Goal: Task Accomplishment & Management: Manage account settings

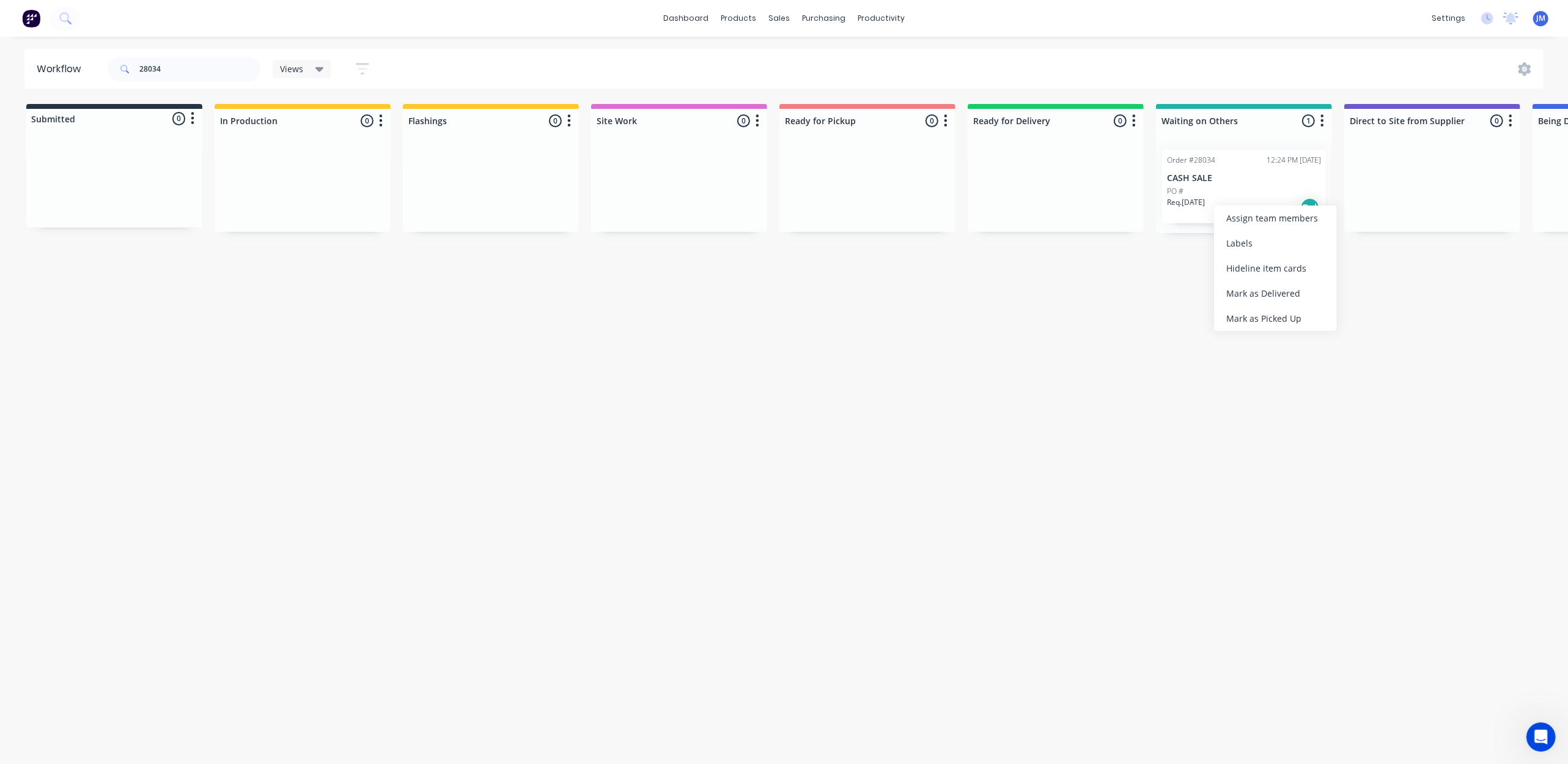
click at [1297, 313] on div "Mark as Picked Up" at bounding box center [1276, 318] width 123 height 25
click at [176, 62] on input "28034" at bounding box center [199, 69] width 121 height 25
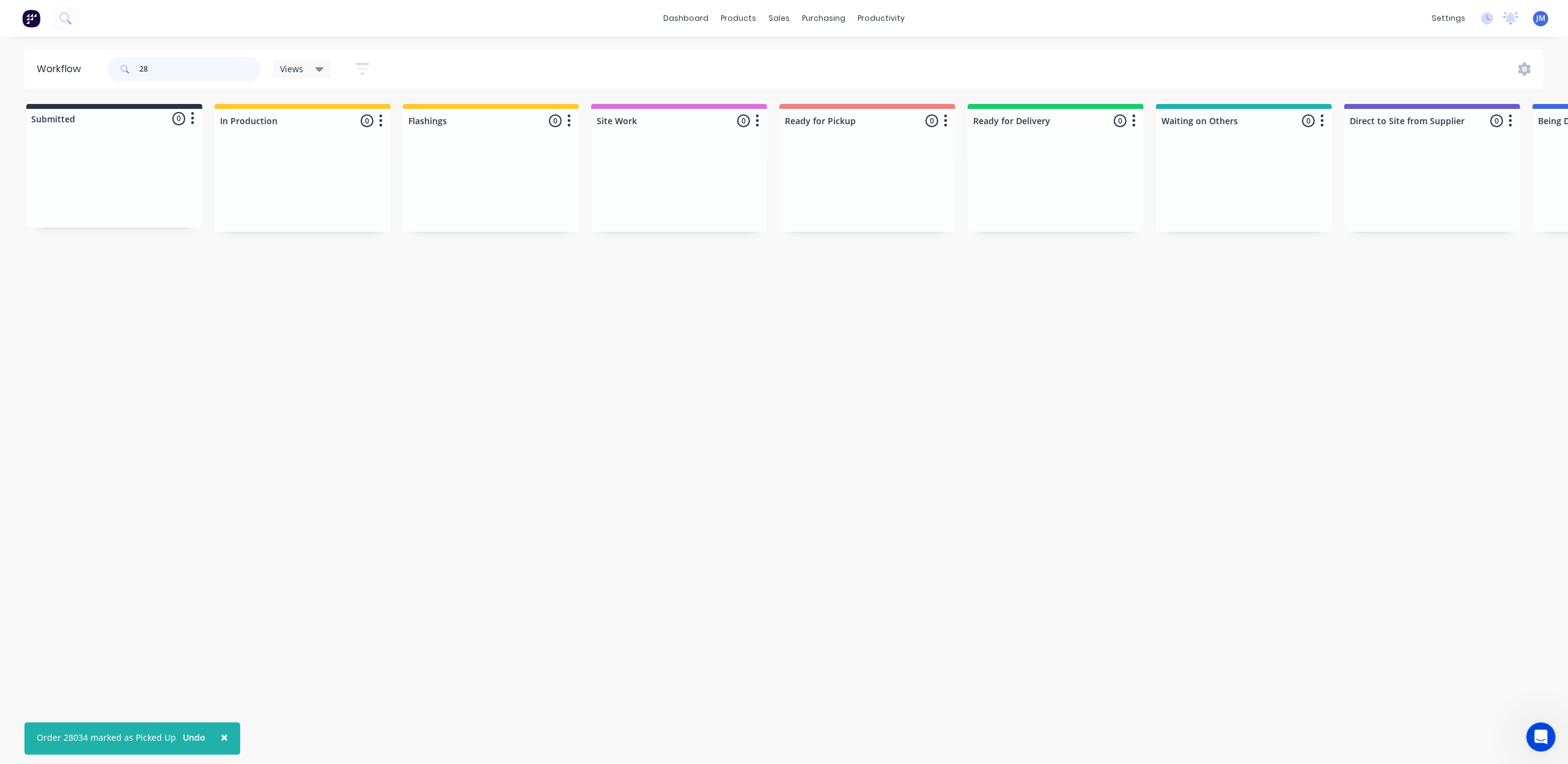
type input "2"
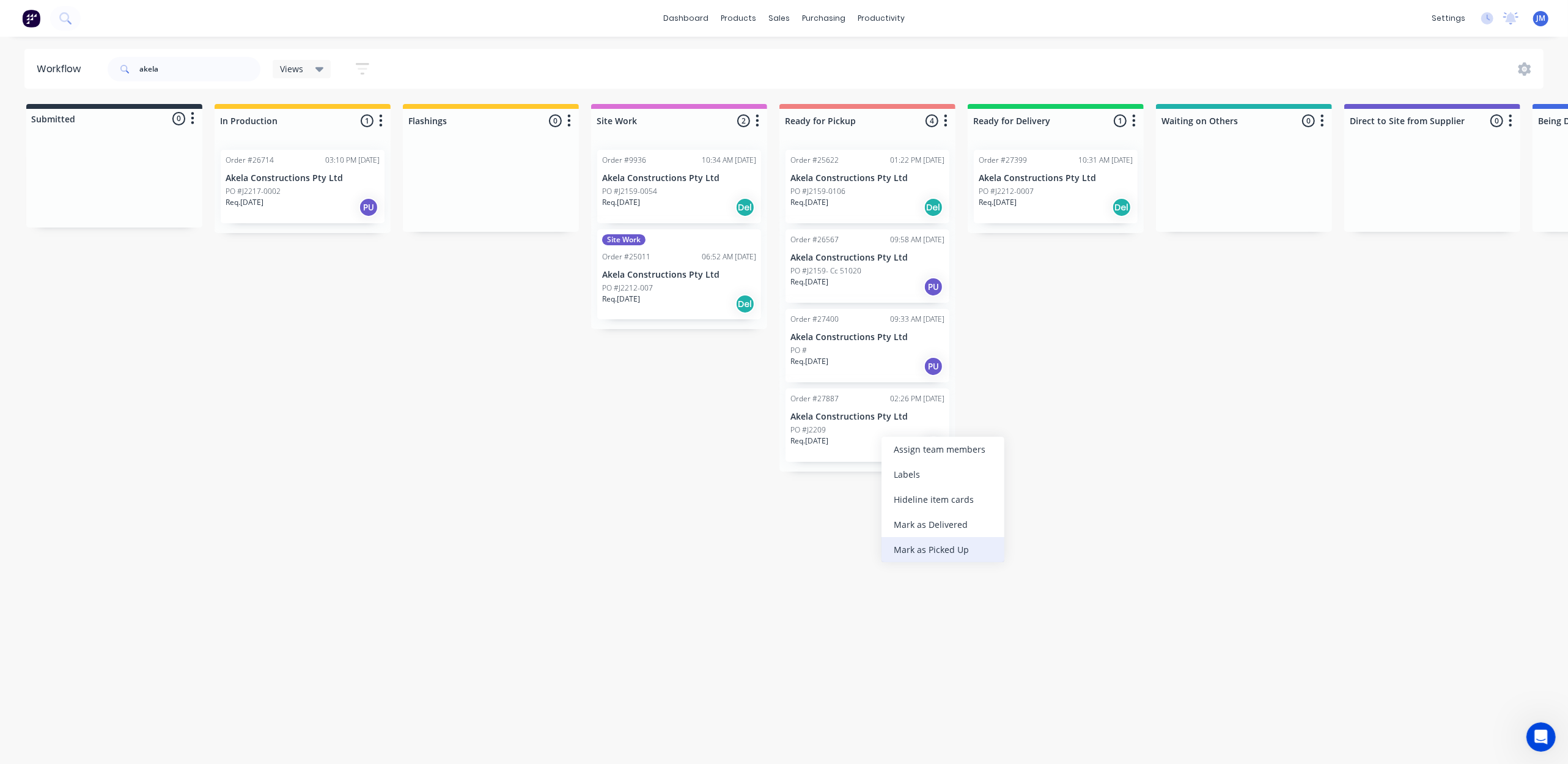
click at [935, 550] on div "Mark as Picked Up" at bounding box center [943, 549] width 123 height 25
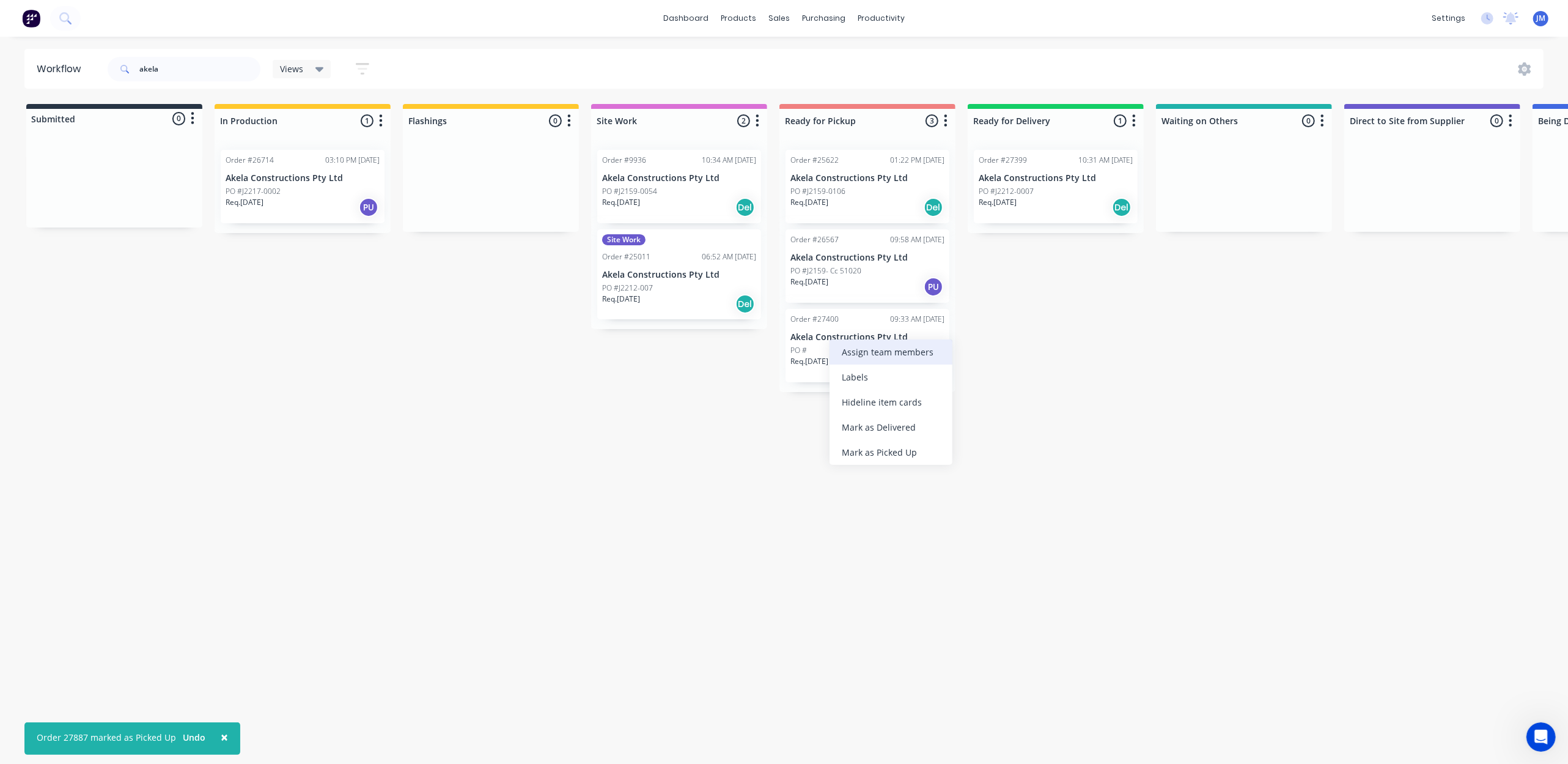
drag, startPoint x: 830, startPoint y: 336, endPoint x: 835, endPoint y: 340, distance: 6.4
drag, startPoint x: 911, startPoint y: 451, endPoint x: 890, endPoint y: 432, distance: 28.3
click at [910, 450] on div "Mark as Picked Up" at bounding box center [891, 451] width 123 height 25
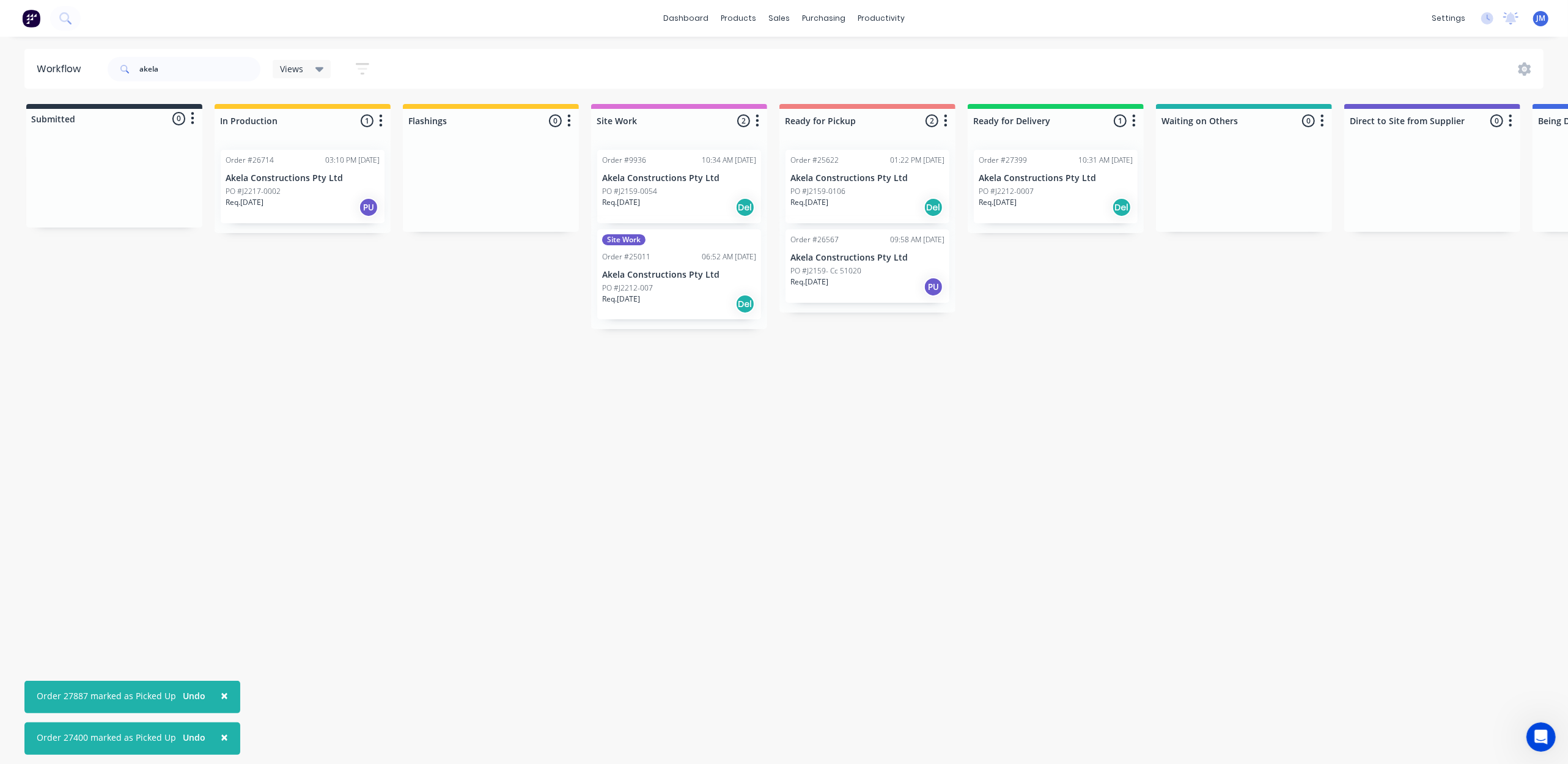
drag, startPoint x: 828, startPoint y: 275, endPoint x: 838, endPoint y: 275, distance: 10.0
click at [884, 395] on div "Mark as Picked Up" at bounding box center [889, 390] width 123 height 25
click at [854, 195] on div "PO #J2159-0106" at bounding box center [867, 191] width 154 height 11
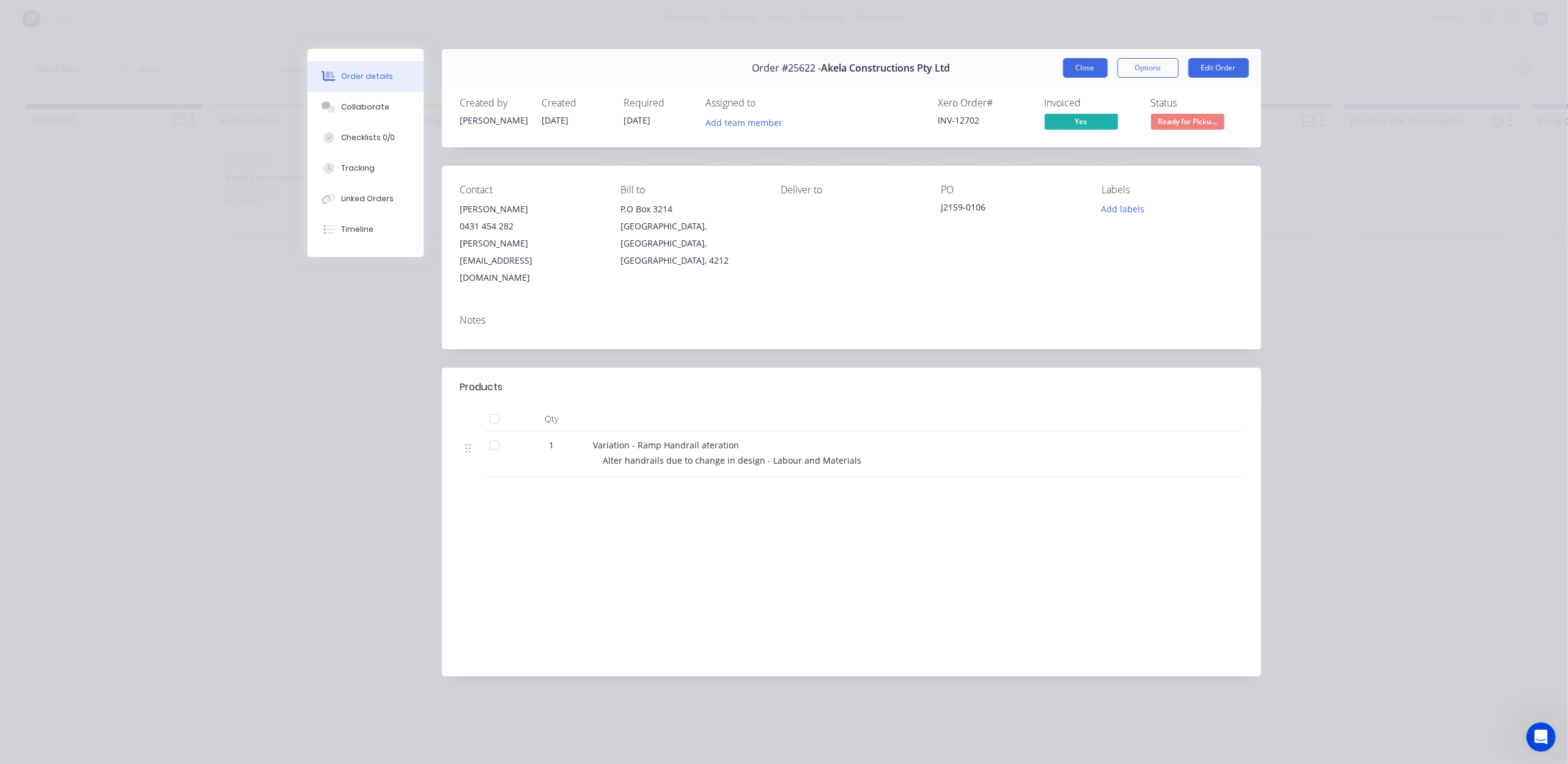
click at [1083, 72] on button "Close" at bounding box center [1085, 68] width 45 height 20
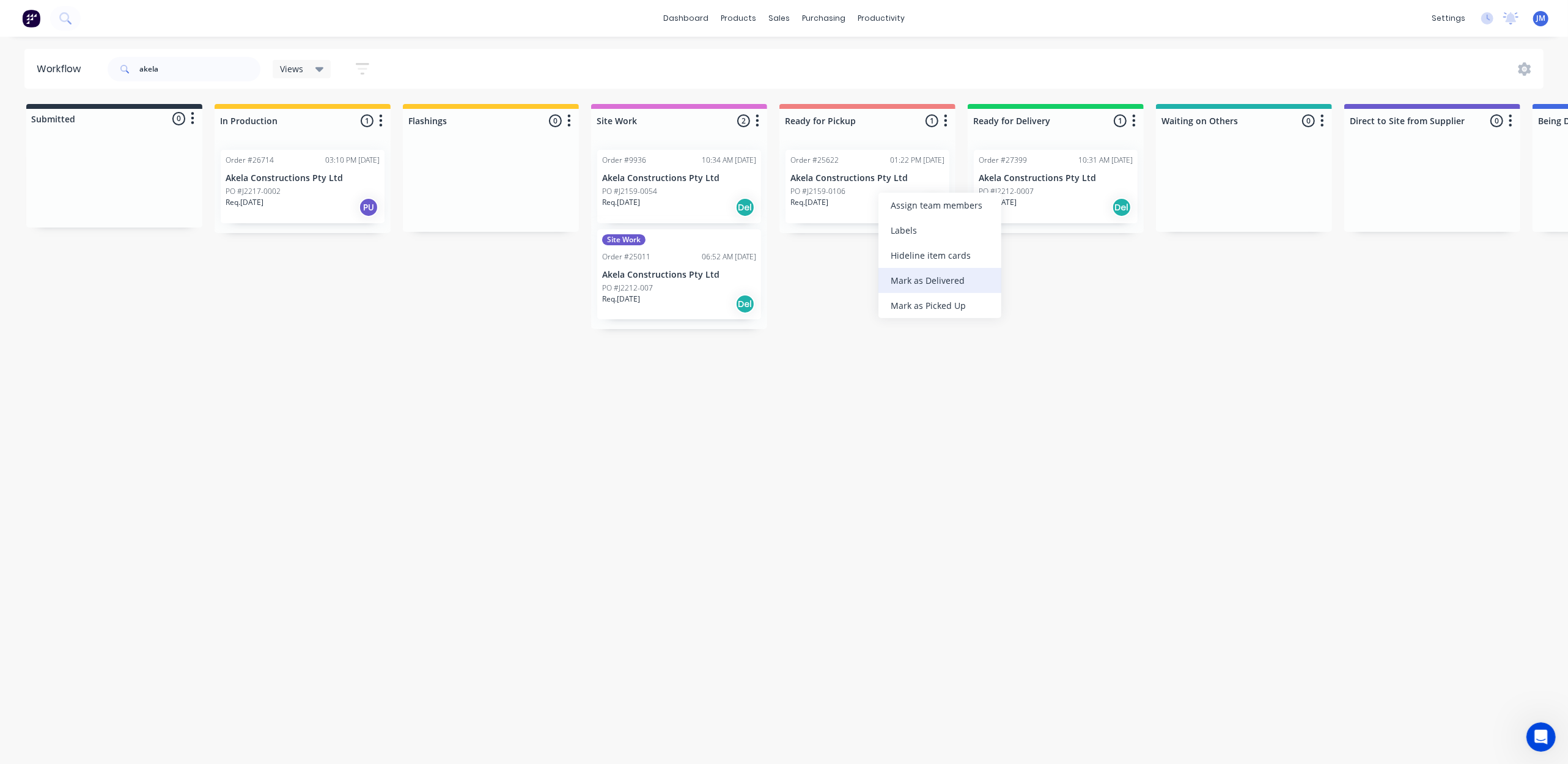
click at [940, 276] on div "Mark as Delivered" at bounding box center [940, 280] width 123 height 25
click at [204, 66] on input "akela" at bounding box center [199, 69] width 121 height 25
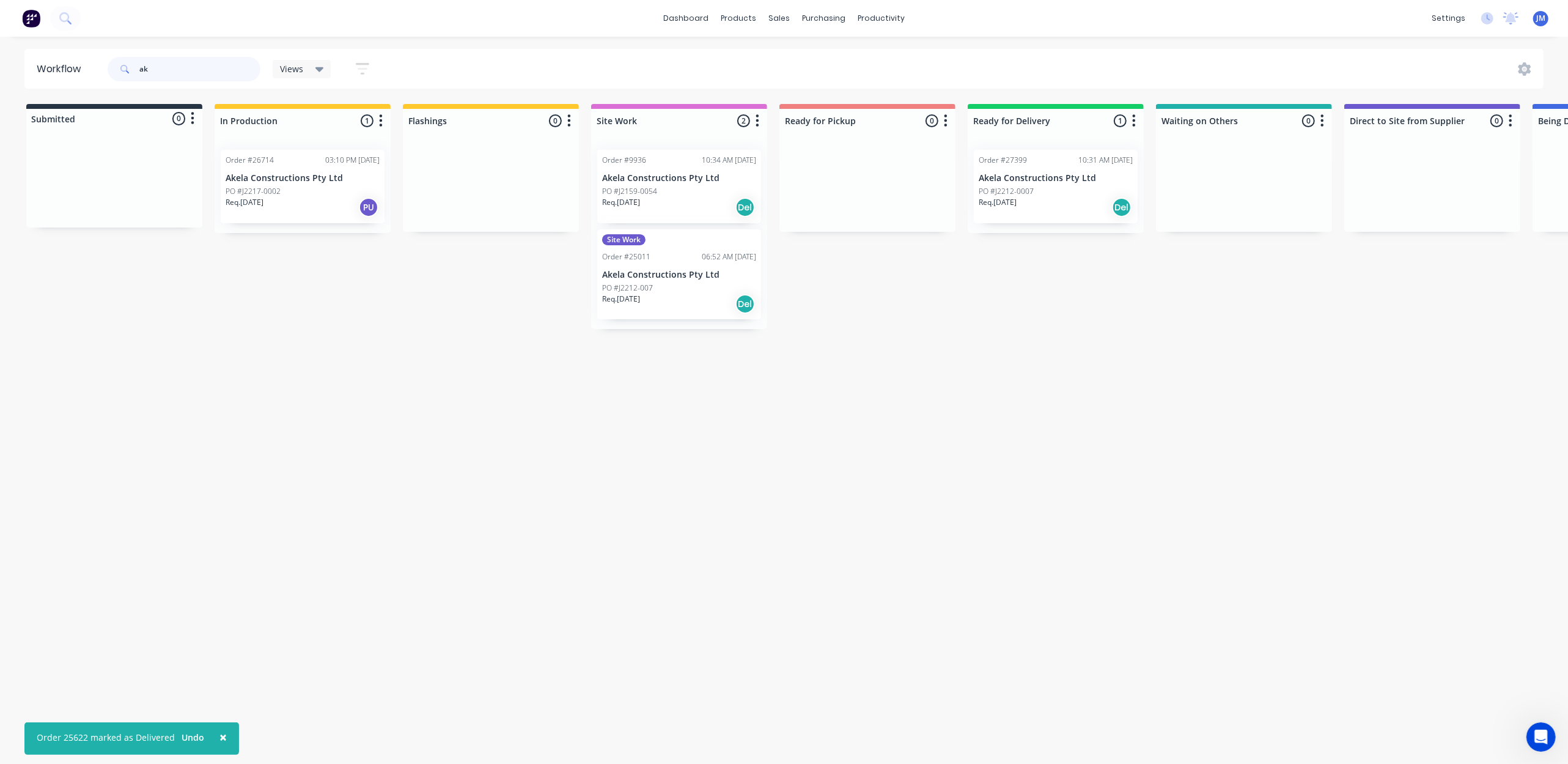
type input "a"
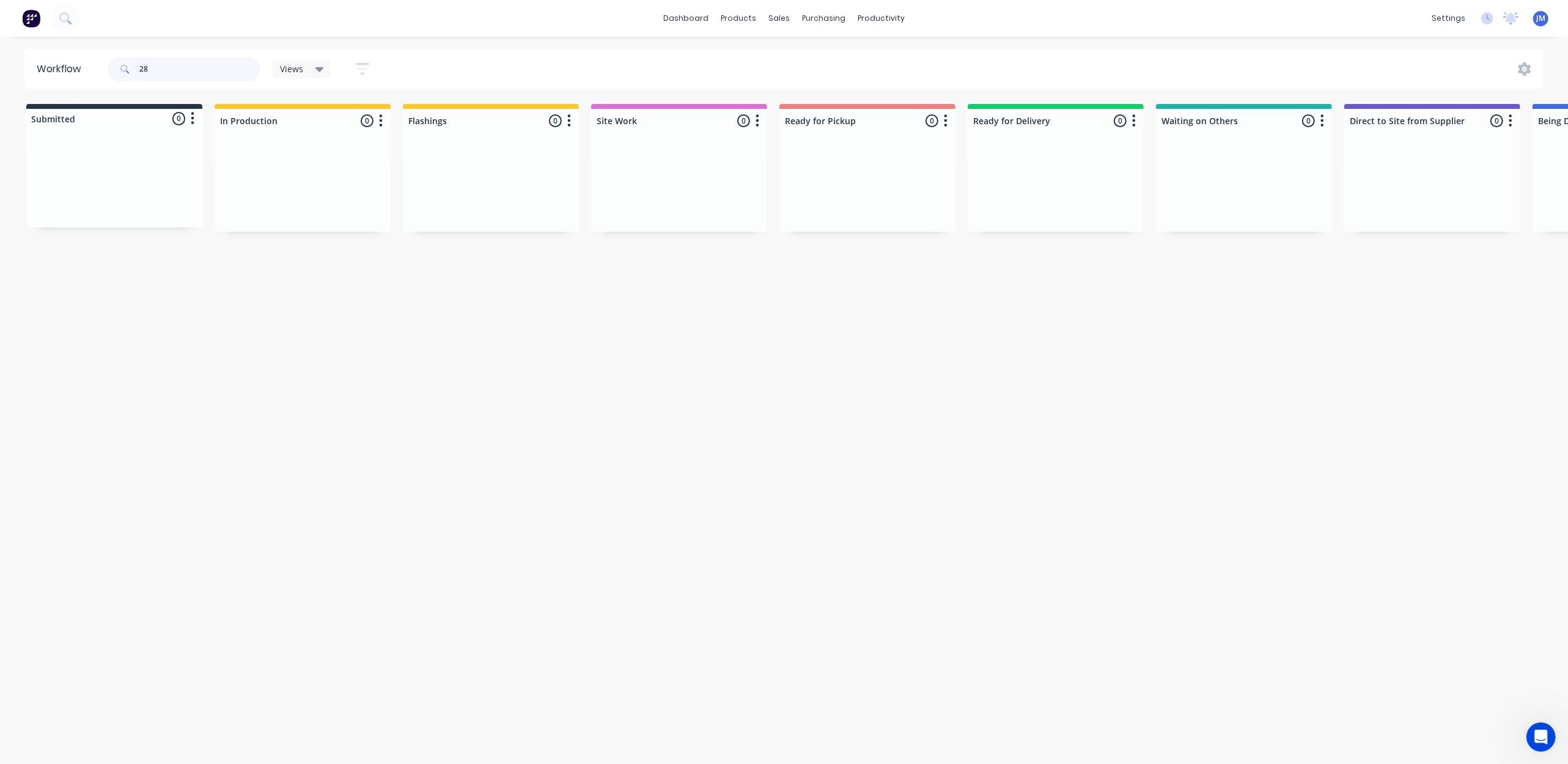
type input "2"
drag, startPoint x: 511, startPoint y: 188, endPoint x: 1023, endPoint y: 185, distance: 512.0
click at [1023, 185] on div "Submitted 0 Status colour #273444 hex #273444 Save Cancel Summaries Total order…" at bounding box center [1098, 169] width 2216 height 129
type input "2"
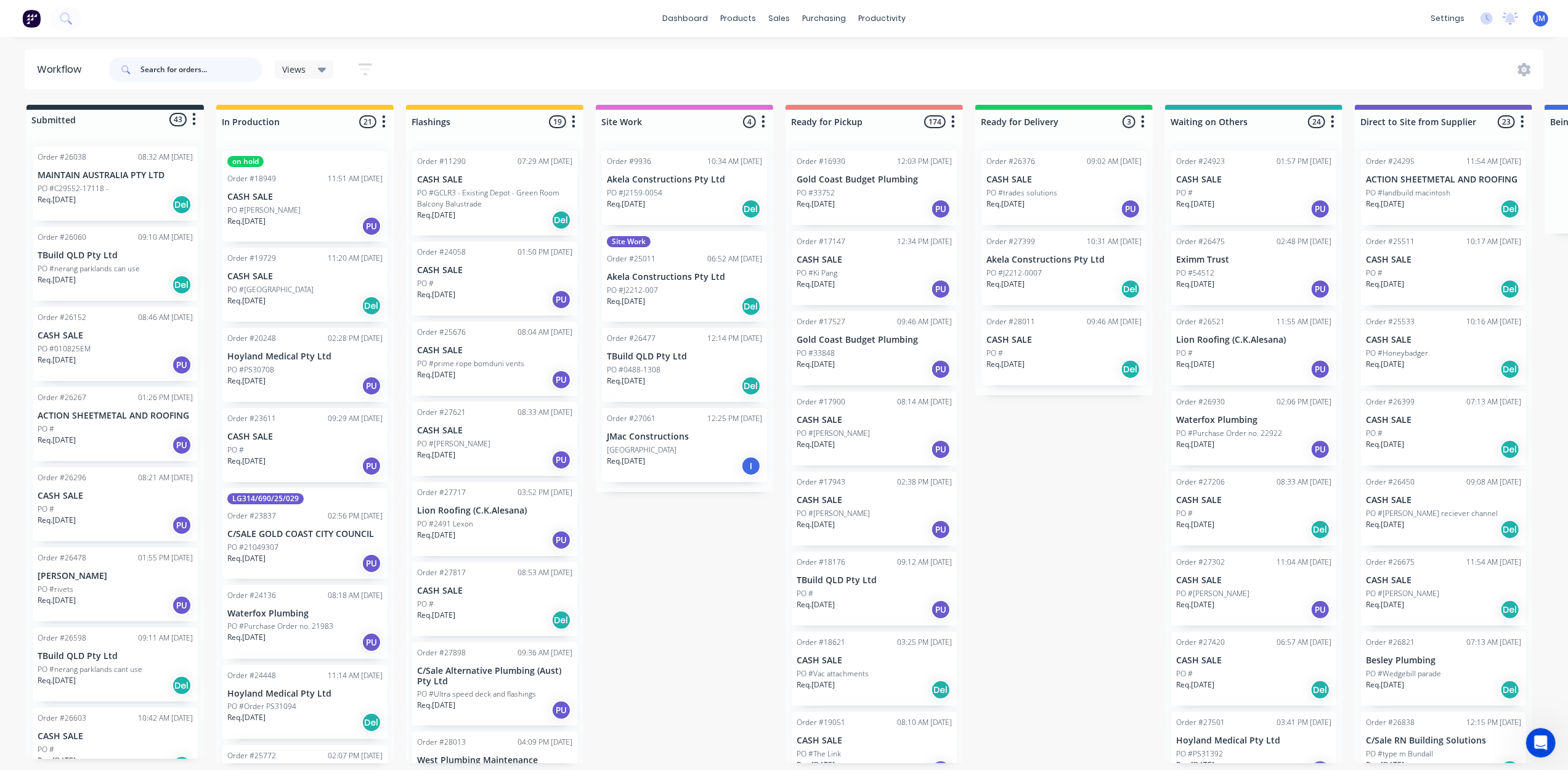
click at [237, 70] on input "text" at bounding box center [201, 69] width 122 height 25
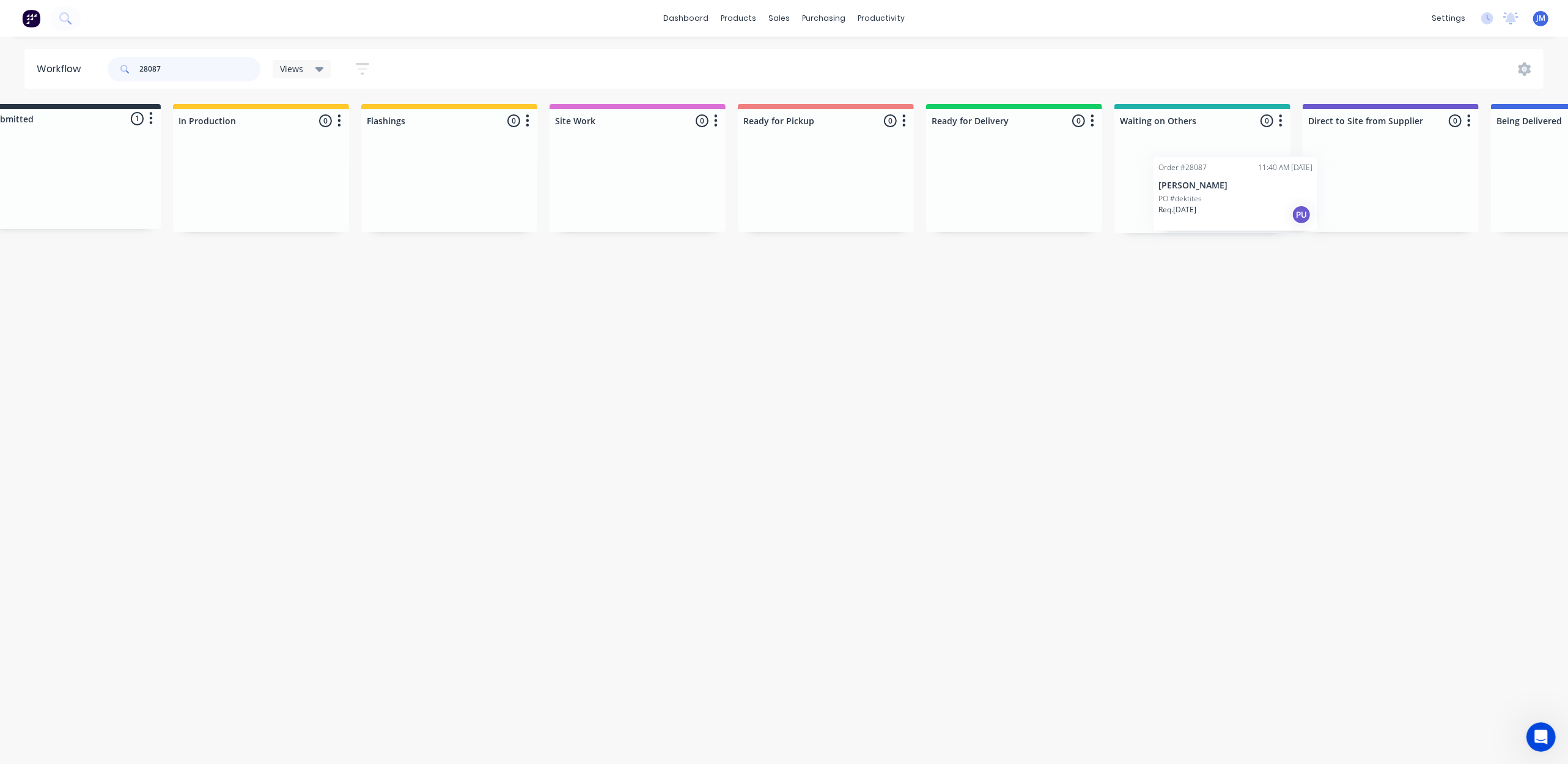
drag, startPoint x: 104, startPoint y: 184, endPoint x: 1230, endPoint y: 196, distance: 1126.1
click at [1230, 196] on div "Submitted 1 Status colour #273444 hex #273444 Save Cancel Summaries Total order…" at bounding box center [1057, 169] width 2216 height 129
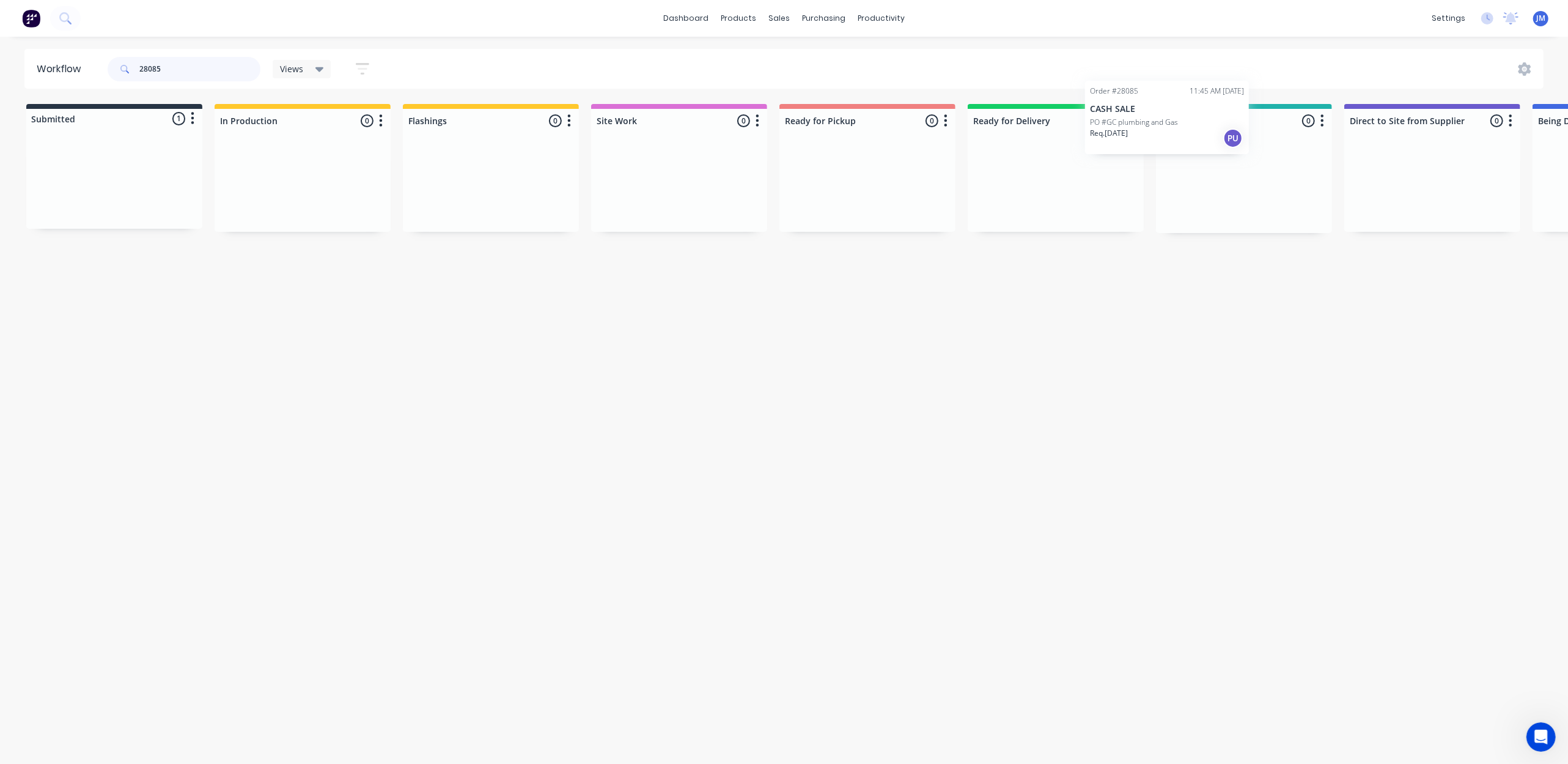
drag, startPoint x: 175, startPoint y: 166, endPoint x: 1235, endPoint y: 135, distance: 1060.5
click at [1235, 135] on div "Submitted 1 Status colour #273444 hex #273444 Save Cancel Summaries Total order…" at bounding box center [1098, 169] width 2216 height 129
drag, startPoint x: 66, startPoint y: 166, endPoint x: 405, endPoint y: 163, distance: 339.0
click at [397, 174] on div "Submitted 1 Status colour #273444 hex #273444 Save Cancel Summaries Total order…" at bounding box center [1098, 169] width 2216 height 129
drag, startPoint x: 142, startPoint y: 186, endPoint x: 594, endPoint y: 172, distance: 452.2
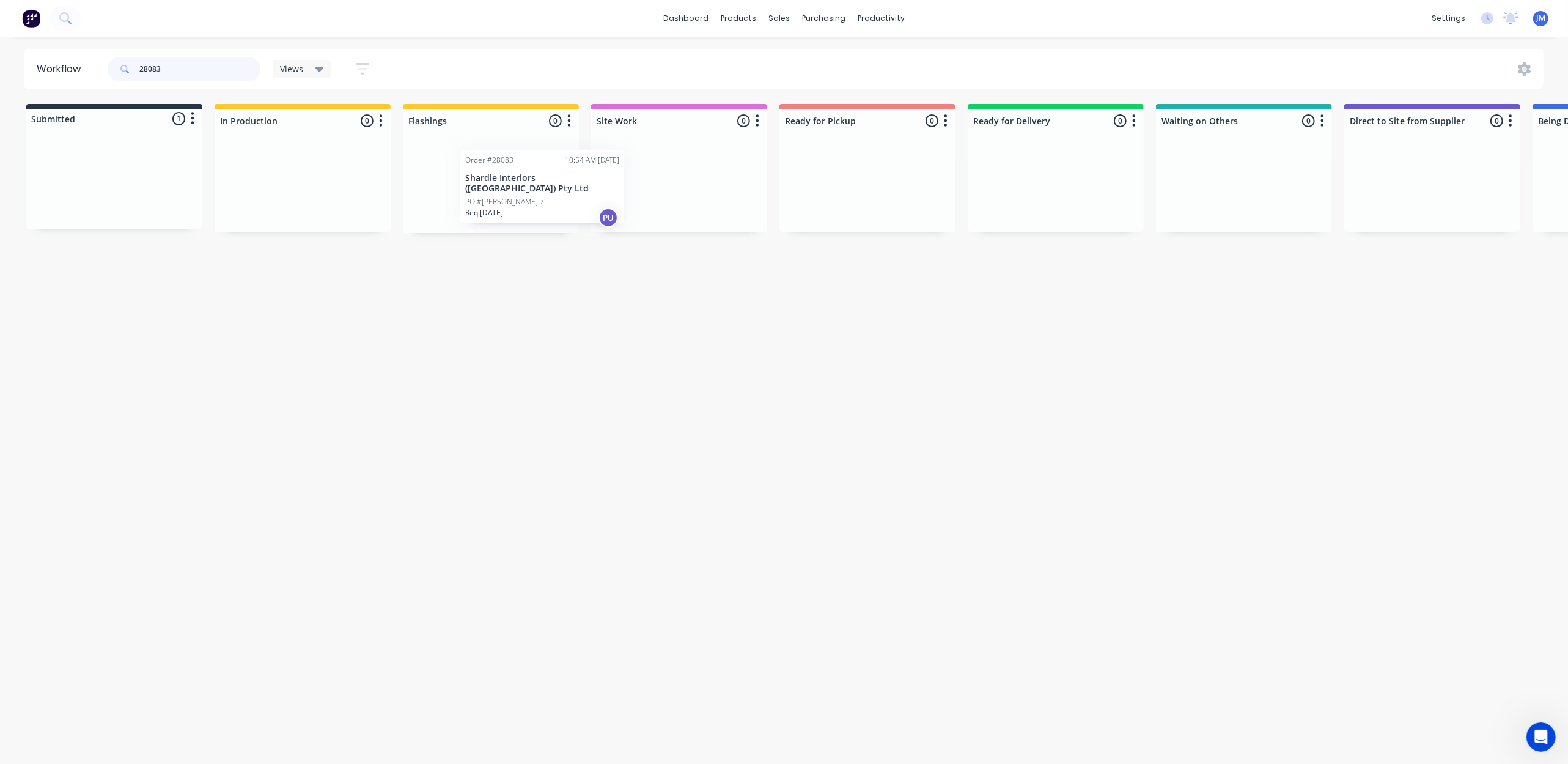
click at [594, 177] on div "Submitted 1 Status colour #273444 hex #273444 Save Cancel Summaries Total order…" at bounding box center [1098, 169] width 2216 height 129
drag, startPoint x: 190, startPoint y: 164, endPoint x: 399, endPoint y: 150, distance: 209.5
click at [399, 150] on div "Submitted 1 Status colour #273444 hex #273444 Save Cancel Summaries Total order…" at bounding box center [1098, 169] width 2216 height 129
type input "2"
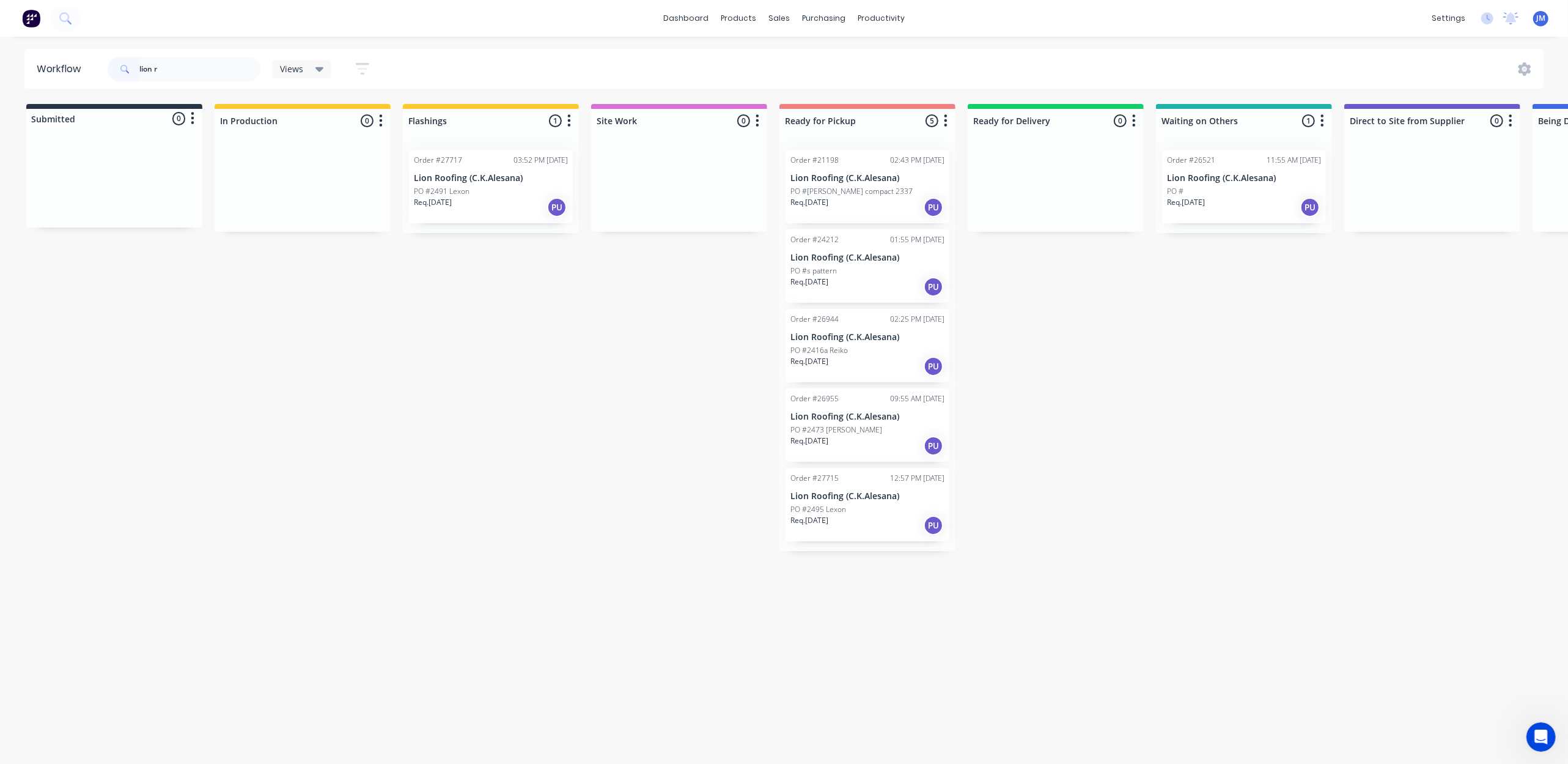
drag, startPoint x: 863, startPoint y: 498, endPoint x: 870, endPoint y: 497, distance: 7.1
drag, startPoint x: 870, startPoint y: 497, endPoint x: 892, endPoint y: 495, distance: 22.1
click at [933, 614] on div "Mark as Picked Up" at bounding box center [935, 611] width 123 height 25
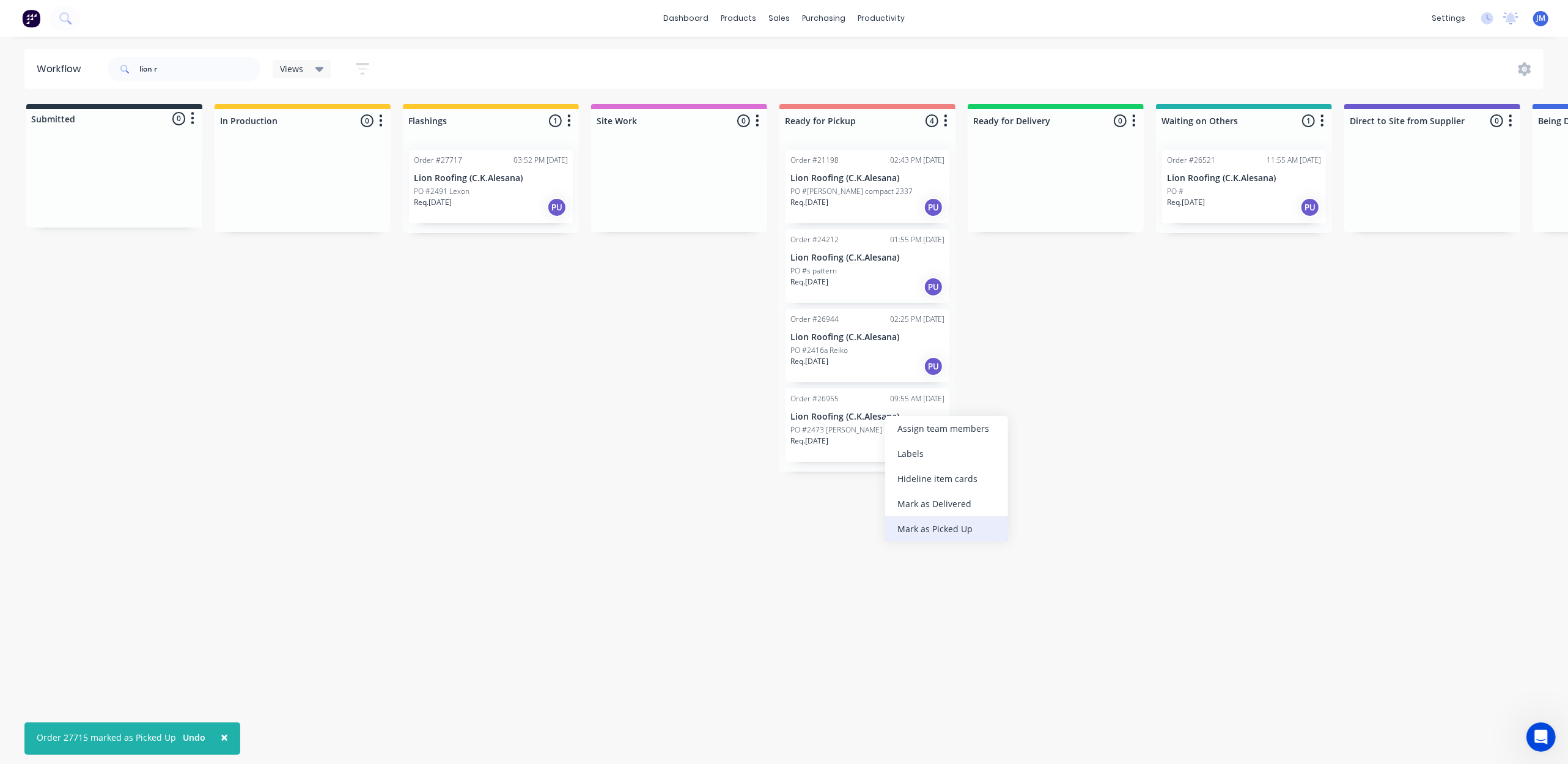
click at [923, 527] on div "Mark as Picked Up" at bounding box center [946, 528] width 123 height 25
click at [199, 57] on input "lion r" at bounding box center [199, 69] width 121 height 25
type input "l"
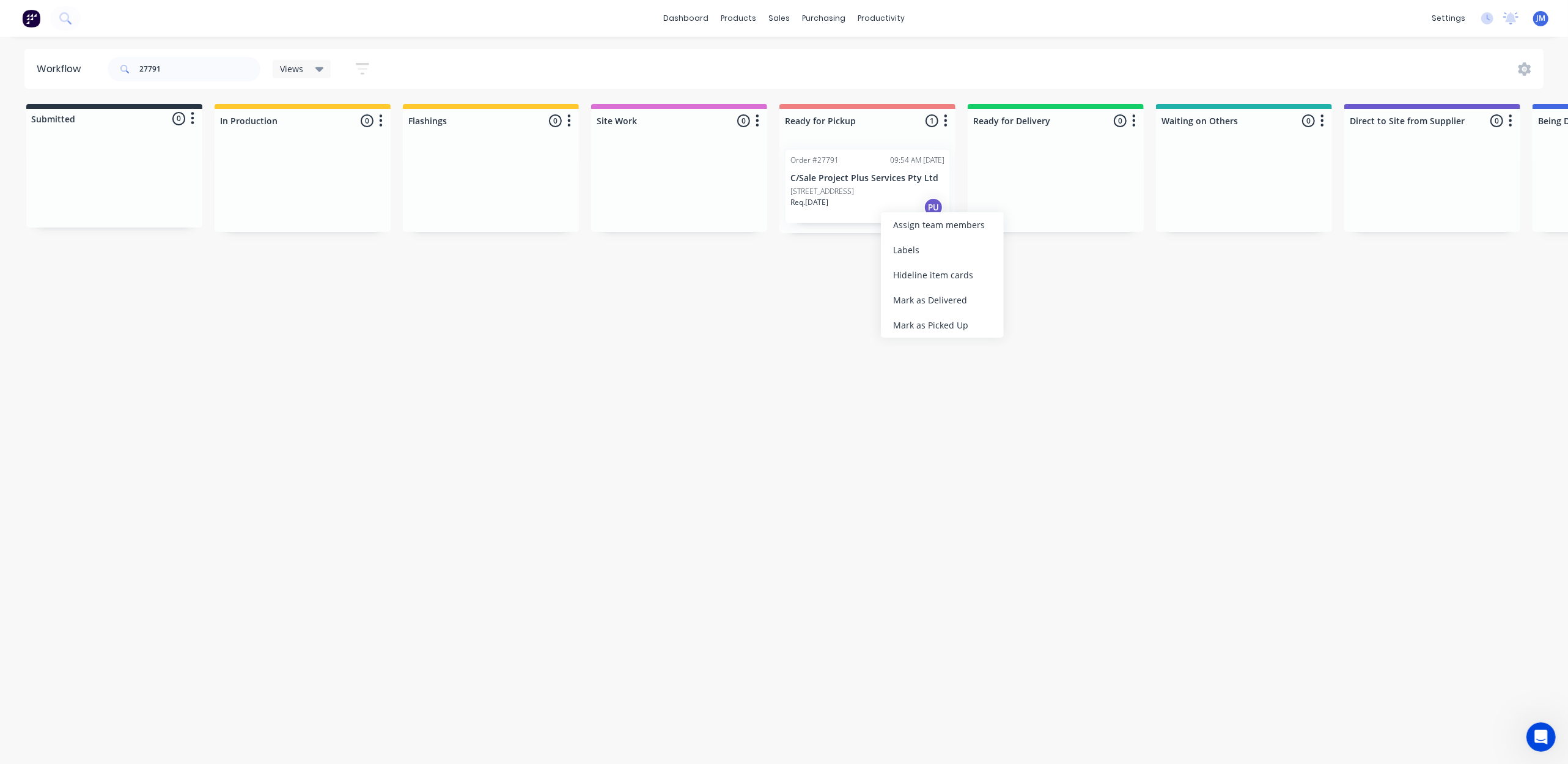
drag, startPoint x: 912, startPoint y: 320, endPoint x: 297, endPoint y: 190, distance: 628.6
click at [908, 320] on div "Mark as Picked Up" at bounding box center [942, 325] width 123 height 25
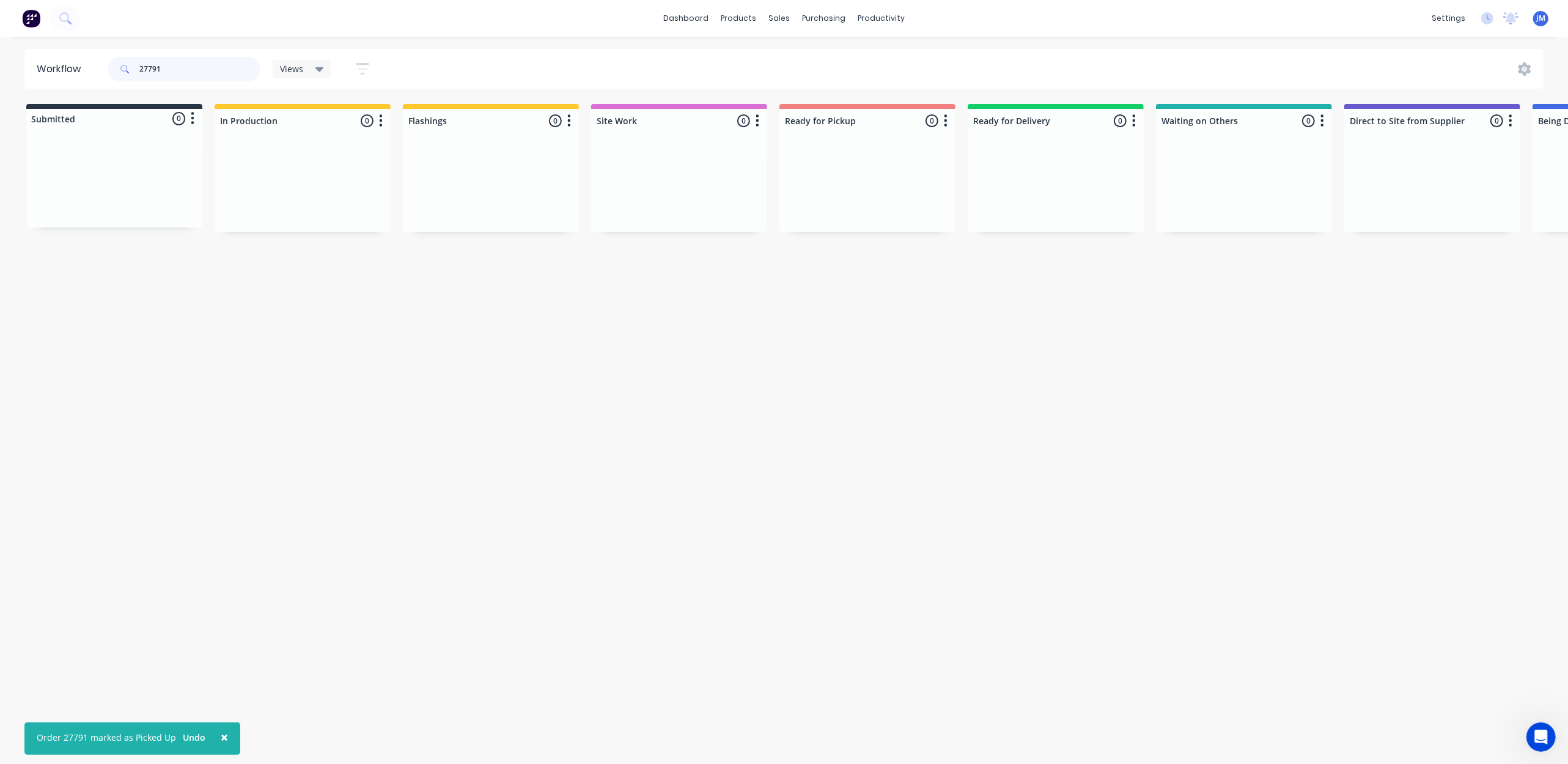
drag, startPoint x: 178, startPoint y: 59, endPoint x: 285, endPoint y: 77, distance: 108.5
click at [177, 59] on input "27791" at bounding box center [199, 69] width 121 height 25
type input "2"
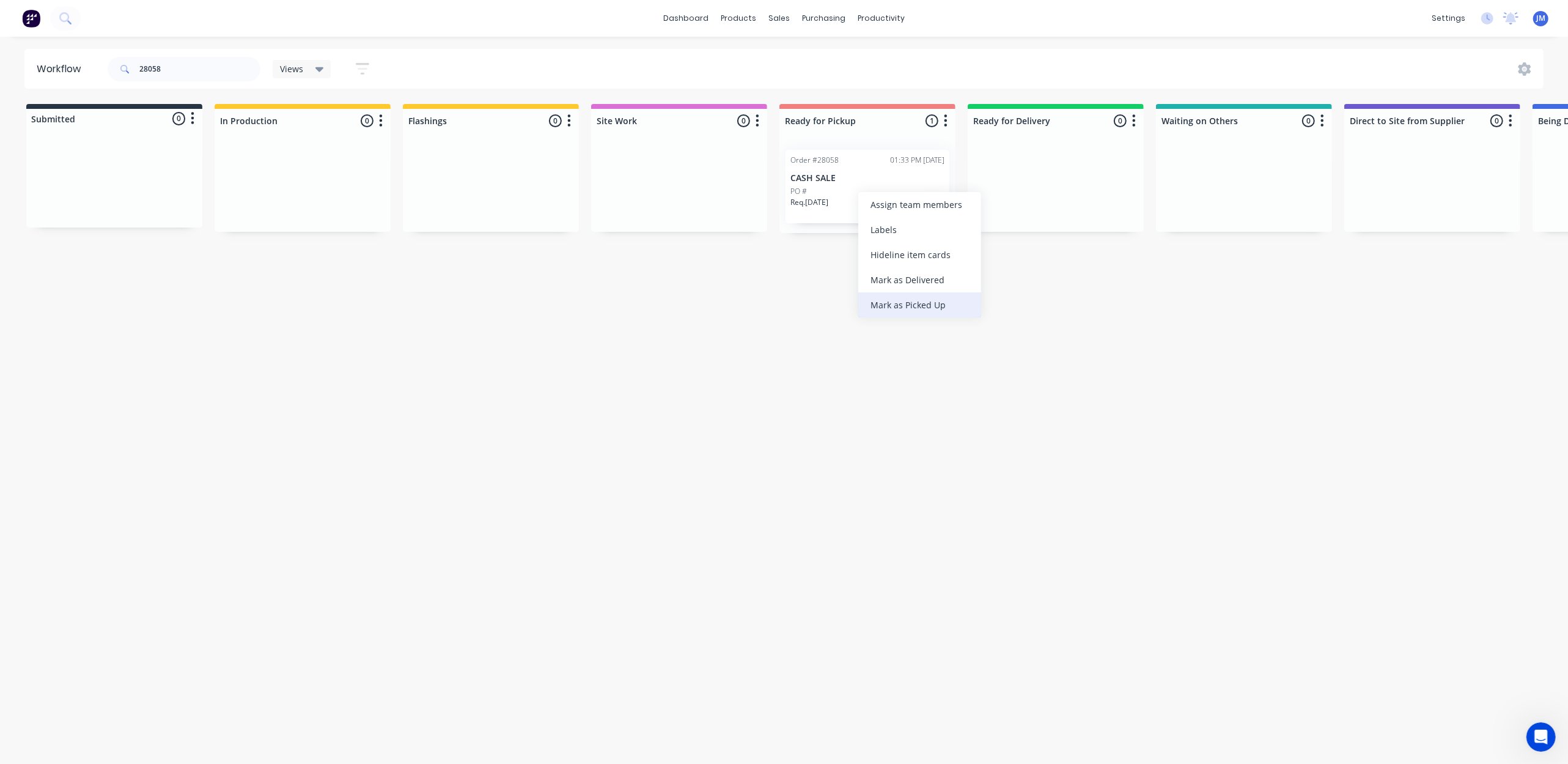
click at [910, 299] on div "Mark as Picked Up" at bounding box center [920, 305] width 123 height 25
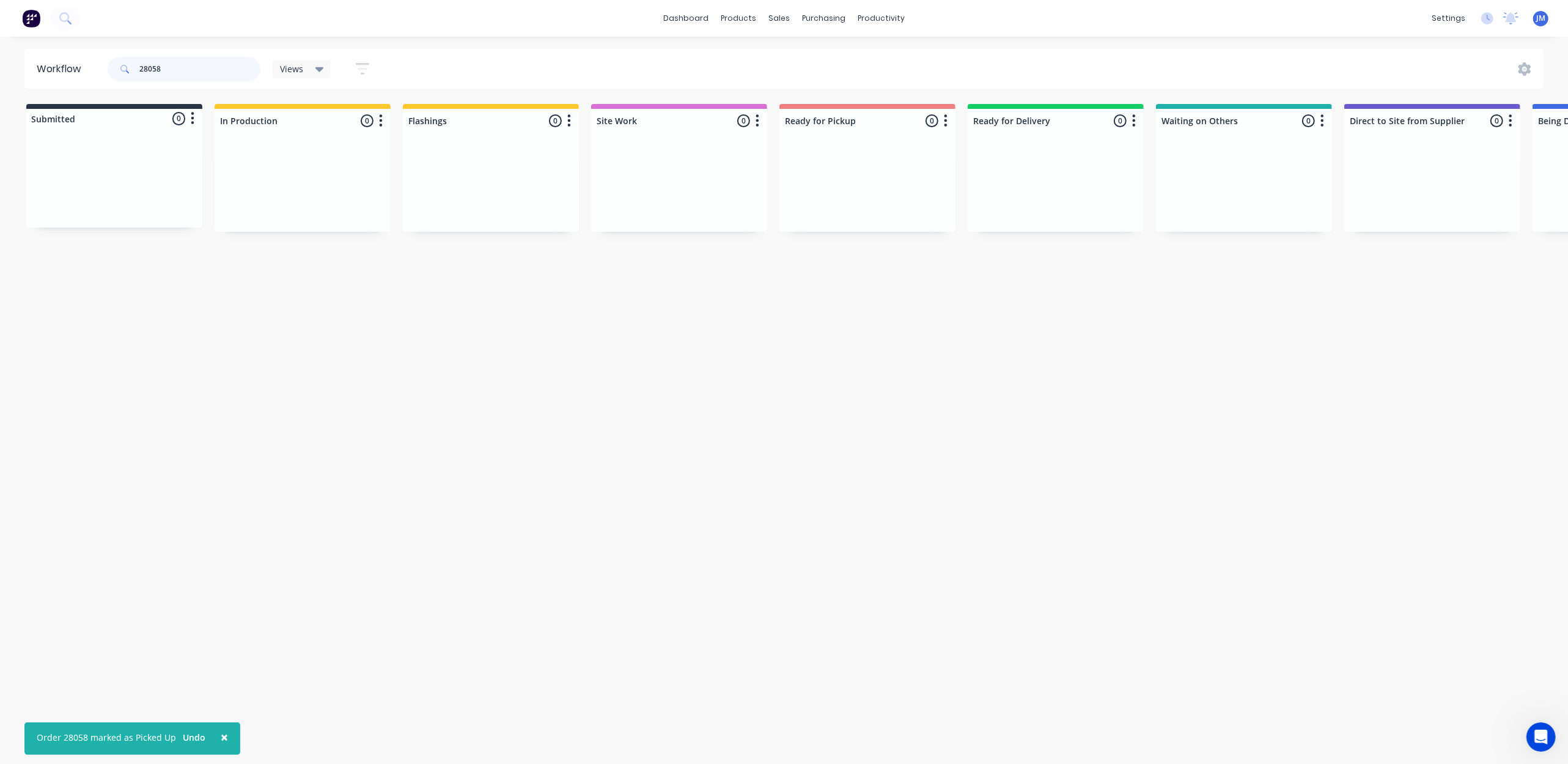
click at [196, 66] on input "28058" at bounding box center [199, 69] width 121 height 25
type input "2"
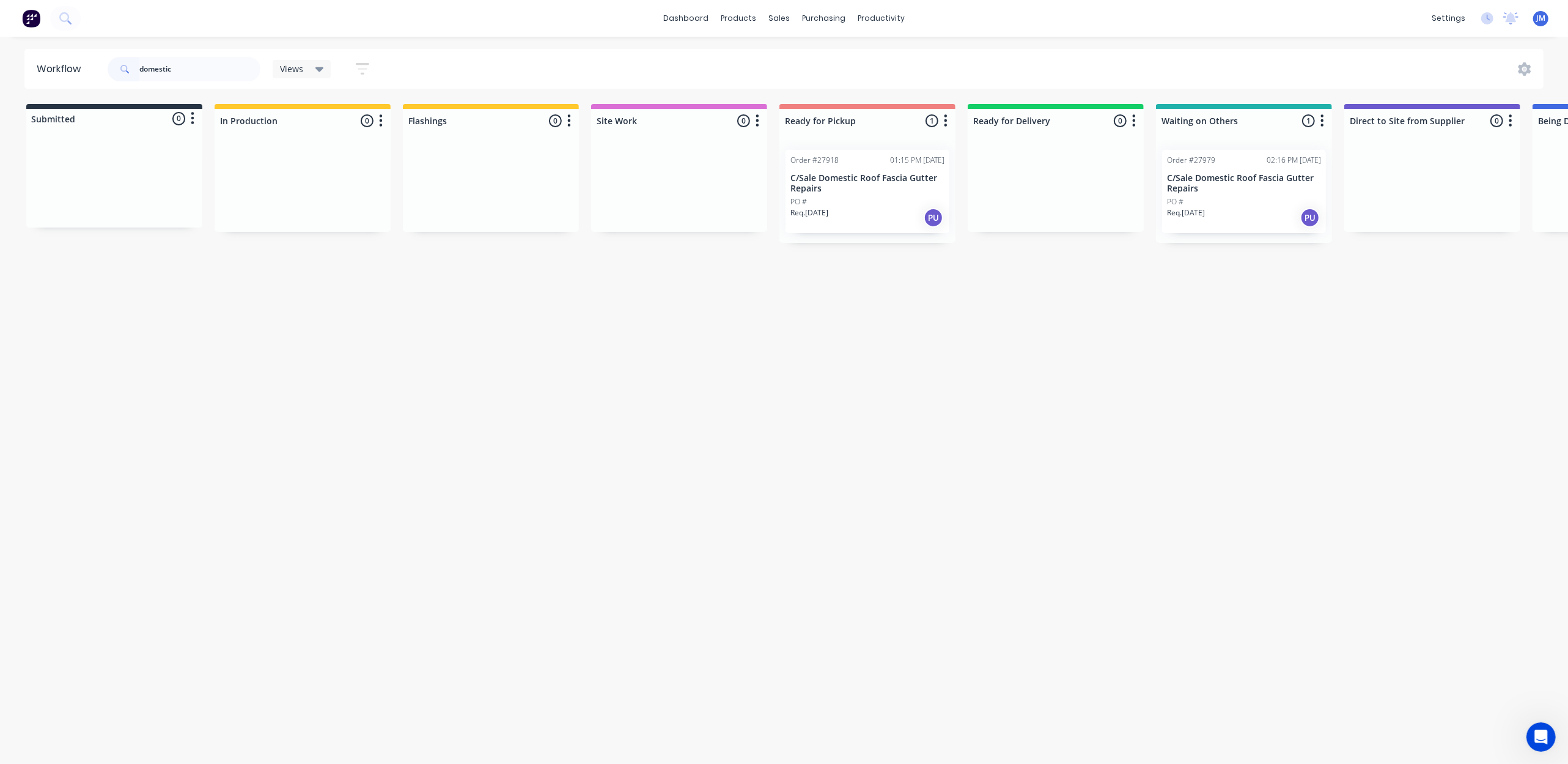
click at [1249, 204] on div "PO #" at bounding box center [1244, 202] width 154 height 11
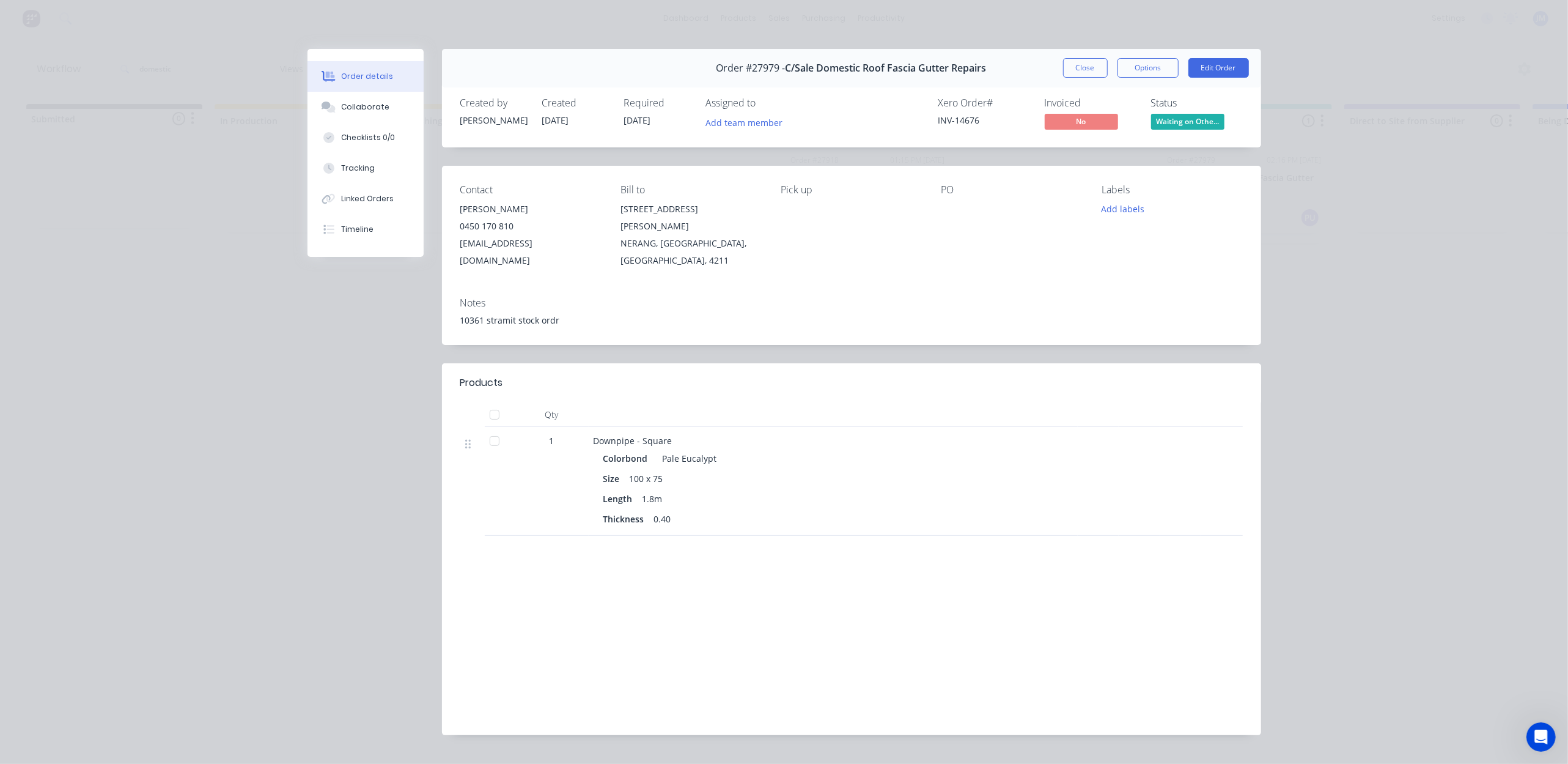
click at [1151, 115] on button "Waiting on Othe..." at bounding box center [1188, 123] width 73 height 18
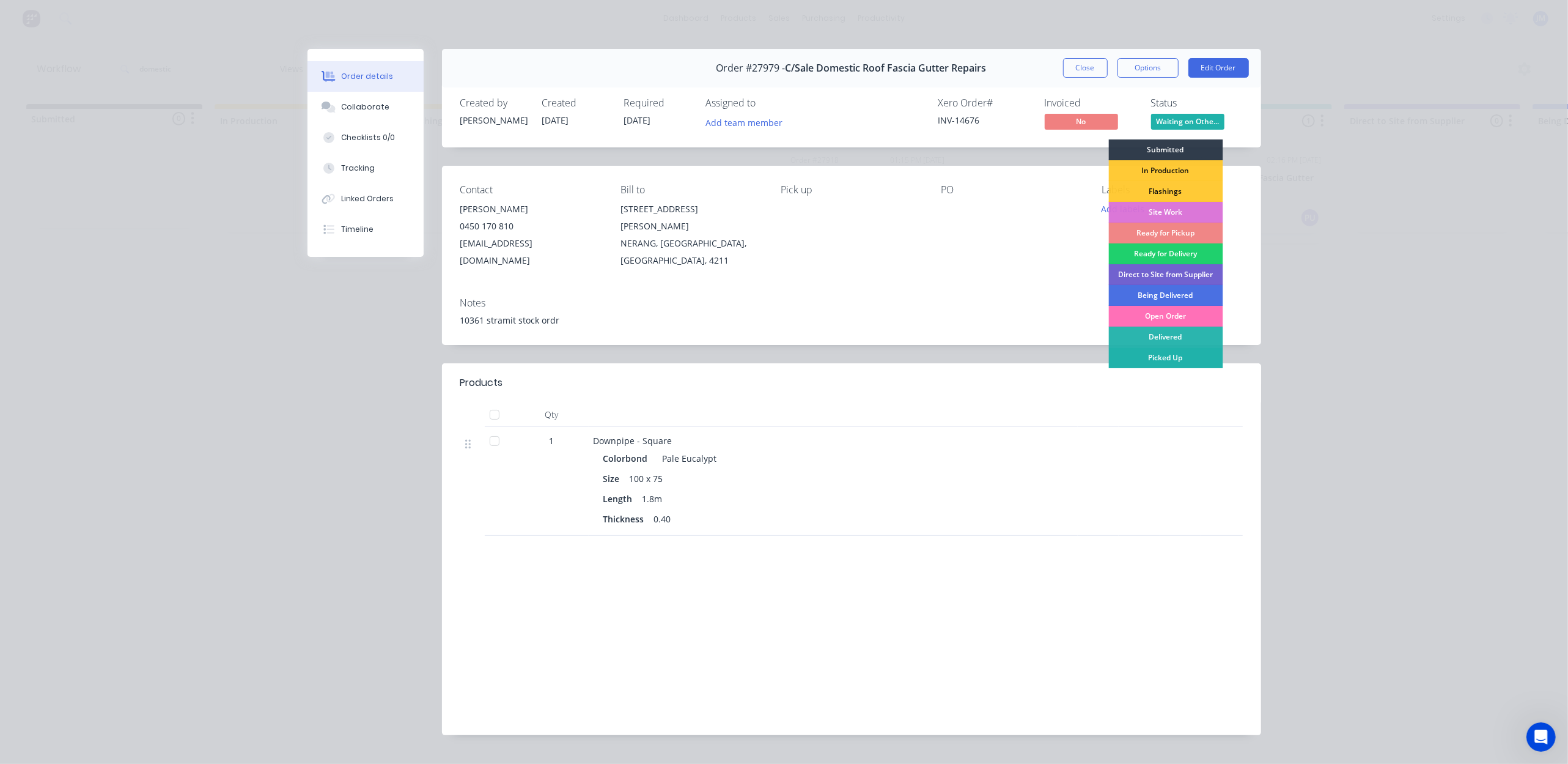
click at [1169, 358] on div "Picked Up" at bounding box center [1166, 358] width 114 height 21
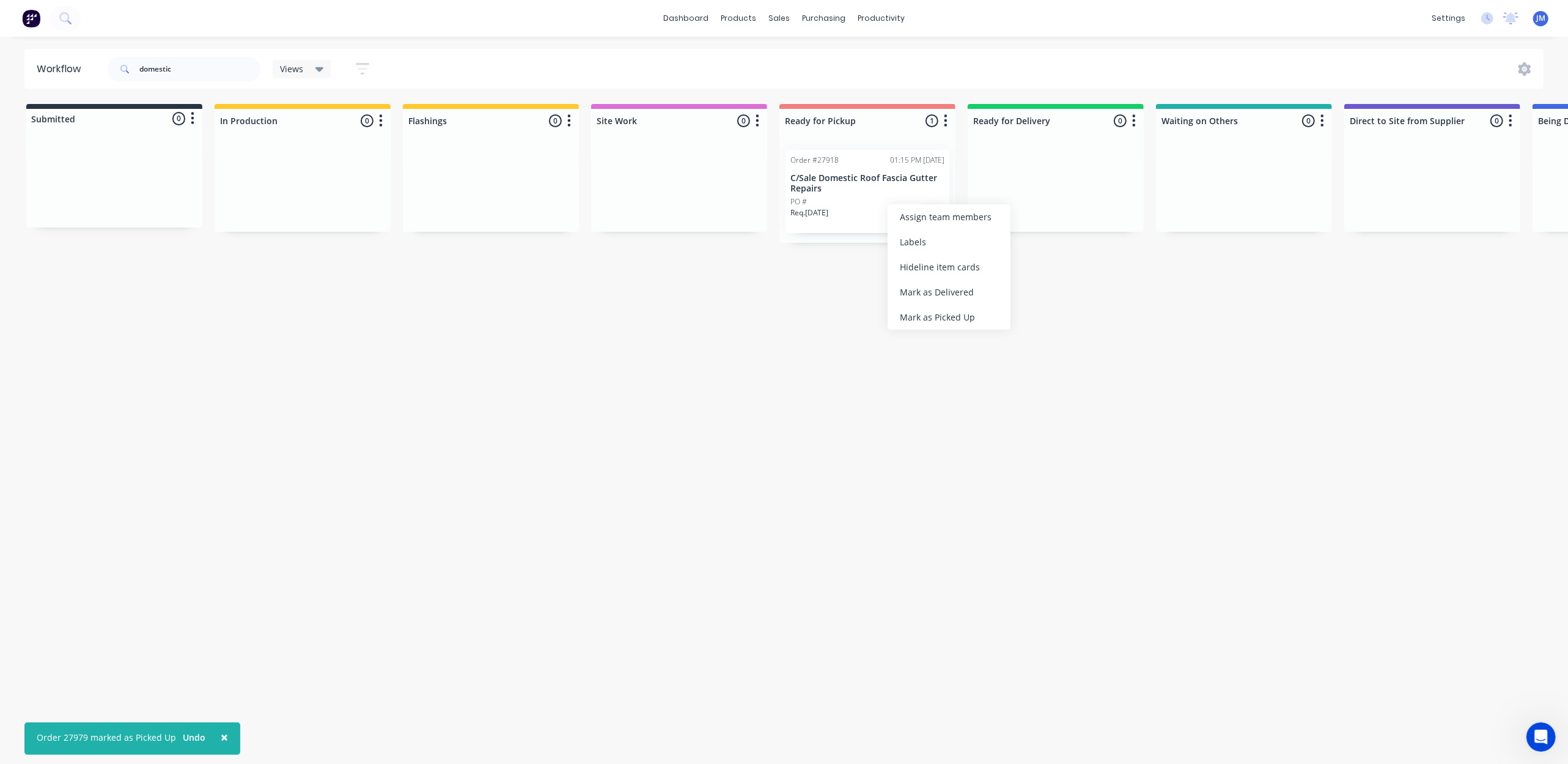
click at [939, 308] on div "Mark as Picked Up" at bounding box center [949, 317] width 123 height 25
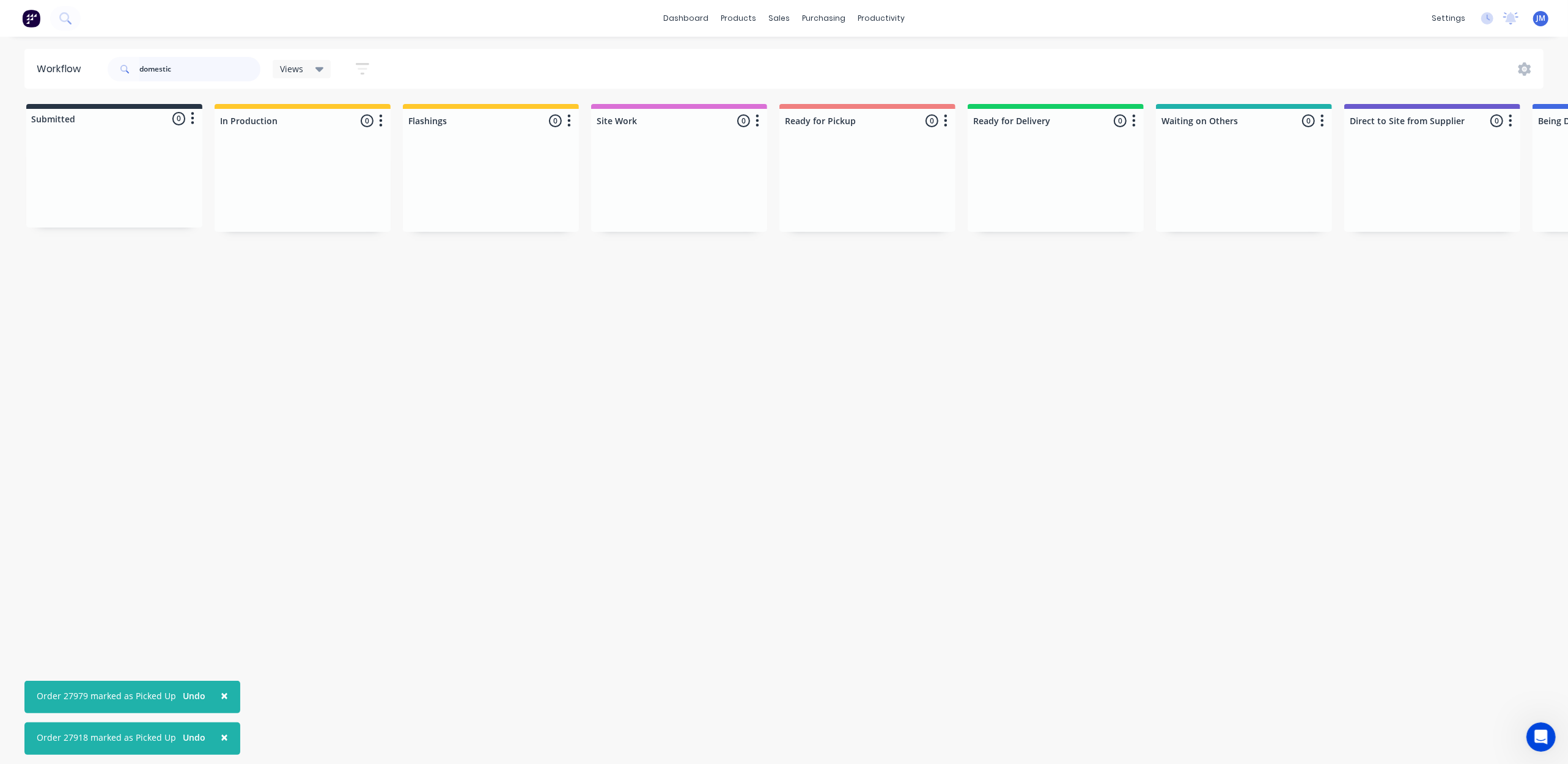
click at [186, 74] on input "domestic" at bounding box center [199, 69] width 121 height 25
type input "d"
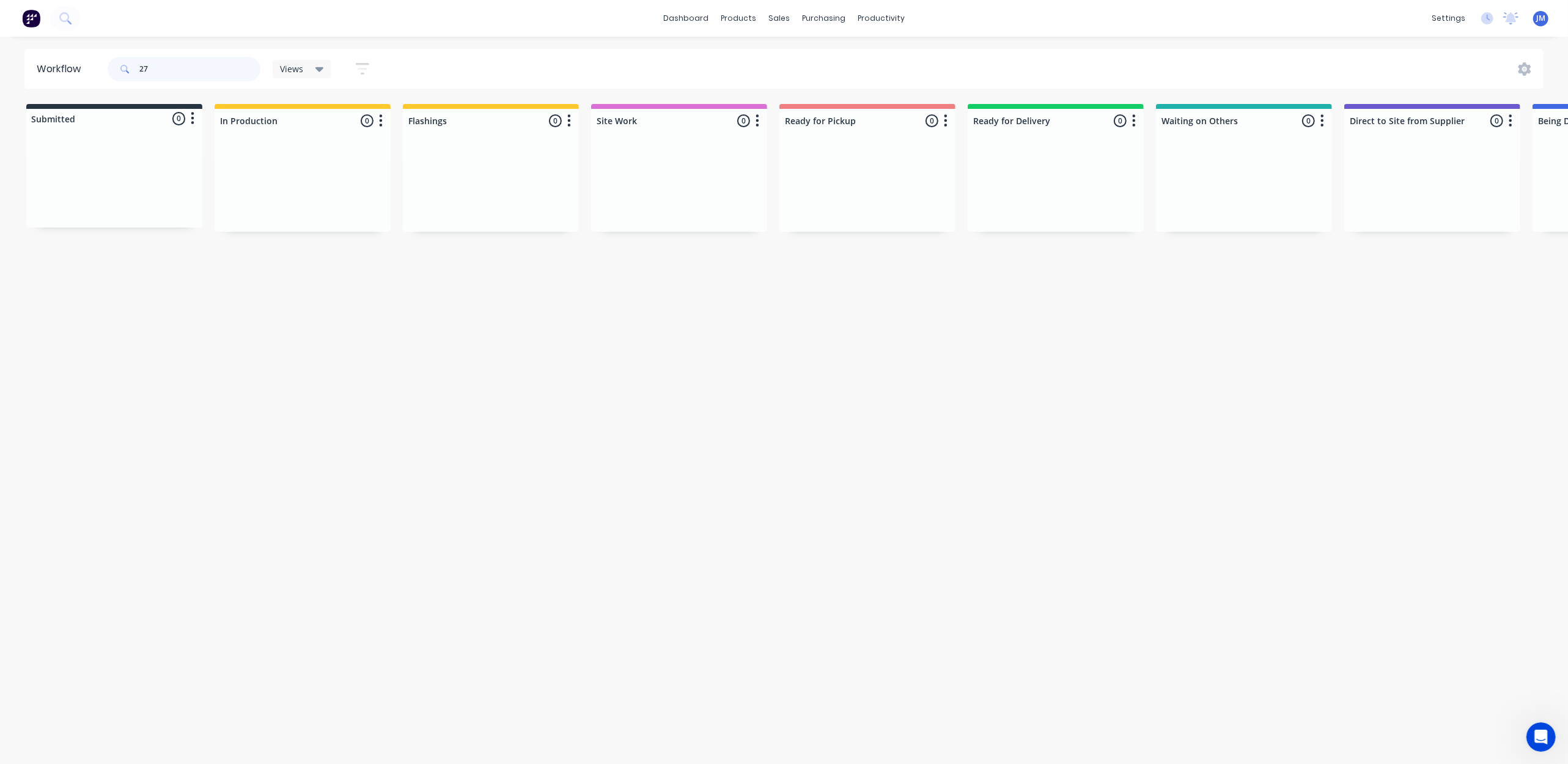
type input "2"
click at [932, 313] on div "Mark as Picked Up" at bounding box center [944, 323] width 123 height 25
click at [177, 69] on input "27997" at bounding box center [199, 69] width 121 height 25
type input "2"
drag, startPoint x: 511, startPoint y: 209, endPoint x: 521, endPoint y: 204, distance: 11.2
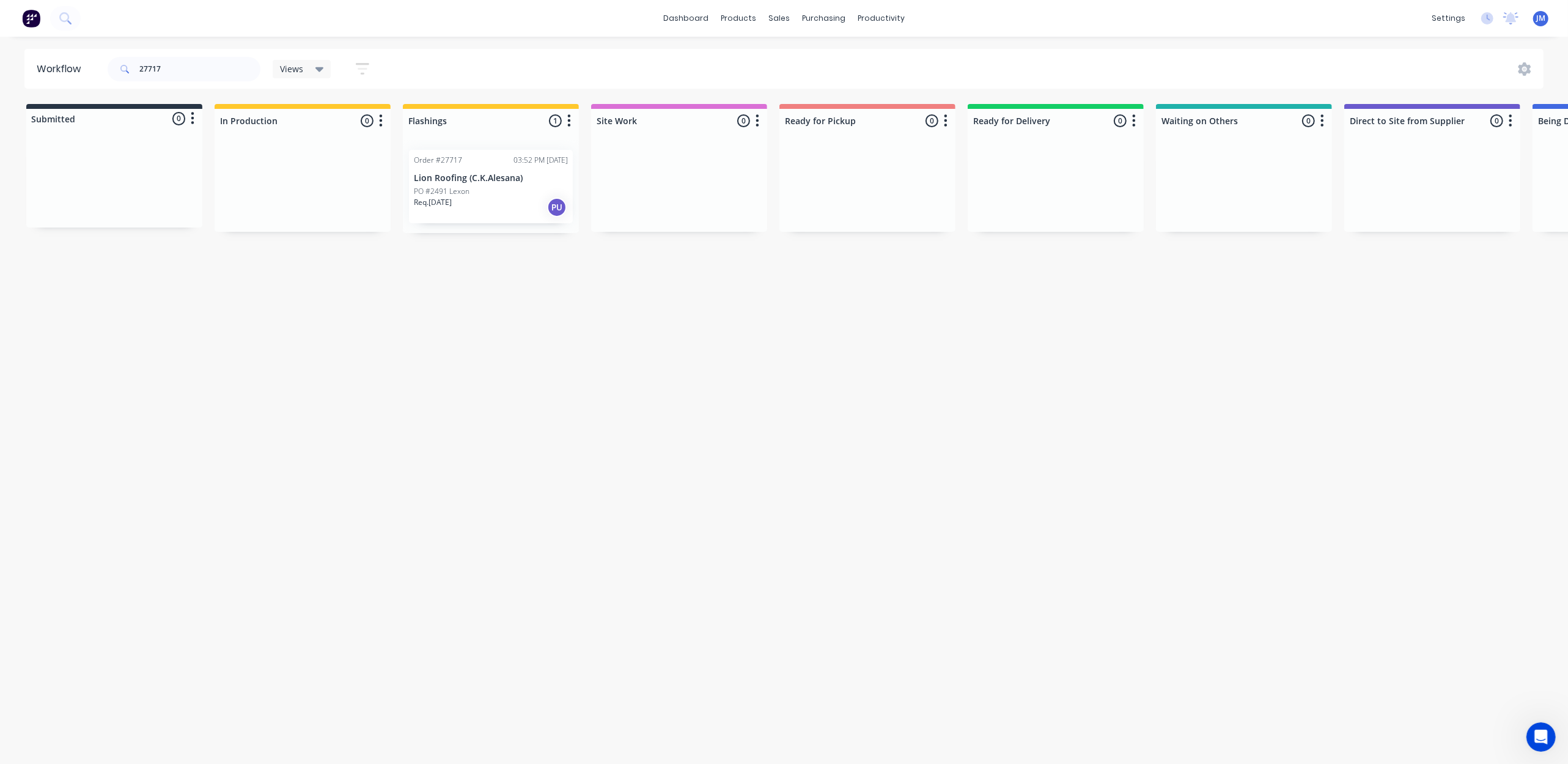
drag, startPoint x: 521, startPoint y: 204, endPoint x: 529, endPoint y: 206, distance: 8.2
drag, startPoint x: 503, startPoint y: 192, endPoint x: 859, endPoint y: 150, distance: 358.5
click at [857, 154] on div "Submitted 0 Status colour #273444 hex #273444 Save Cancel Summaries Total order…" at bounding box center [1098, 169] width 2216 height 129
click at [174, 73] on input "27717" at bounding box center [199, 69] width 121 height 25
type input "2"
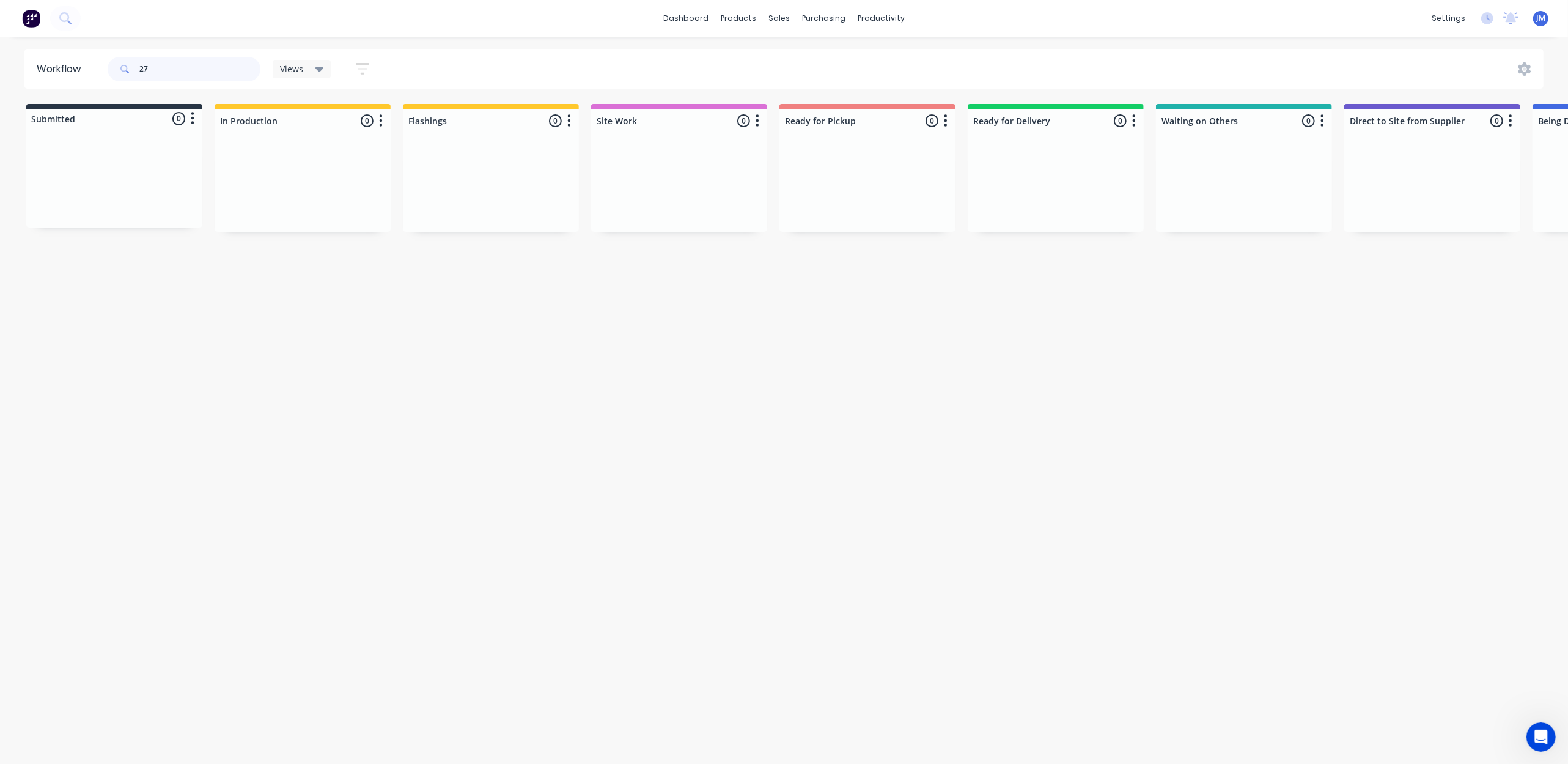
type input "2"
click at [849, 185] on div "Order #26418 11:22 AM [DATE] Eximm Trust PO #Purchase # 53663 Req. [DATE] PU" at bounding box center [867, 186] width 164 height 73
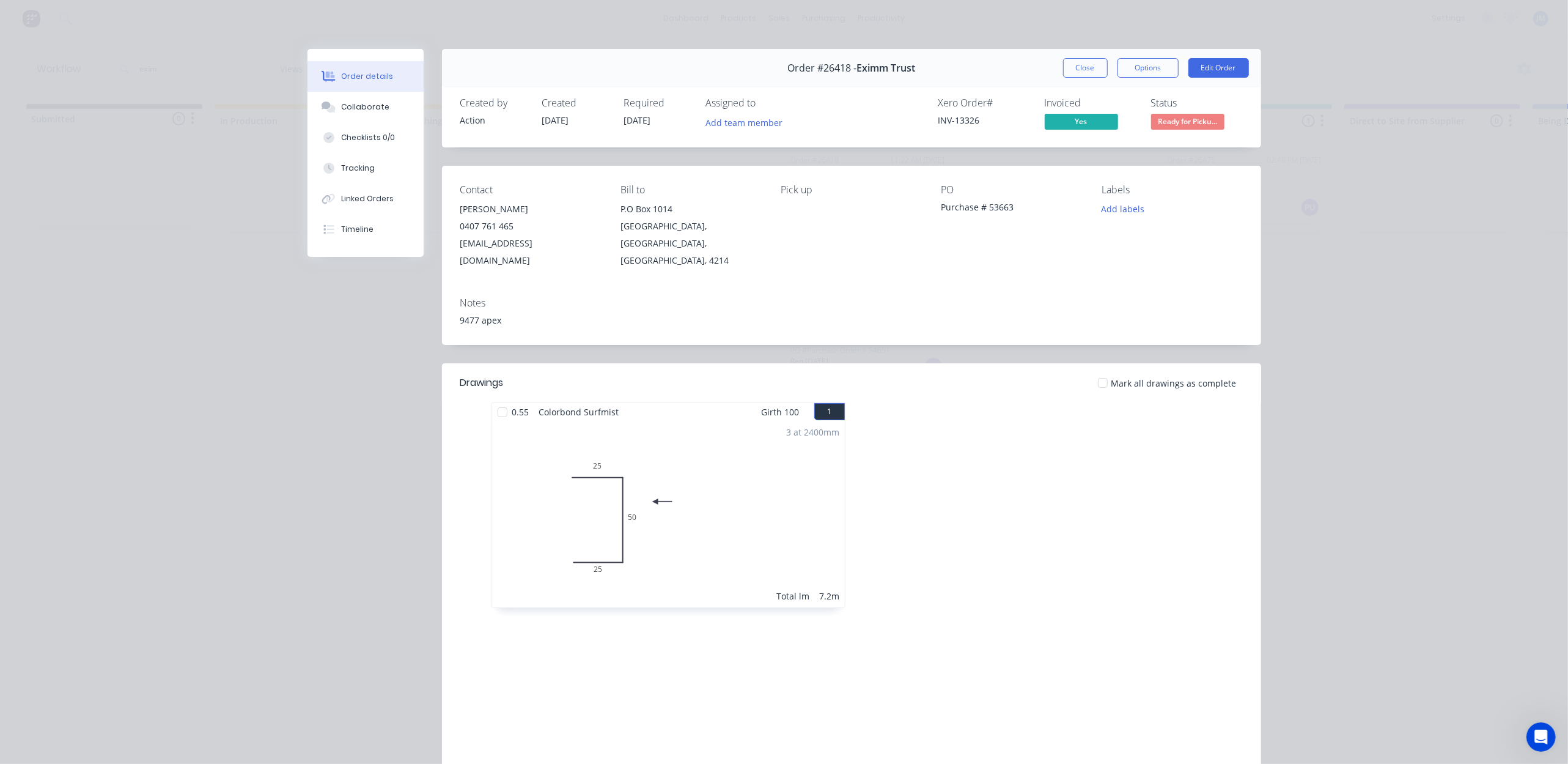
click at [1063, 71] on button "Close" at bounding box center [1085, 68] width 45 height 20
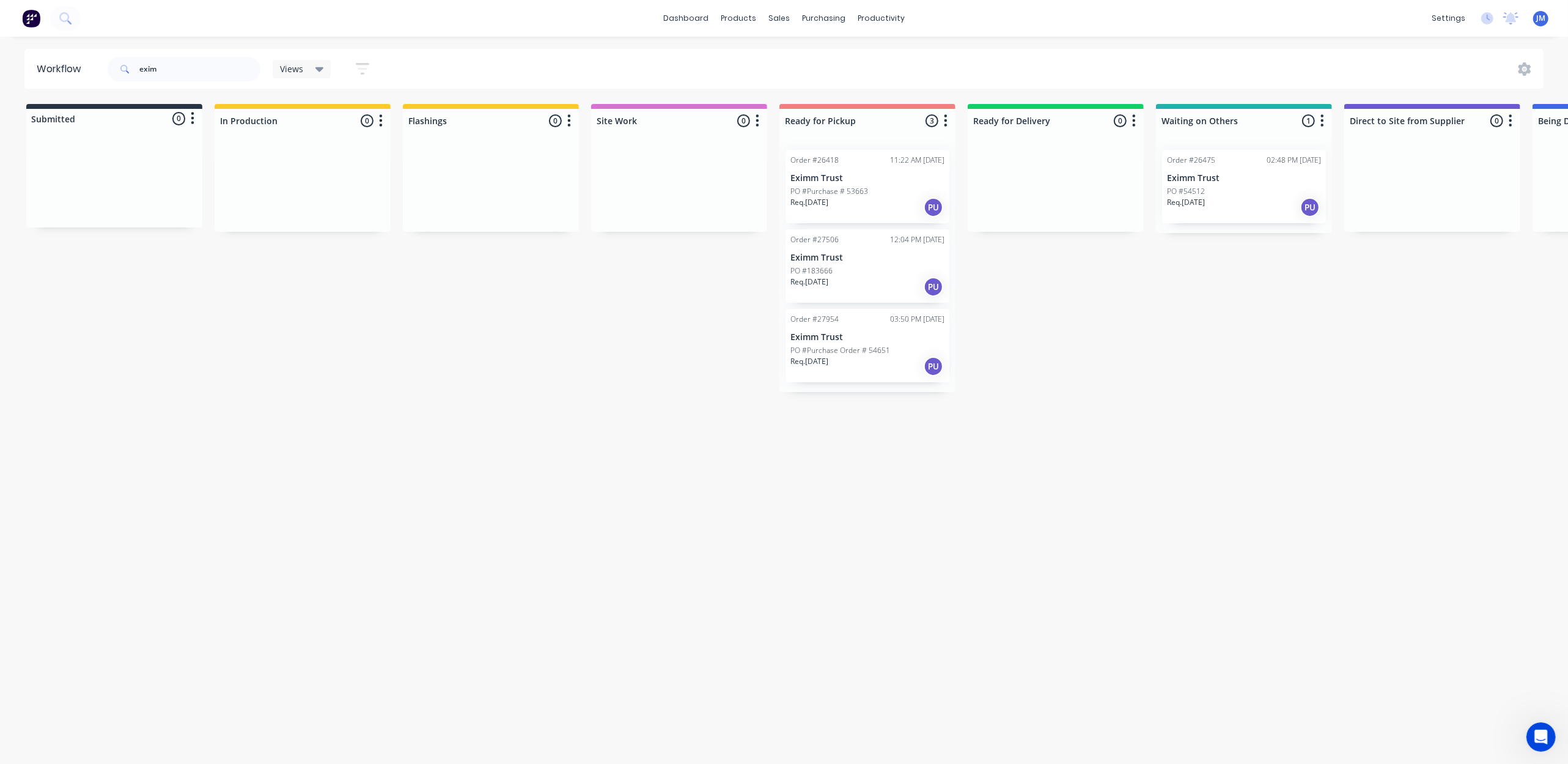
click at [891, 263] on div "Order #27506 12:04 PM [DATE] Eximm Trust PO #183666 Req. [DATE] PU" at bounding box center [867, 266] width 164 height 73
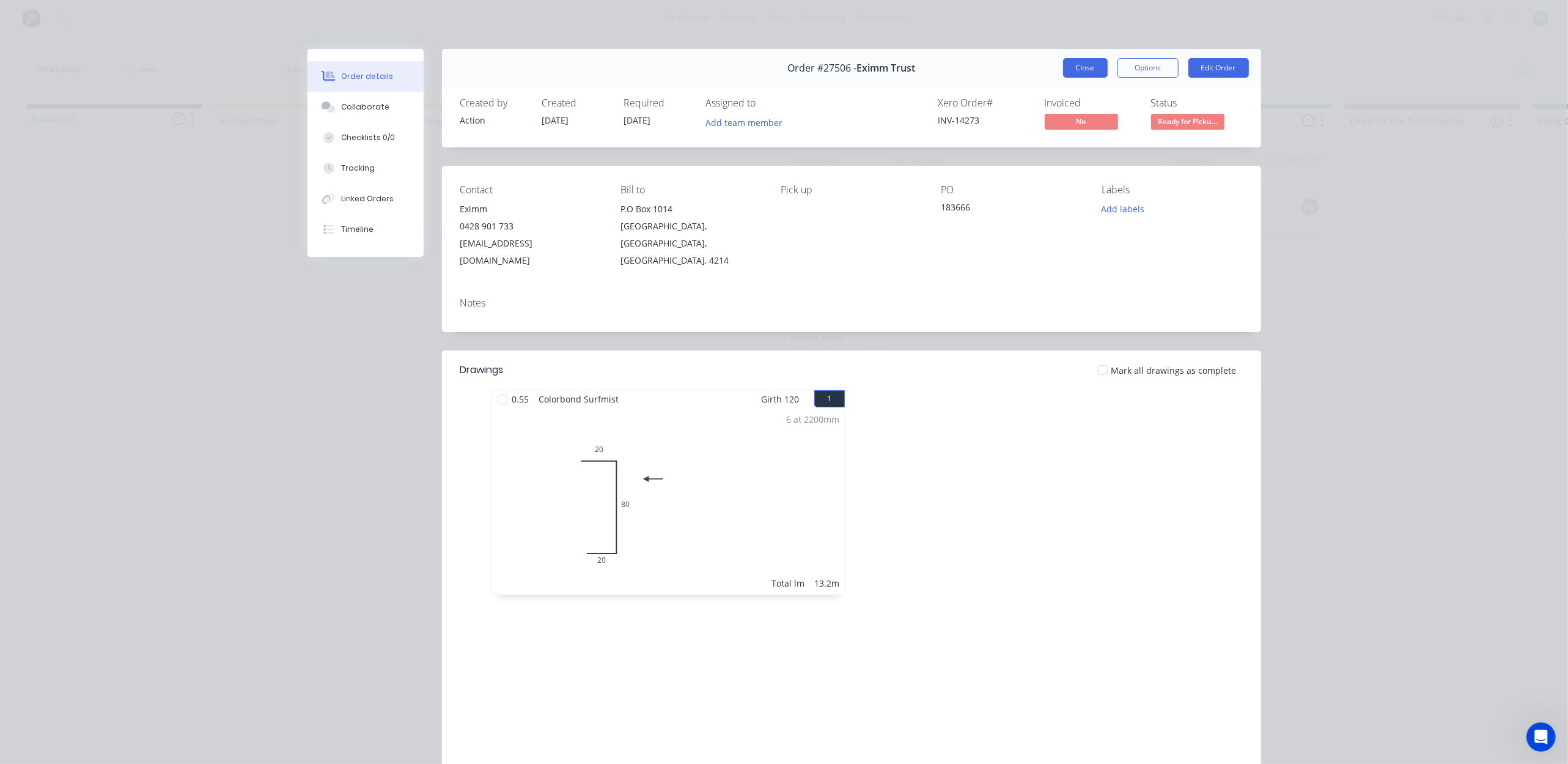
click at [1086, 71] on button "Close" at bounding box center [1085, 68] width 45 height 20
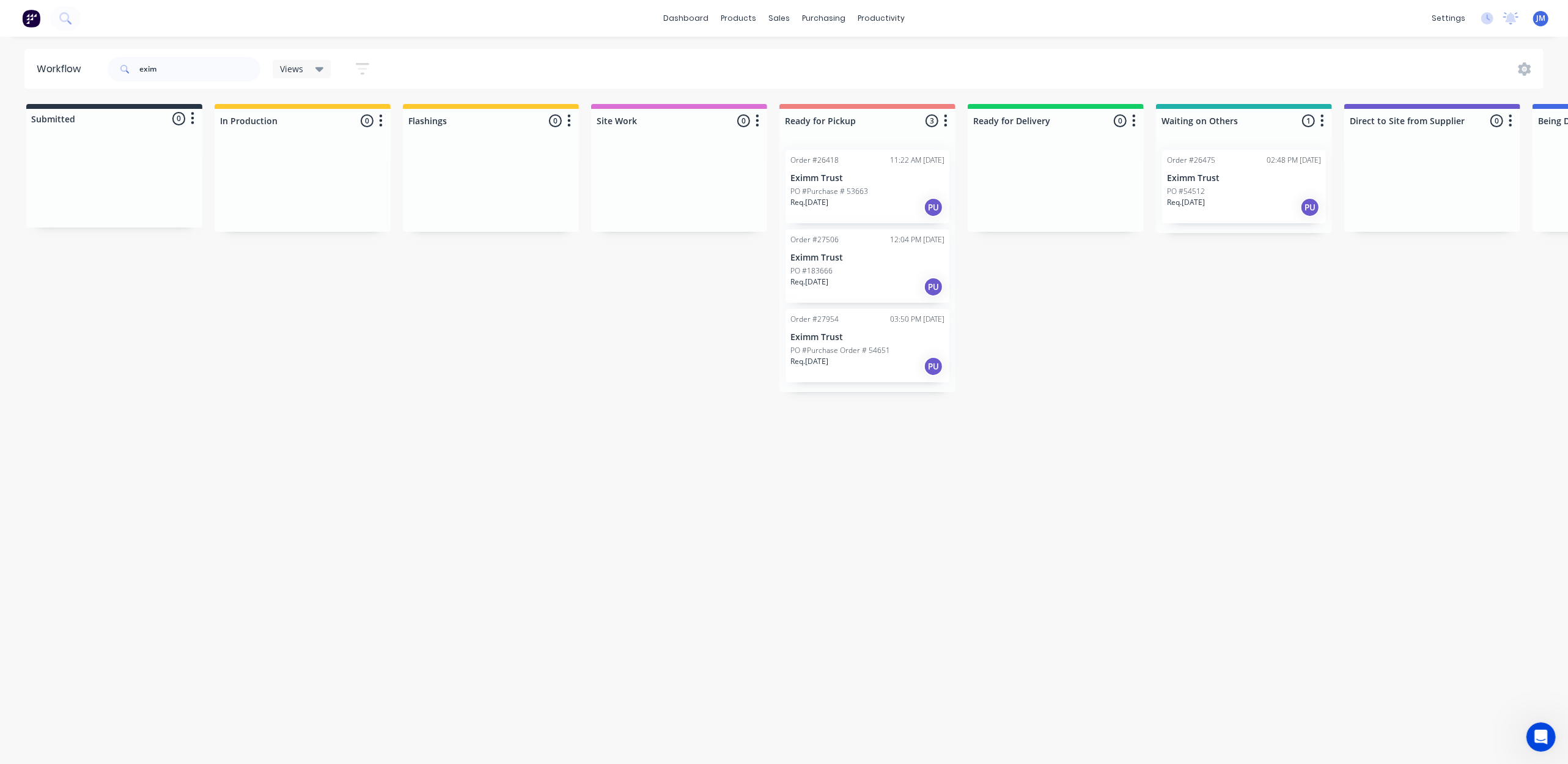
drag, startPoint x: 902, startPoint y: 337, endPoint x: 920, endPoint y: 332, distance: 18.7
drag, startPoint x: 844, startPoint y: 362, endPoint x: 852, endPoint y: 362, distance: 8.0
click at [825, 372] on div "Req. [DATE] PU" at bounding box center [867, 366] width 154 height 21
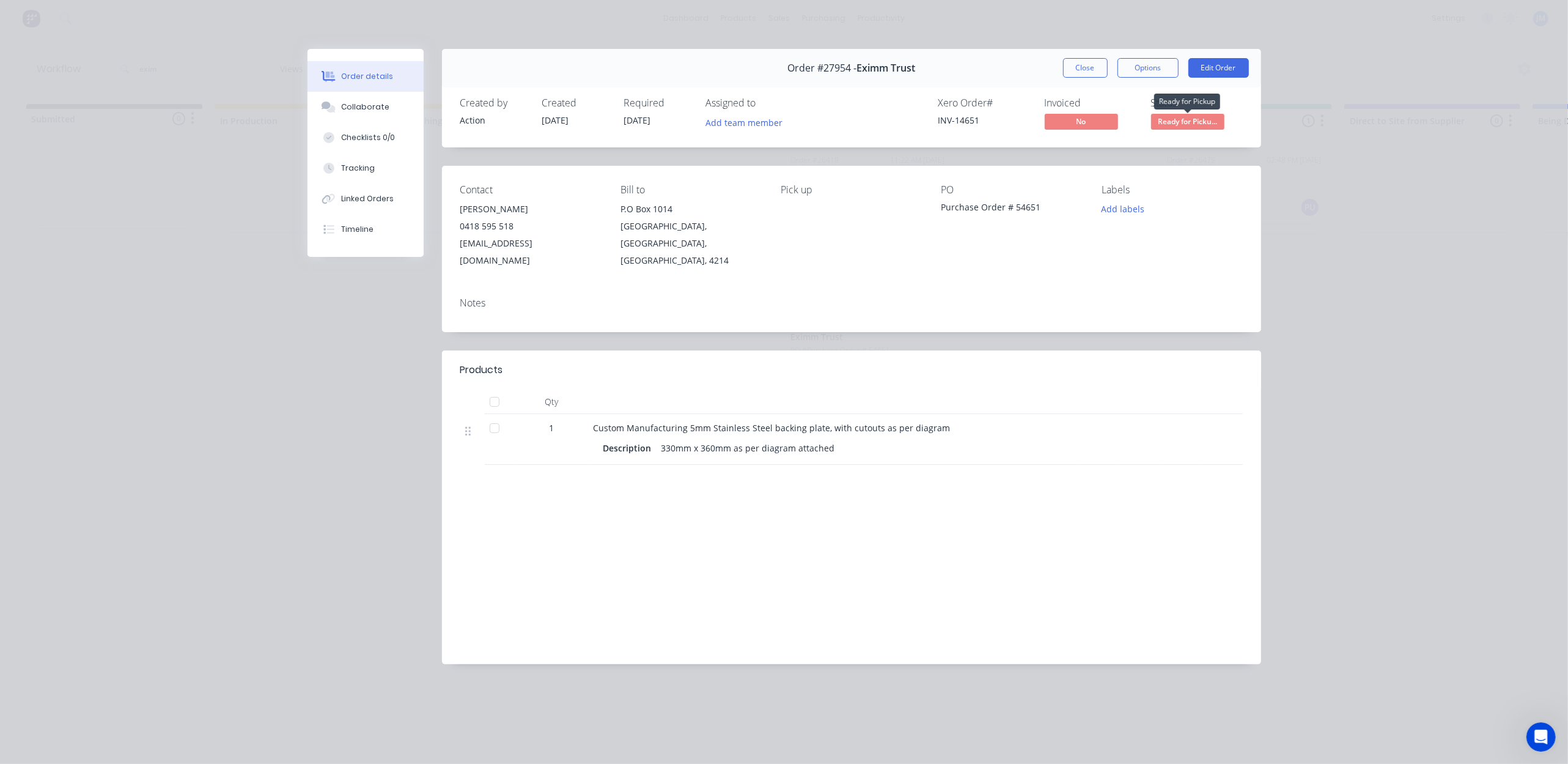
drag, startPoint x: 1166, startPoint y: 119, endPoint x: 1172, endPoint y: 116, distance: 6.7
click at [1166, 115] on span "Ready for Picku..." at bounding box center [1188, 121] width 73 height 15
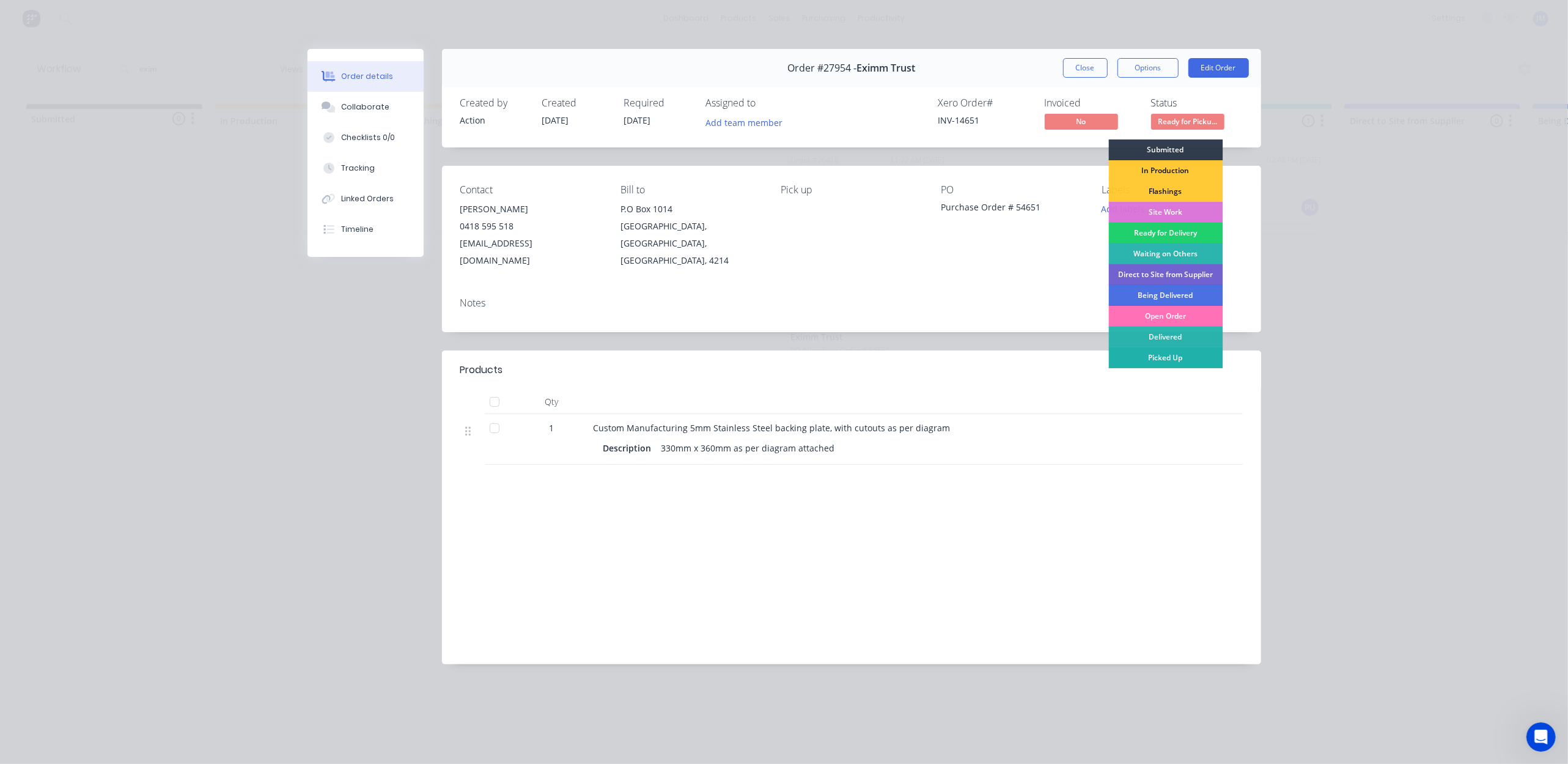
click at [1137, 356] on div "Picked Up" at bounding box center [1166, 358] width 114 height 21
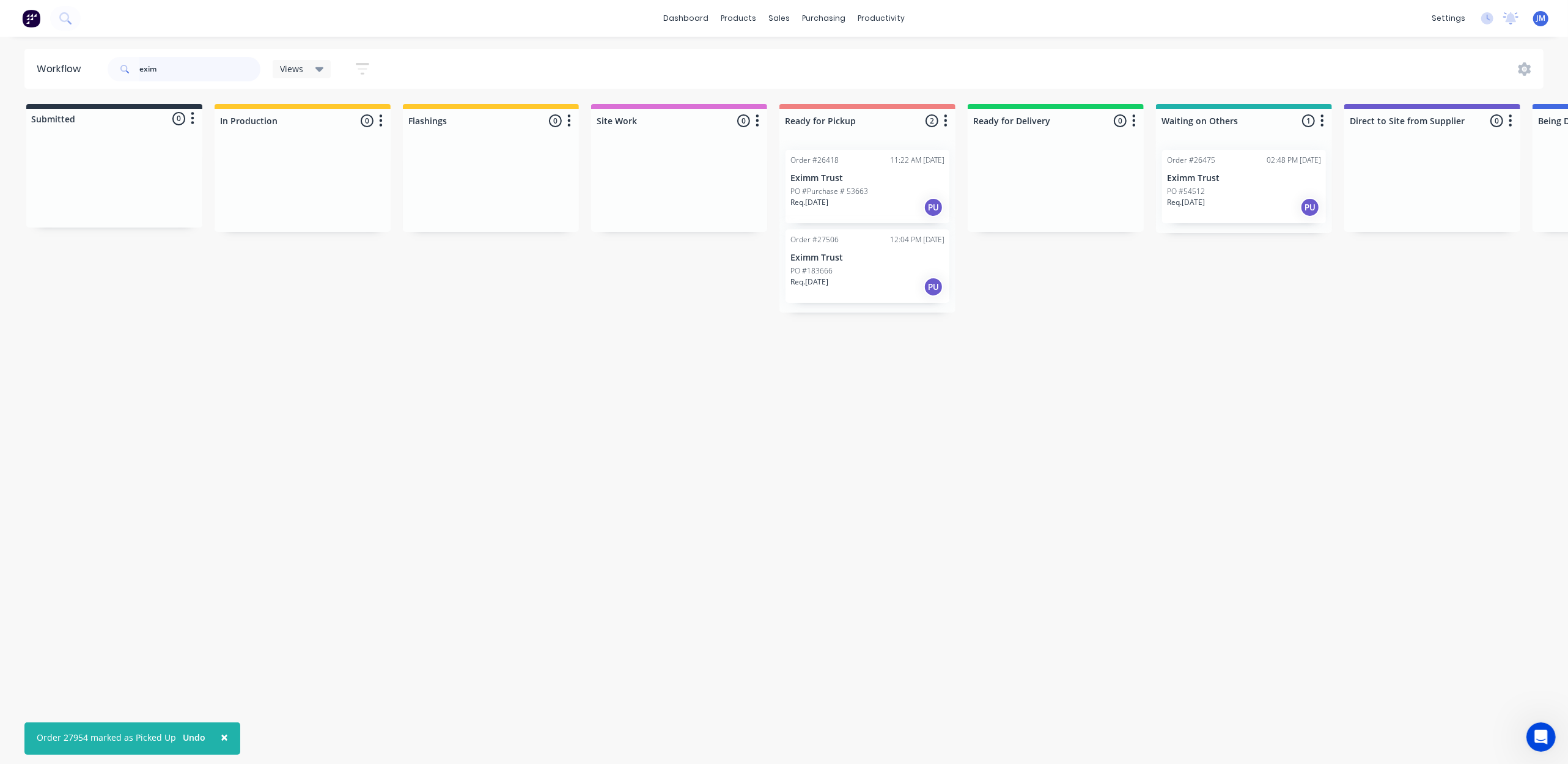
click at [201, 69] on input "exim" at bounding box center [199, 69] width 121 height 25
type input "e"
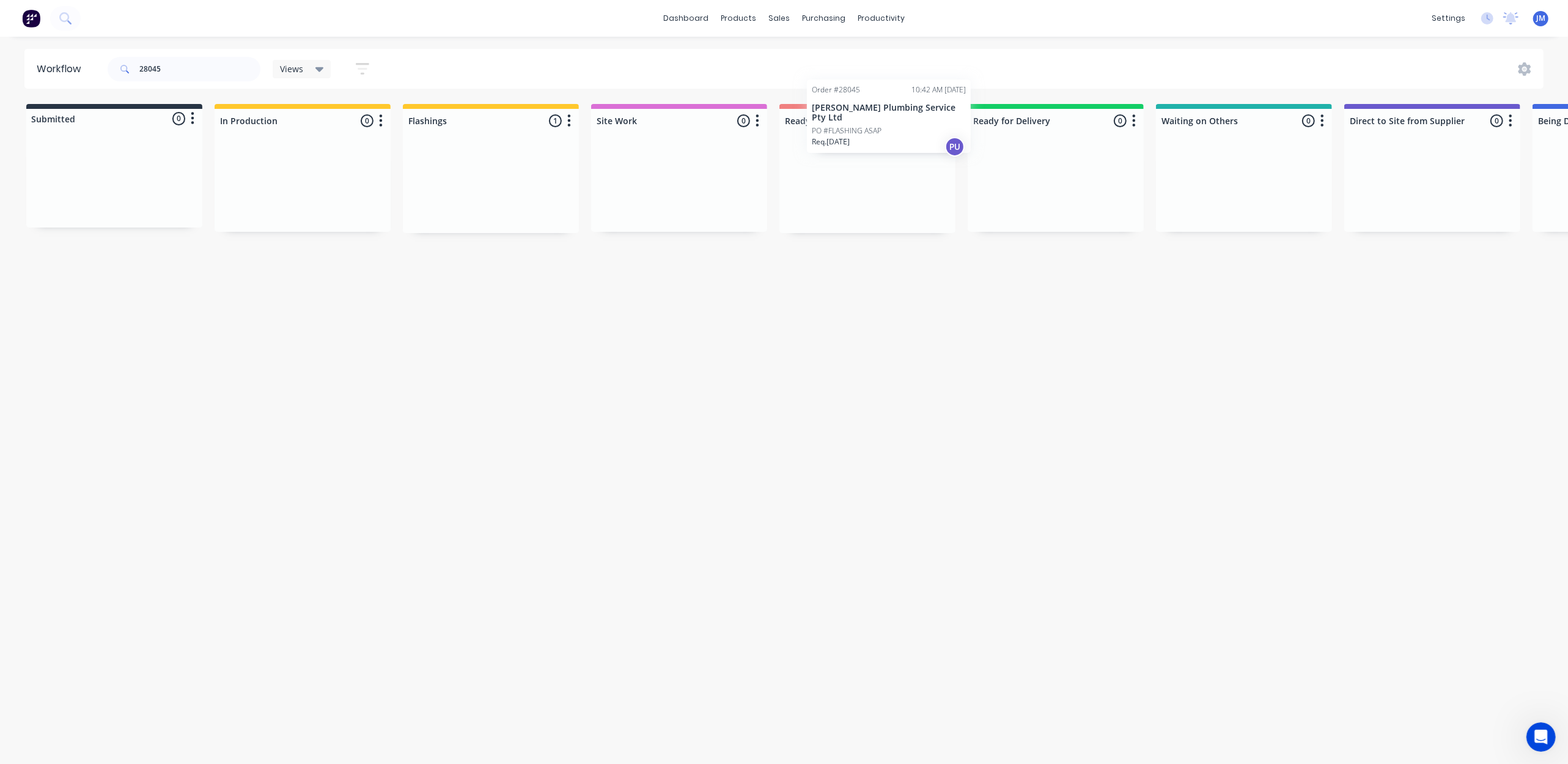
drag, startPoint x: 489, startPoint y: 206, endPoint x: 846, endPoint y: 215, distance: 357.1
click at [854, 222] on div "Submitted 0 Status colour #273444 hex #273444 Save Cancel Summaries Total order…" at bounding box center [1098, 169] width 2216 height 129
drag, startPoint x: 193, startPoint y: 66, endPoint x: 170, endPoint y: 70, distance: 23.3
click at [191, 71] on input "28045" at bounding box center [199, 69] width 121 height 25
type input "2"
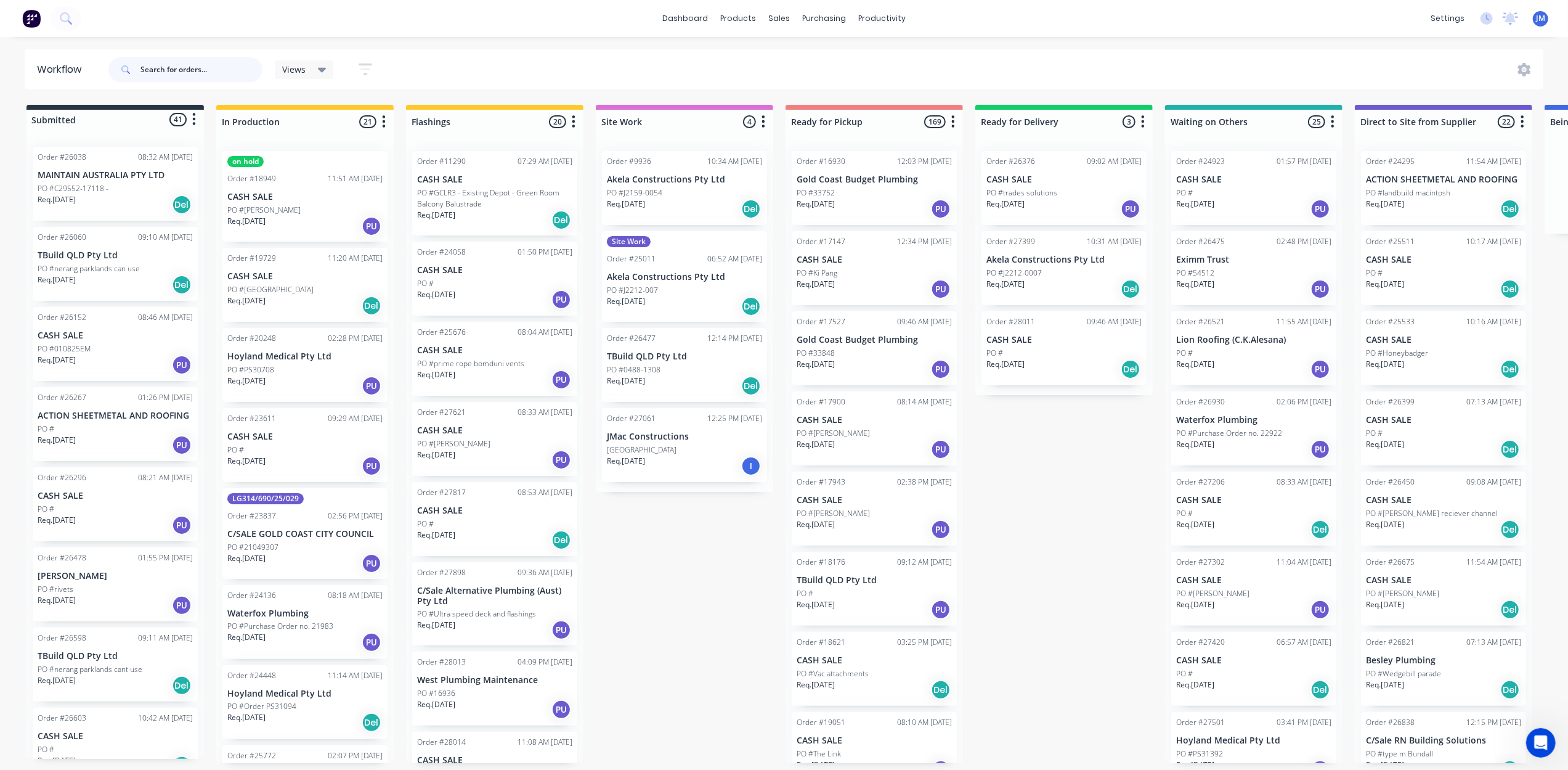
click at [180, 74] on input "text" at bounding box center [201, 69] width 122 height 25
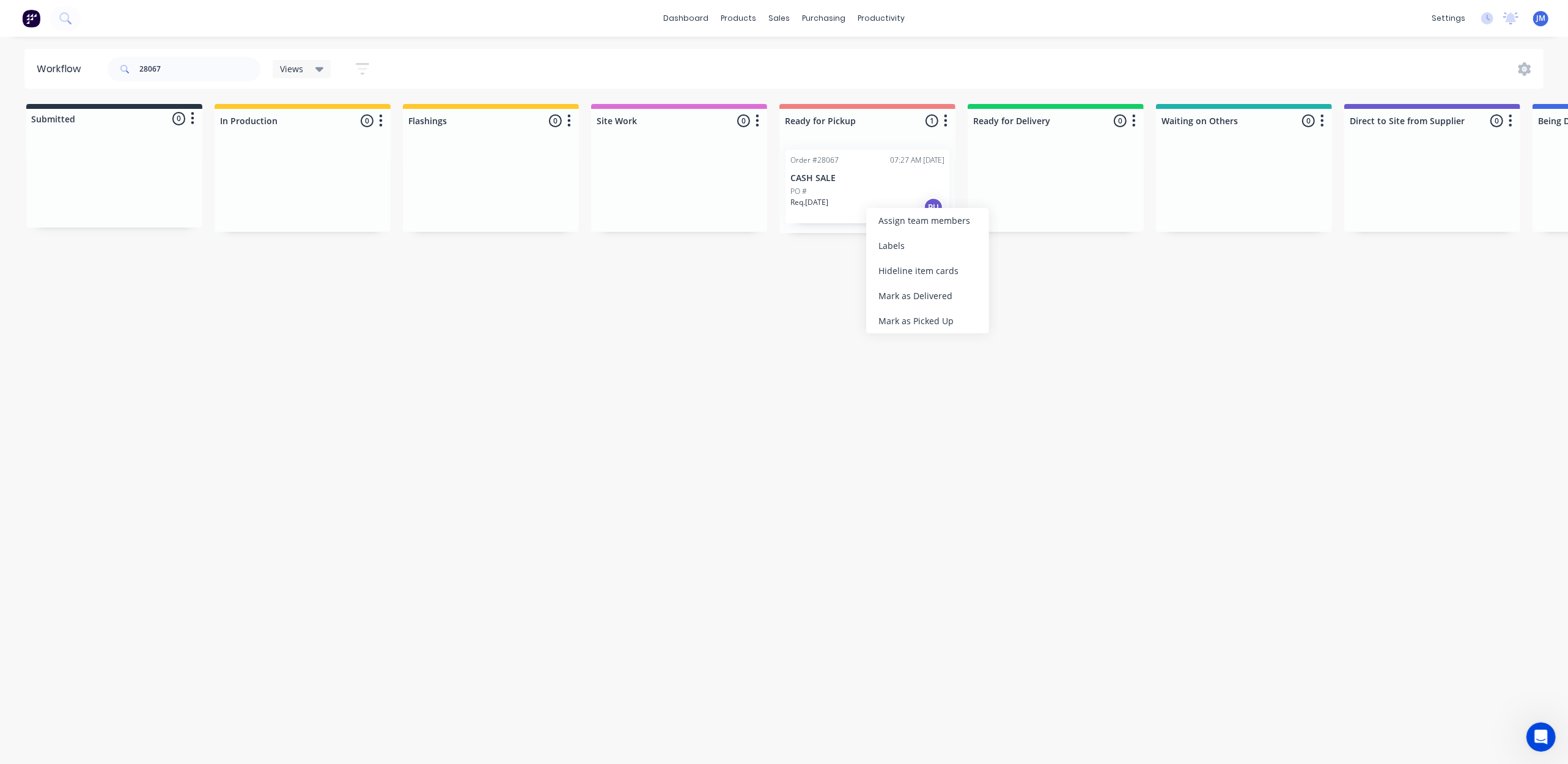
click at [903, 331] on div "Mark as Picked Up" at bounding box center [928, 321] width 123 height 25
click at [213, 76] on input "28067" at bounding box center [199, 69] width 121 height 25
type input "2"
drag, startPoint x: 838, startPoint y: 187, endPoint x: 847, endPoint y: 188, distance: 9.1
click at [915, 304] on div "Mark as Picked Up" at bounding box center [897, 302] width 123 height 25
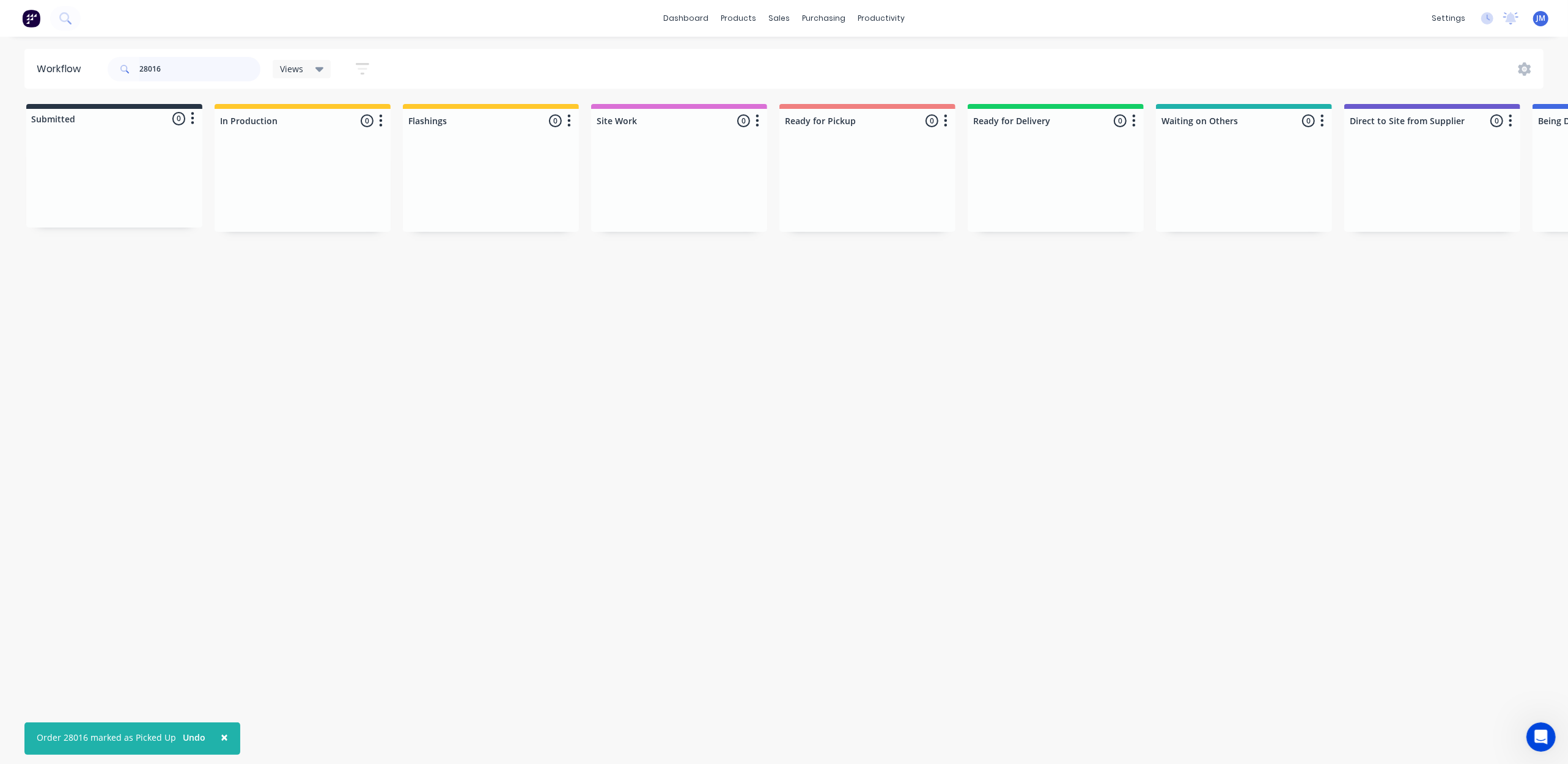
click at [194, 73] on input "28016" at bounding box center [199, 69] width 121 height 25
click at [801, 204] on p "Req. [DATE]" at bounding box center [809, 203] width 38 height 11
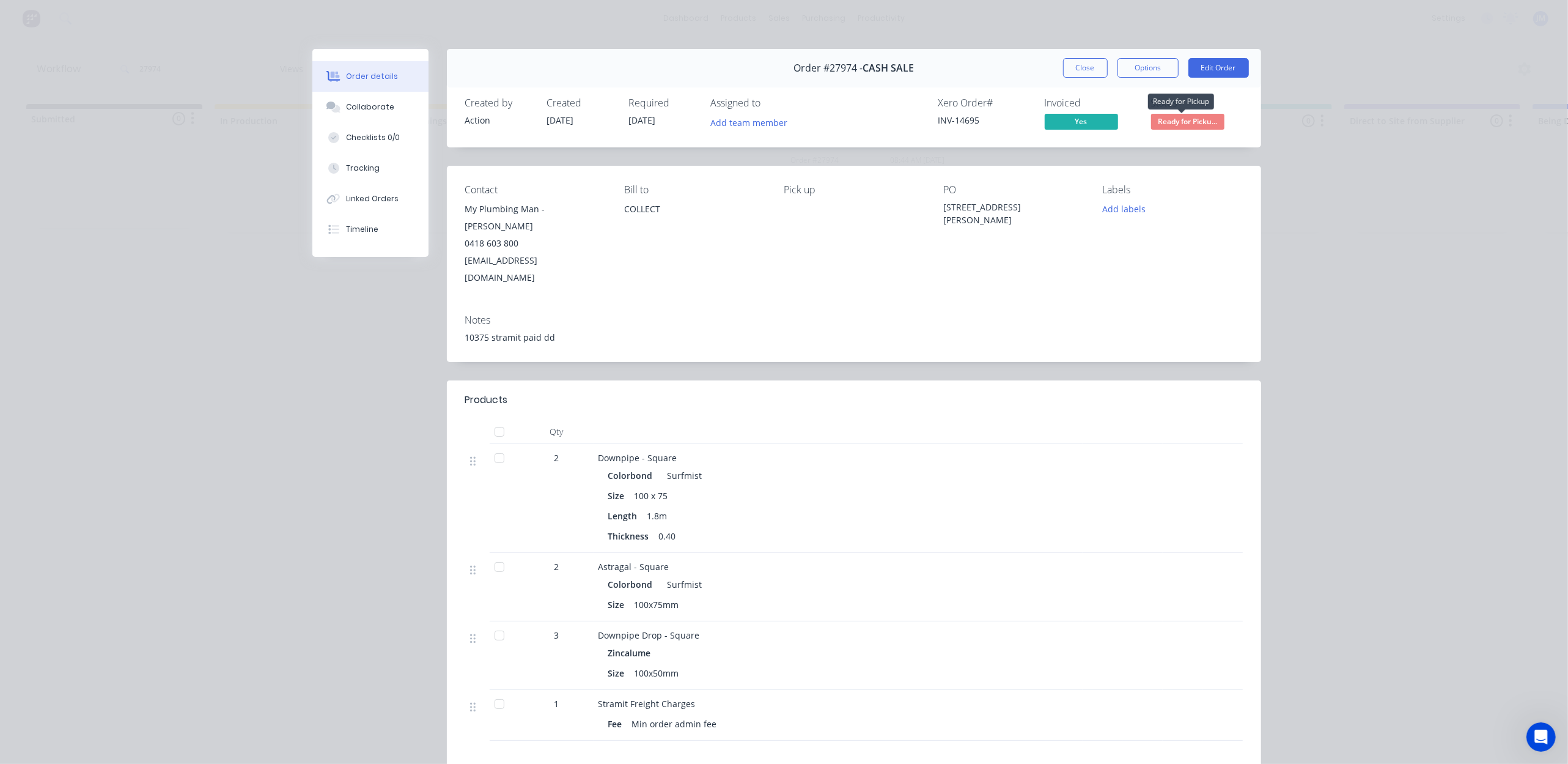
click at [1179, 116] on span "Ready for Picku..." at bounding box center [1188, 121] width 73 height 15
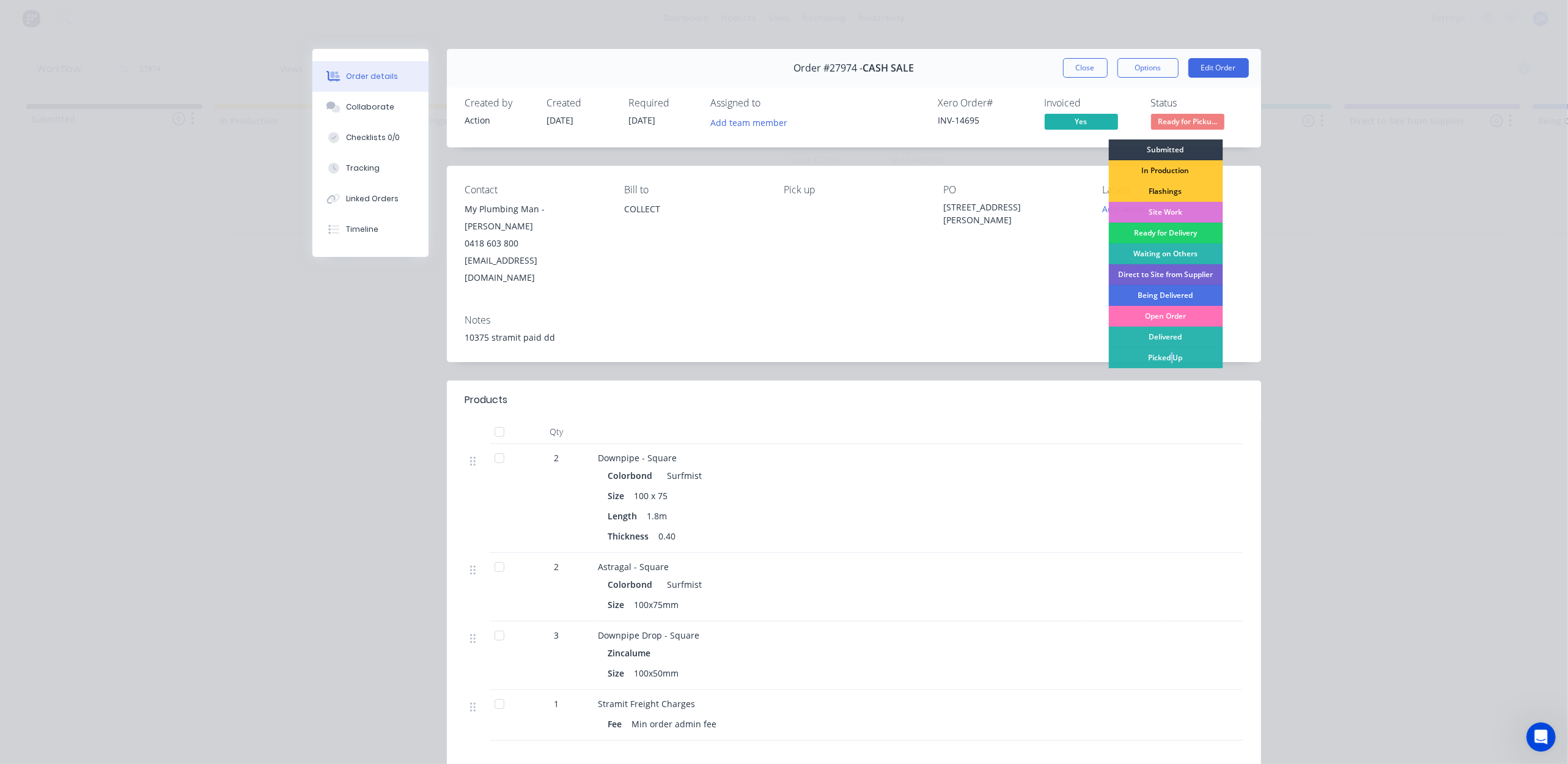
click at [1166, 360] on div "Picked Up" at bounding box center [1166, 358] width 114 height 21
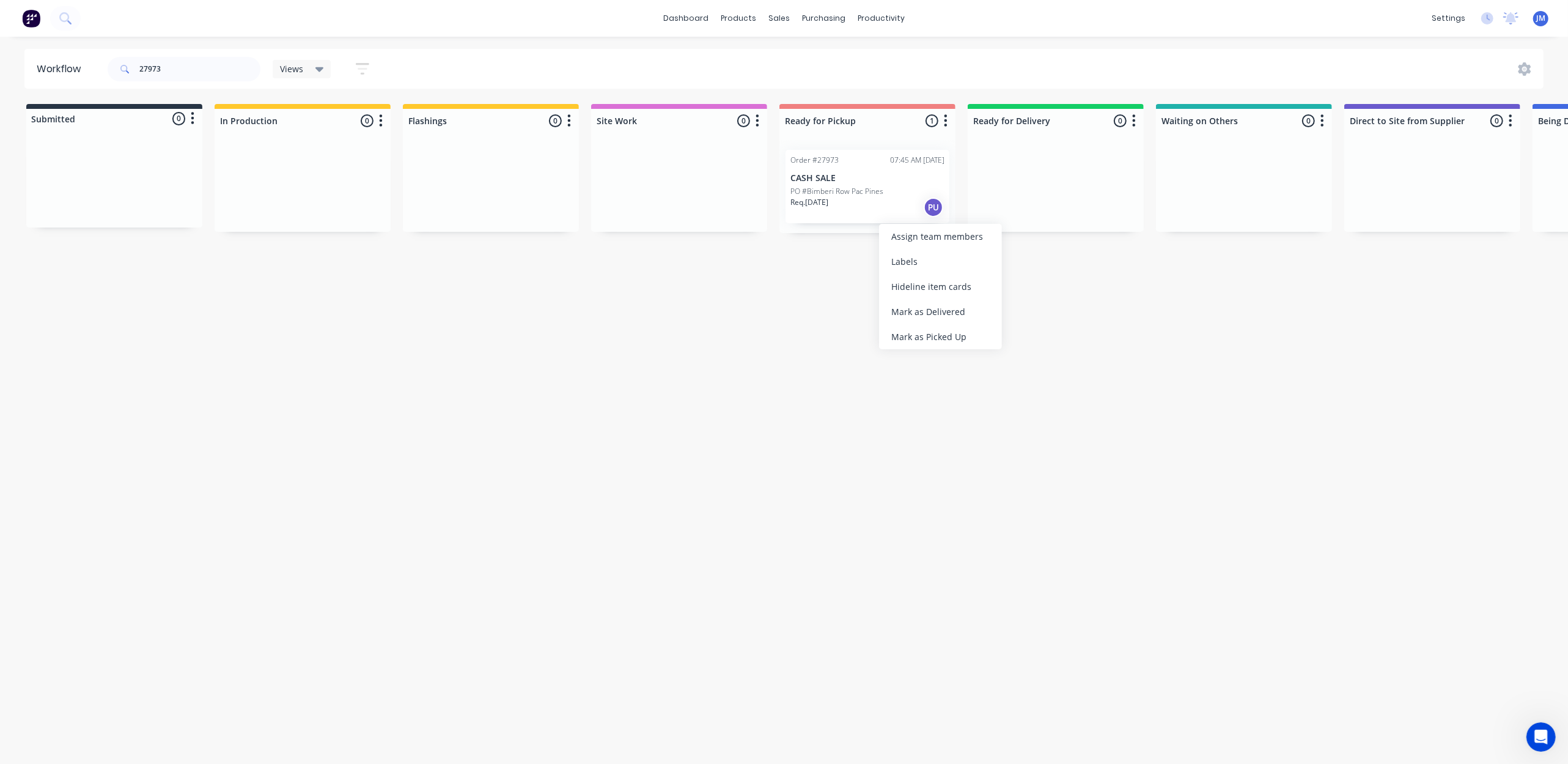
drag, startPoint x: 932, startPoint y: 328, endPoint x: 906, endPoint y: 310, distance: 31.6
click at [930, 328] on div "Mark as Picked Up" at bounding box center [940, 336] width 123 height 25
click at [186, 62] on input "27973" at bounding box center [199, 69] width 121 height 25
click at [186, 59] on input "27973" at bounding box center [199, 69] width 121 height 25
click at [903, 305] on div "Mark as Picked Up" at bounding box center [918, 306] width 123 height 25
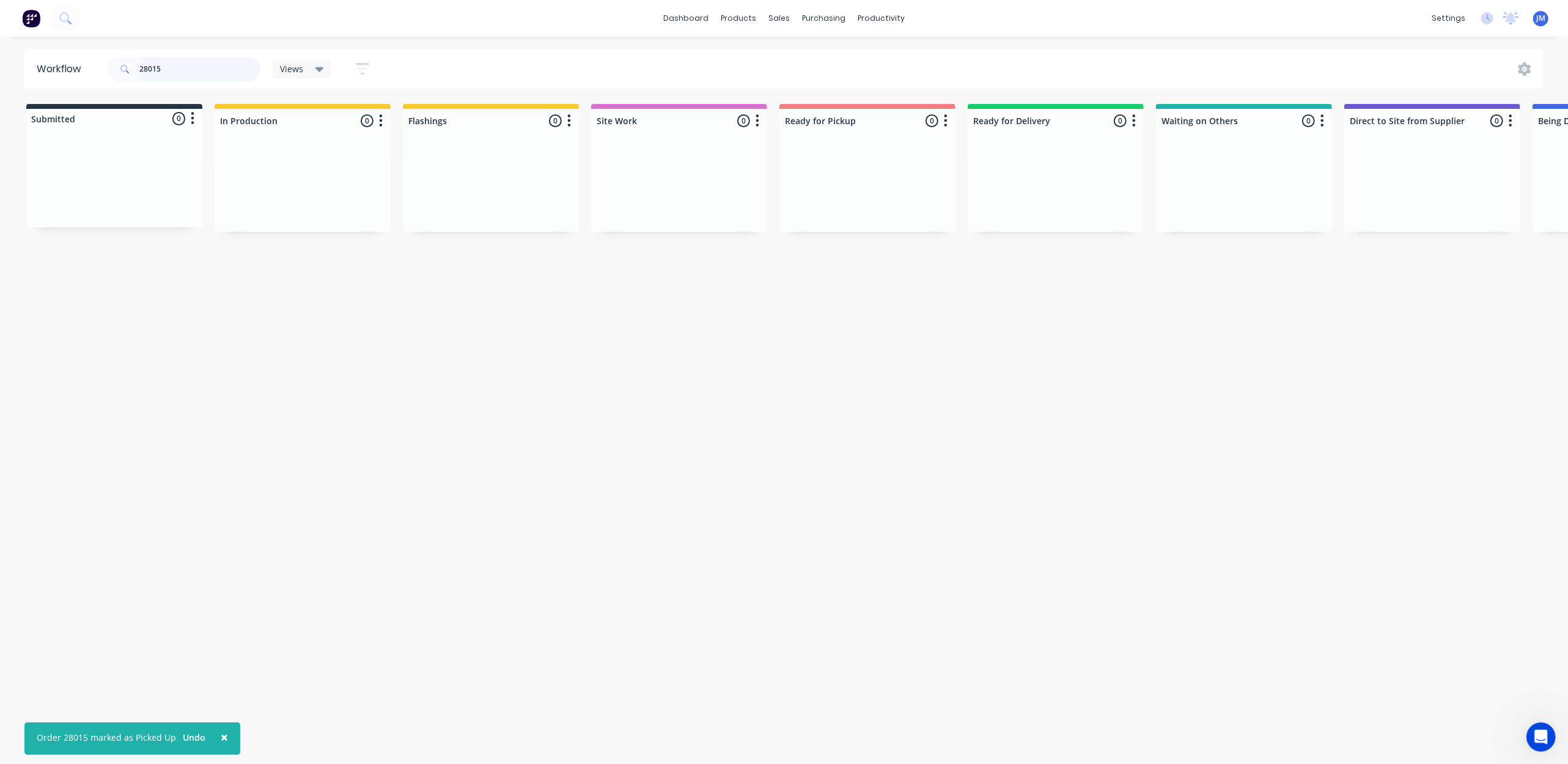
click at [175, 71] on input "28015" at bounding box center [199, 69] width 121 height 25
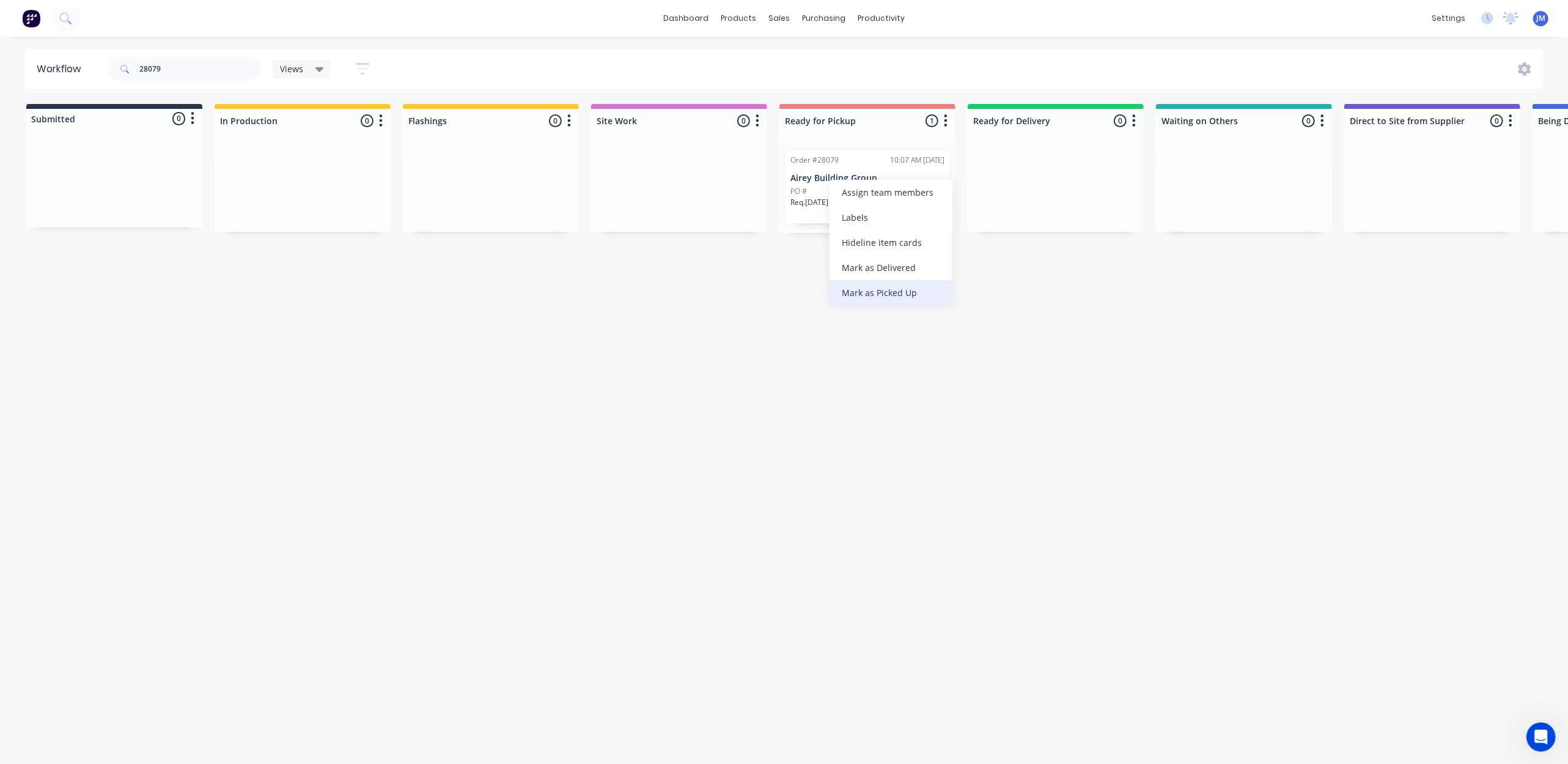
click at [873, 292] on div "Mark as Picked Up" at bounding box center [891, 292] width 123 height 25
click at [169, 65] on input "28079" at bounding box center [199, 69] width 121 height 25
type input "2"
type input "7"
drag, startPoint x: 1300, startPoint y: 307, endPoint x: 1286, endPoint y: 302, distance: 14.9
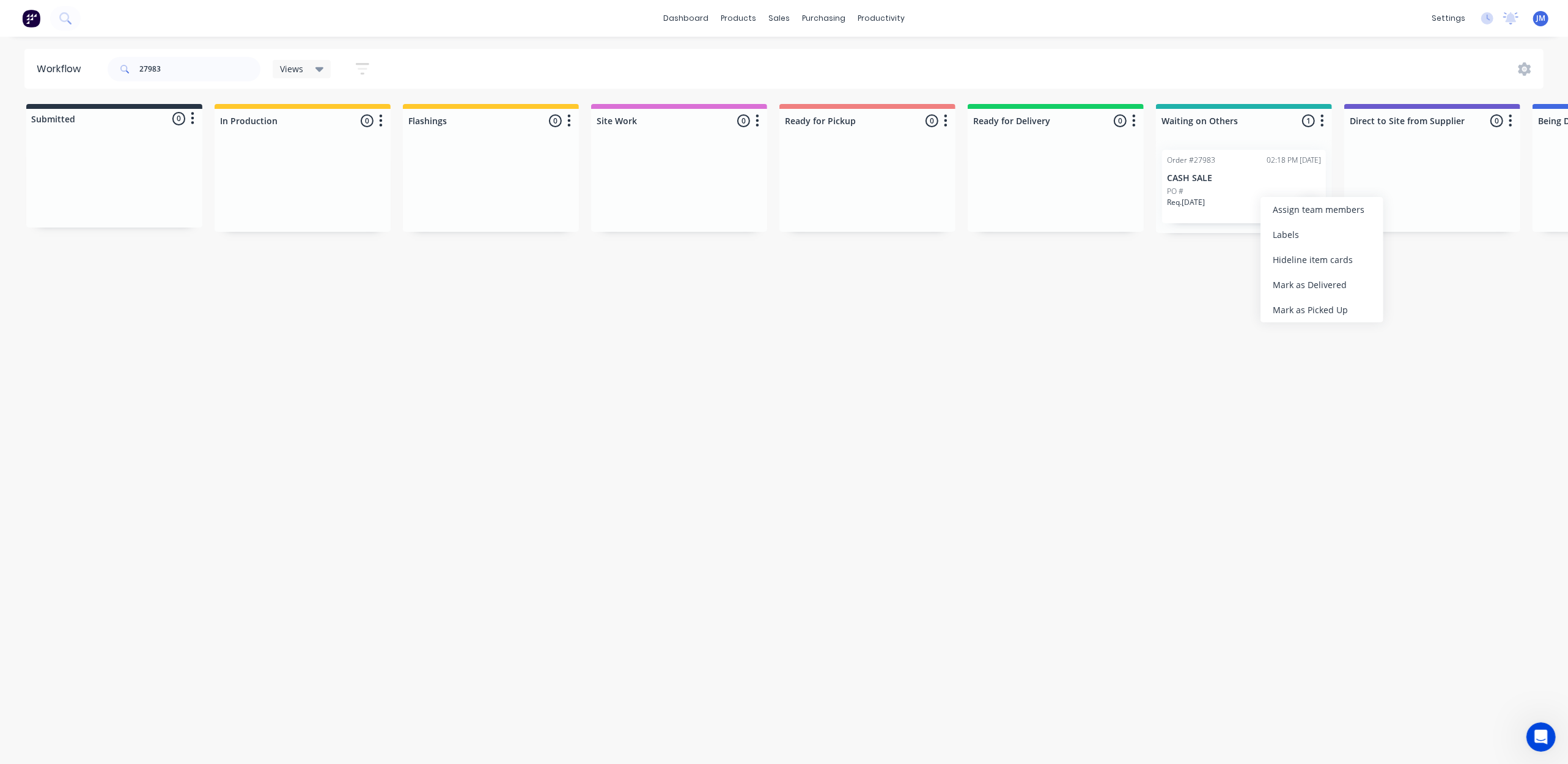
click at [1298, 307] on div "Mark as Picked Up" at bounding box center [1322, 310] width 123 height 25
click at [201, 61] on input "27983" at bounding box center [199, 69] width 121 height 25
type input "2"
click at [164, 69] on input "goodn roof" at bounding box center [199, 69] width 121 height 25
type input "good roof"
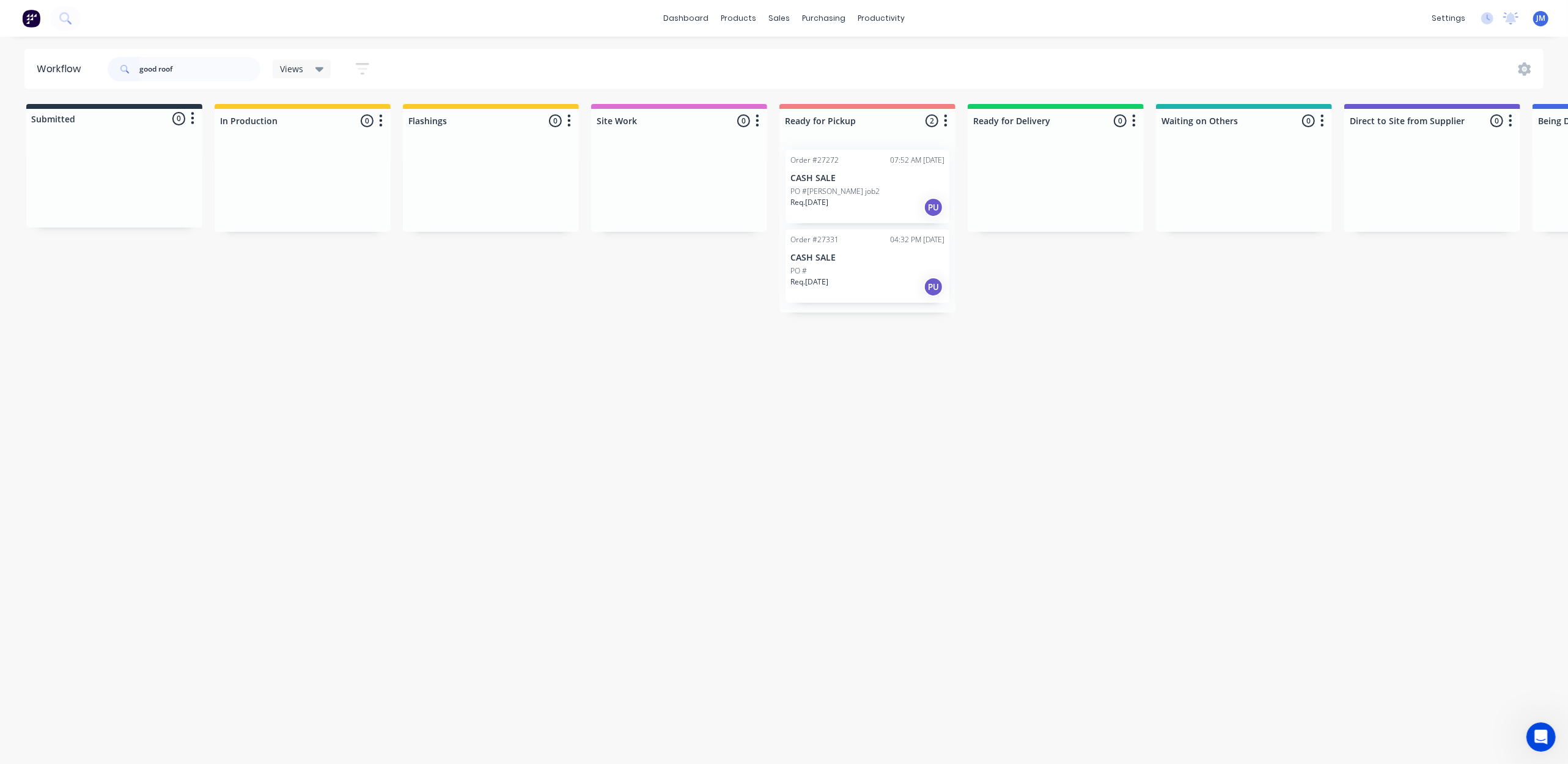
click at [885, 197] on div "Req. [DATE] PU" at bounding box center [867, 207] width 154 height 21
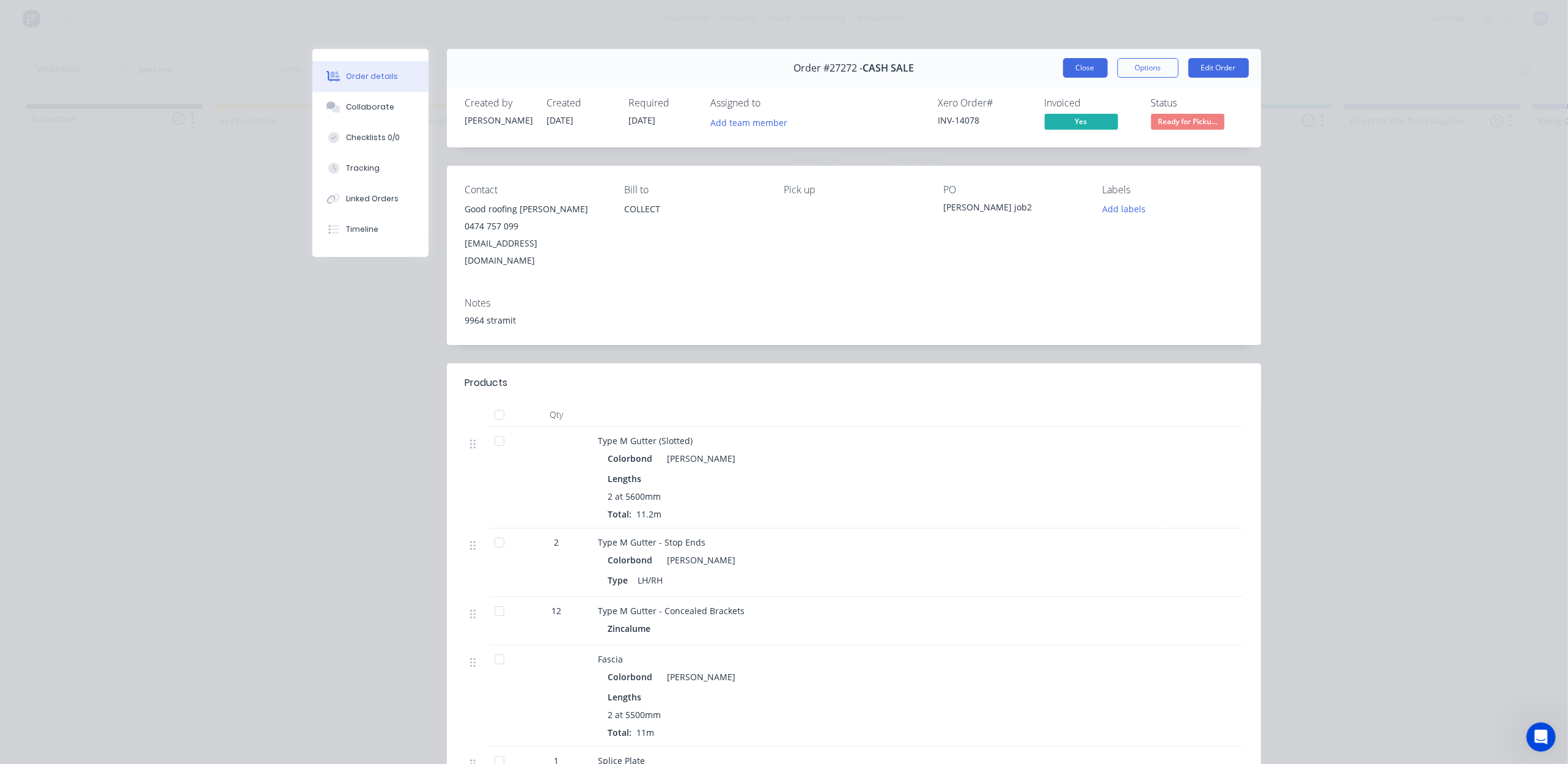
click at [1097, 62] on button "Close" at bounding box center [1085, 68] width 45 height 20
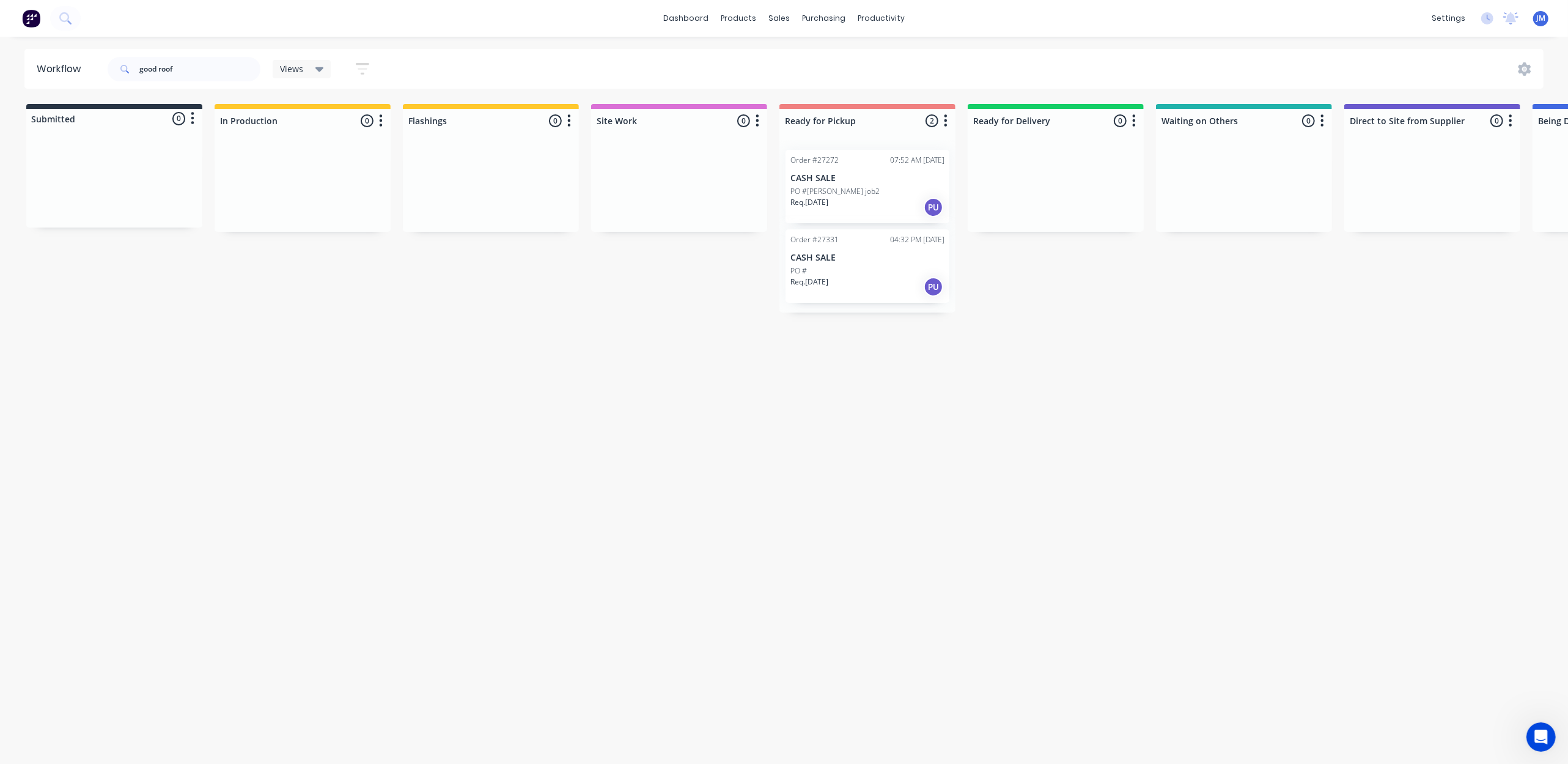
click at [810, 268] on div "PO #" at bounding box center [867, 271] width 154 height 11
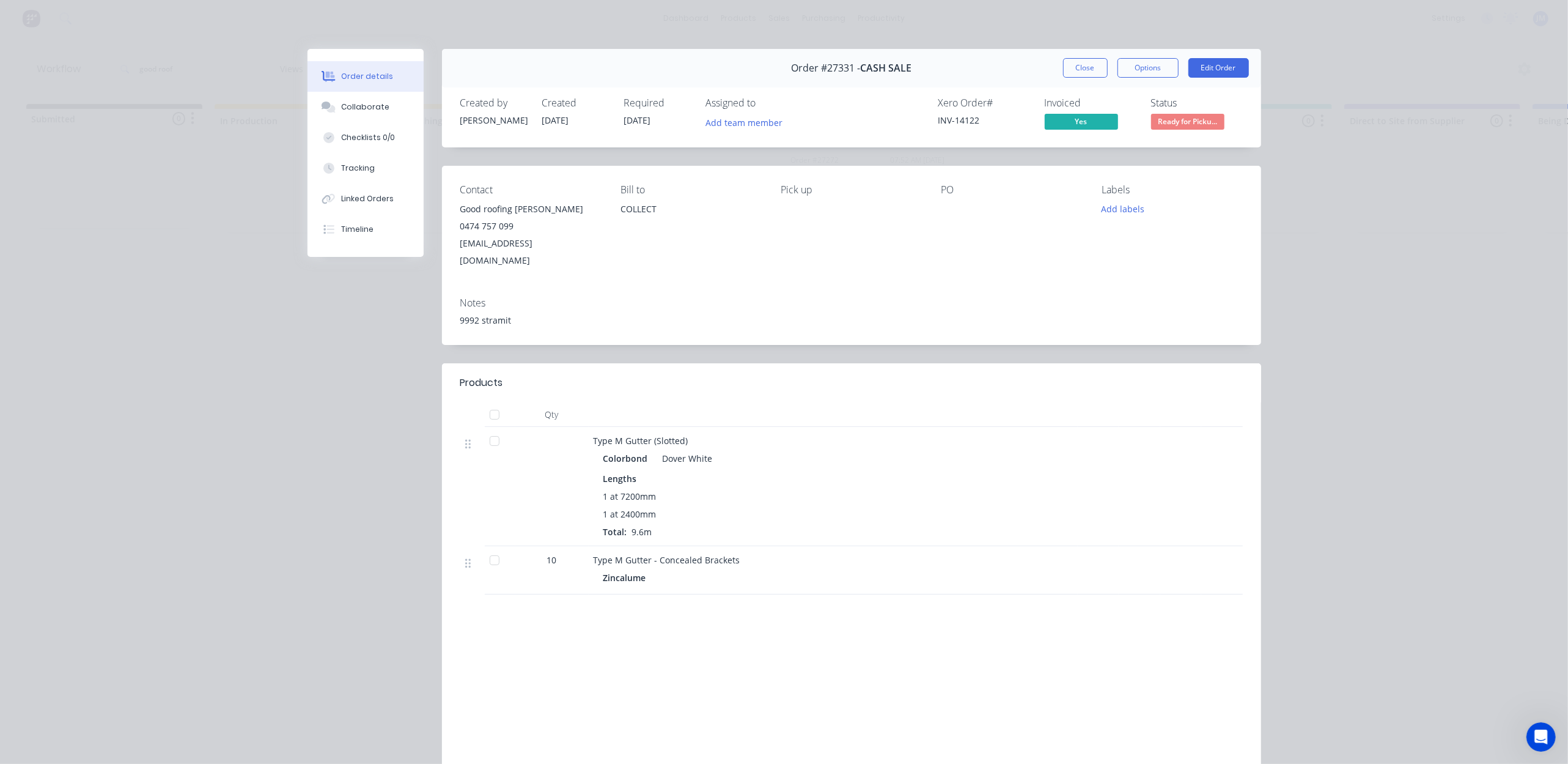
click at [1065, 64] on button "Close" at bounding box center [1085, 68] width 45 height 20
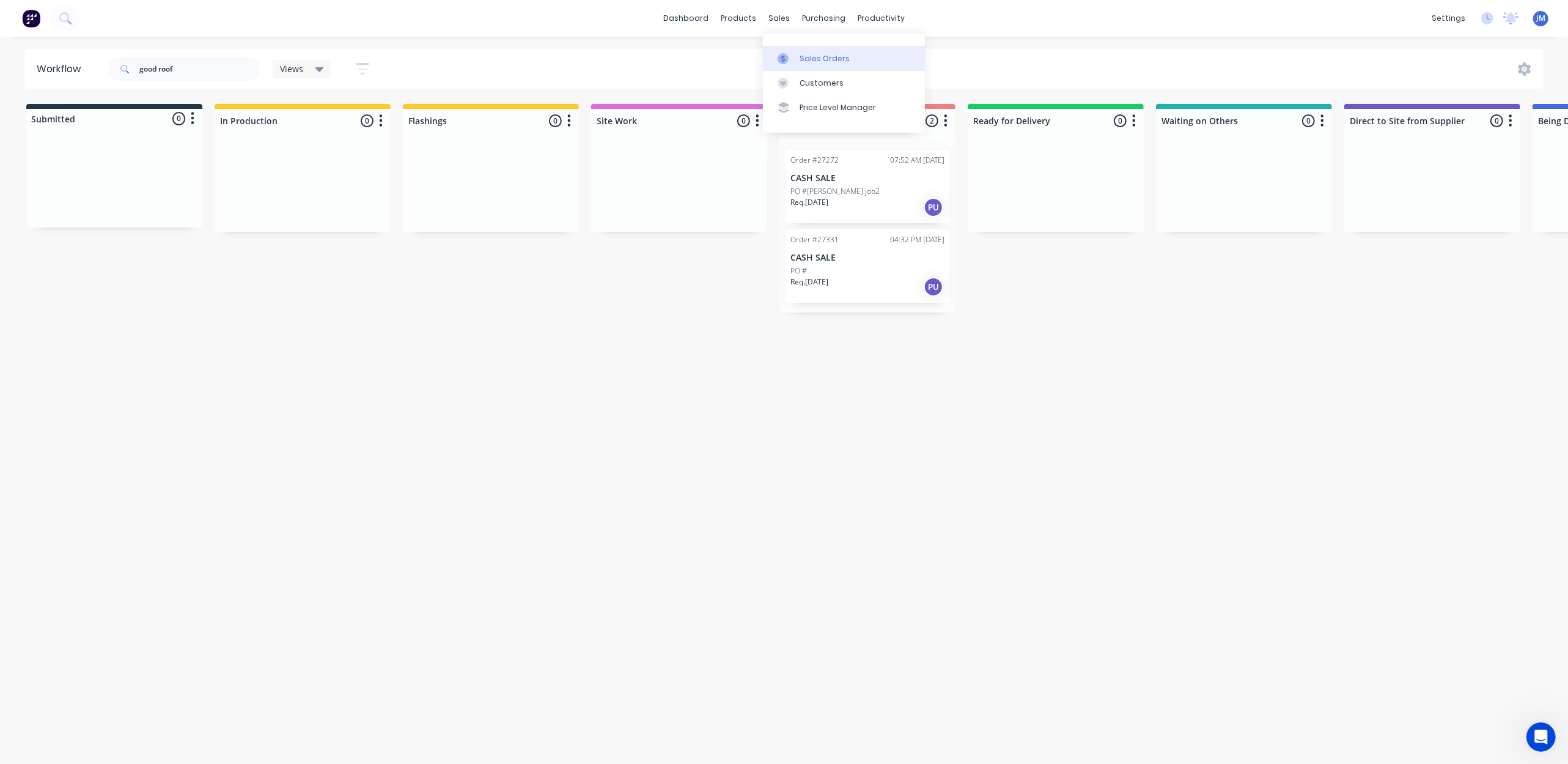
click at [814, 53] on div "Sales Orders" at bounding box center [824, 58] width 50 height 11
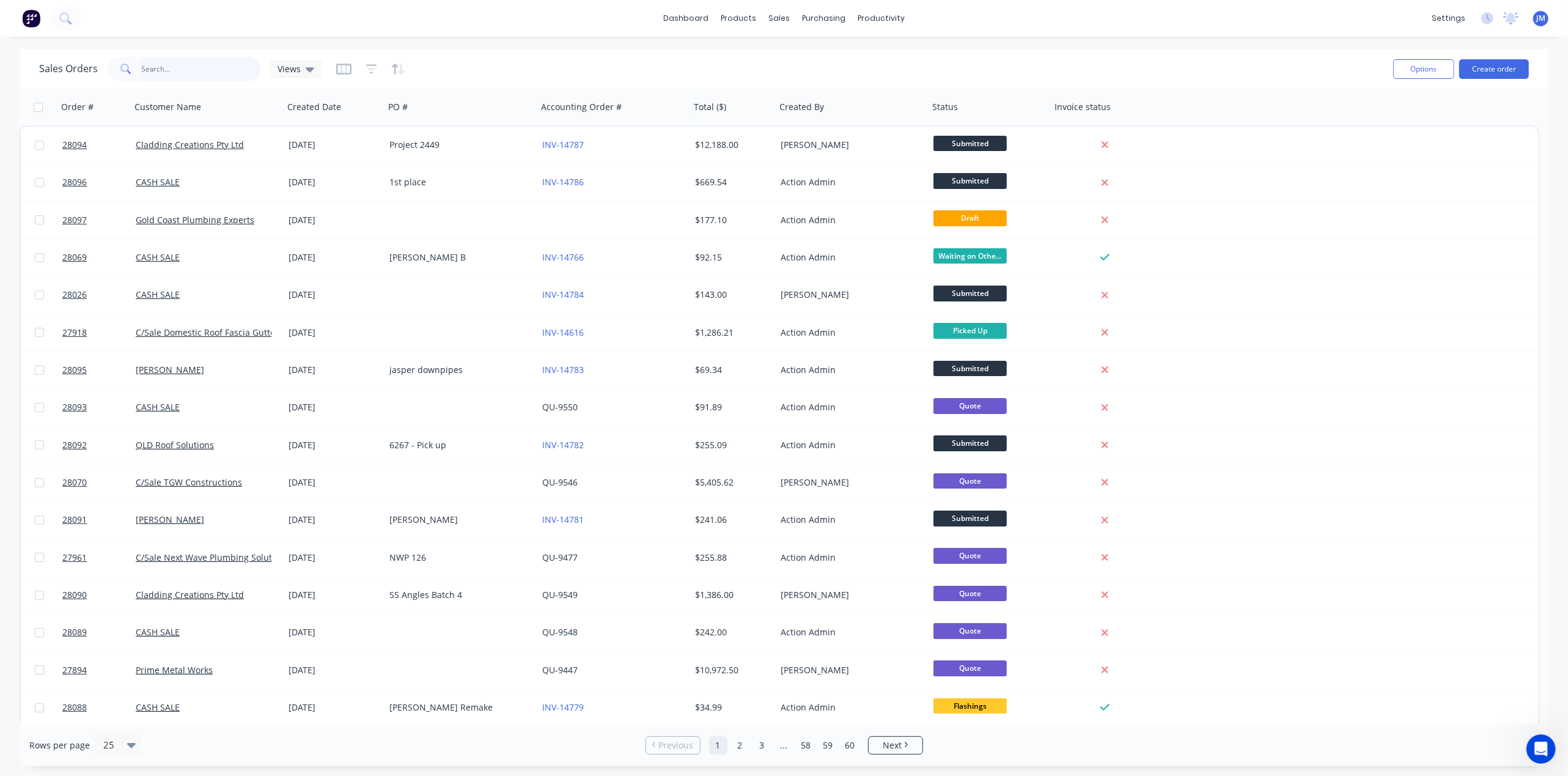
click at [203, 71] on input "text" at bounding box center [201, 69] width 119 height 25
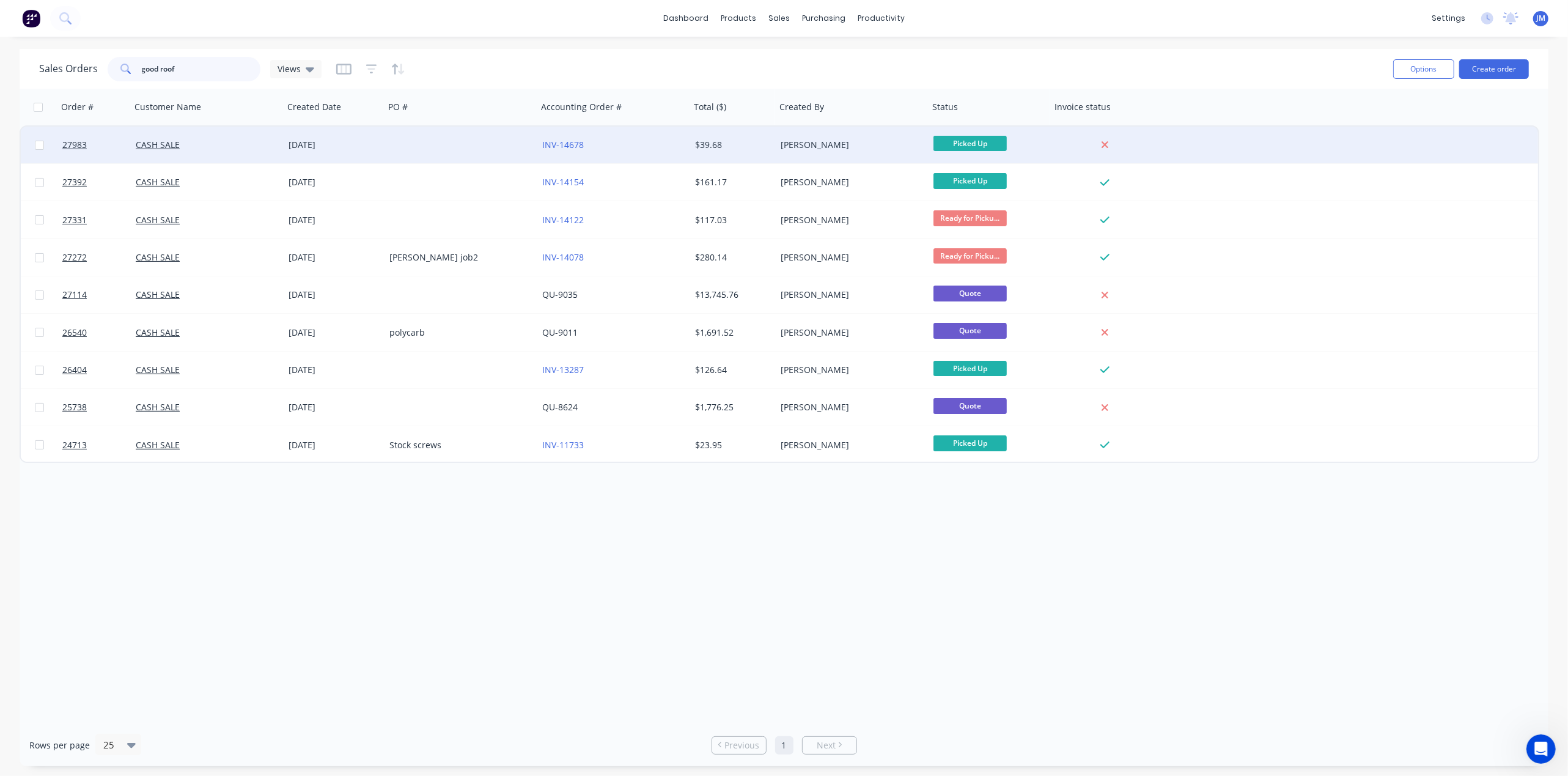
type input "good roof"
click at [333, 135] on div "[DATE]" at bounding box center [334, 145] width 101 height 37
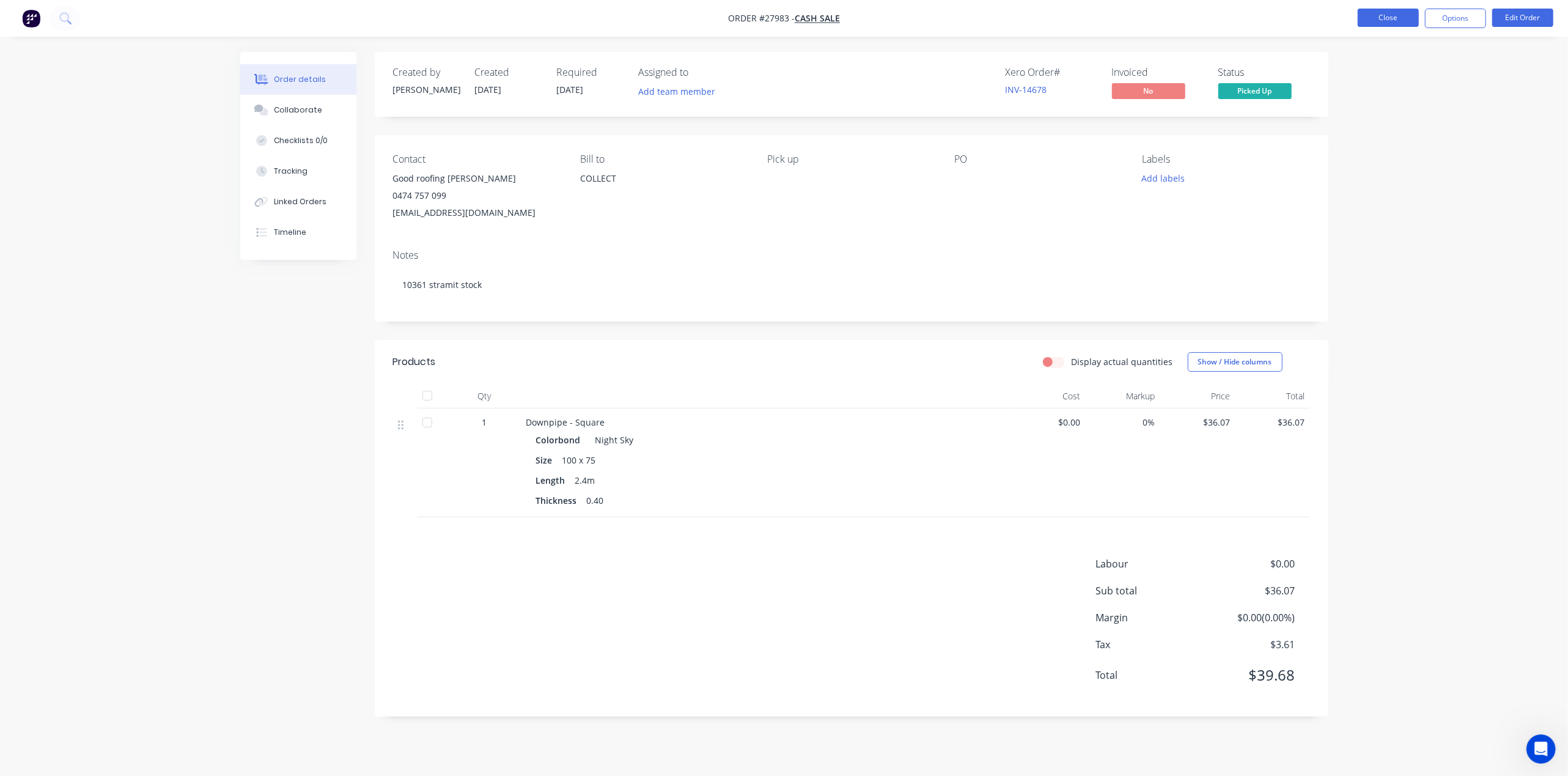
click at [1364, 15] on button "Close" at bounding box center [1388, 18] width 61 height 18
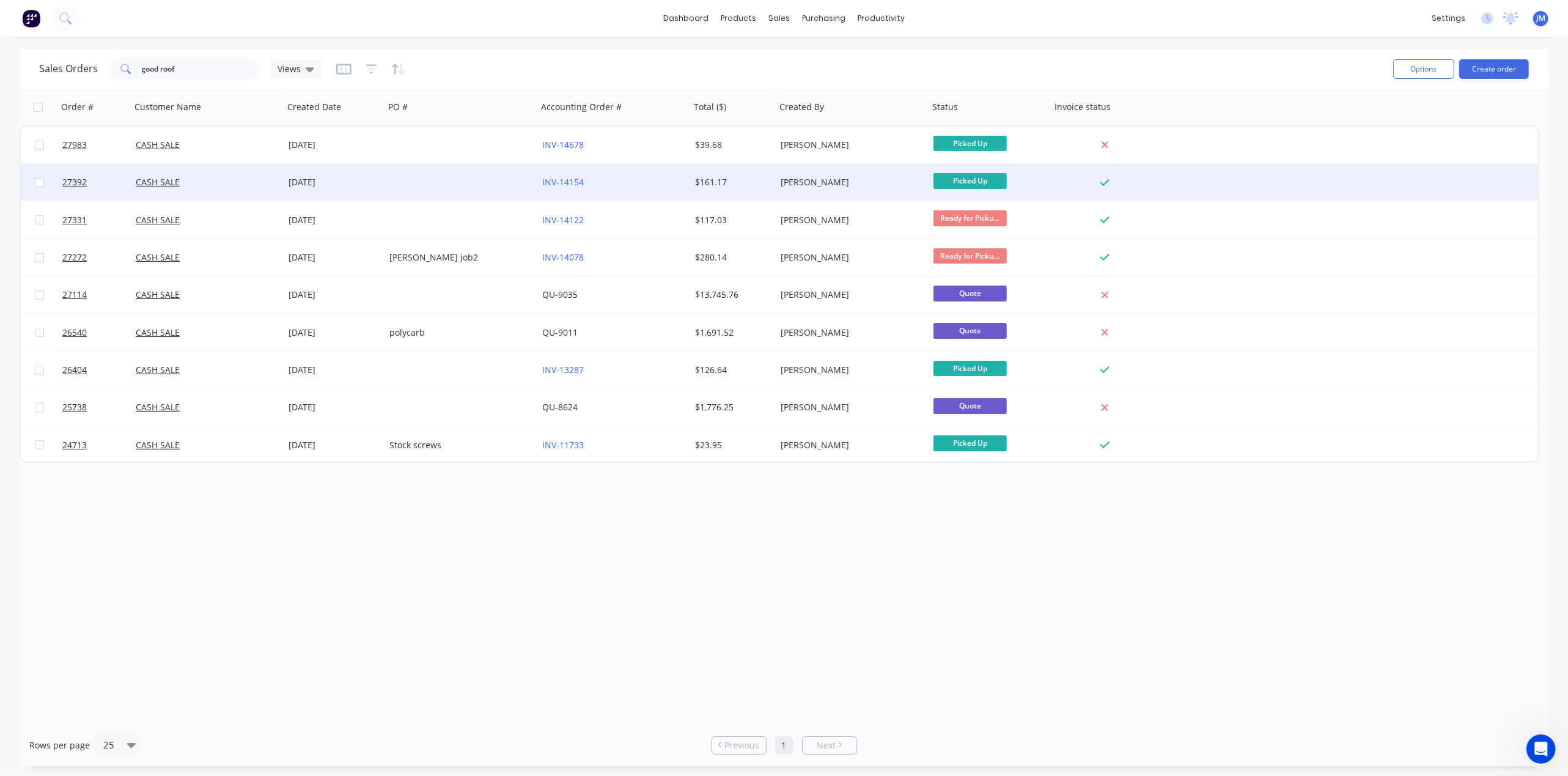
click at [880, 186] on div "[PERSON_NAME]" at bounding box center [849, 182] width 136 height 12
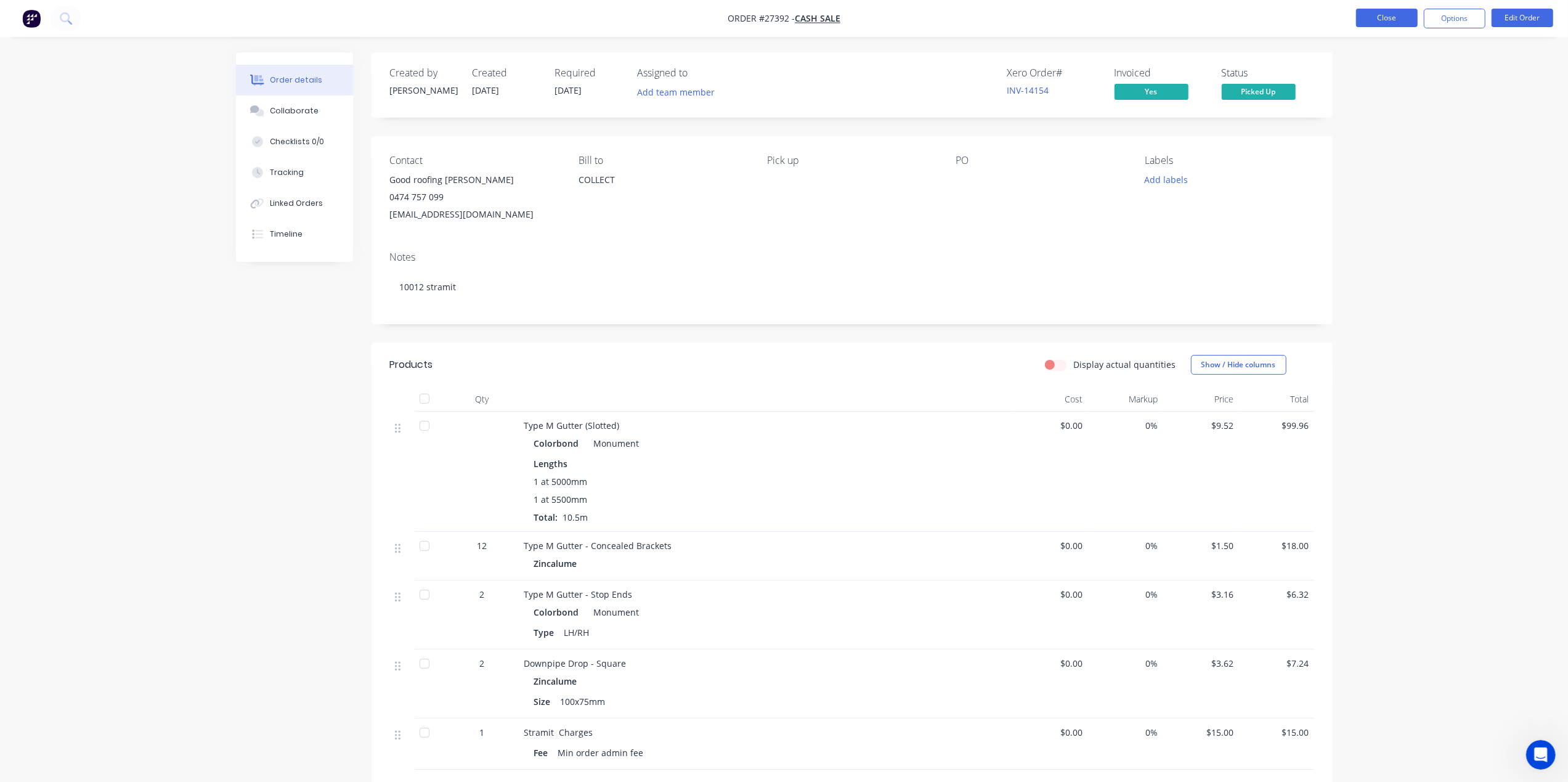
click at [1361, 13] on button "Close" at bounding box center [1386, 18] width 61 height 19
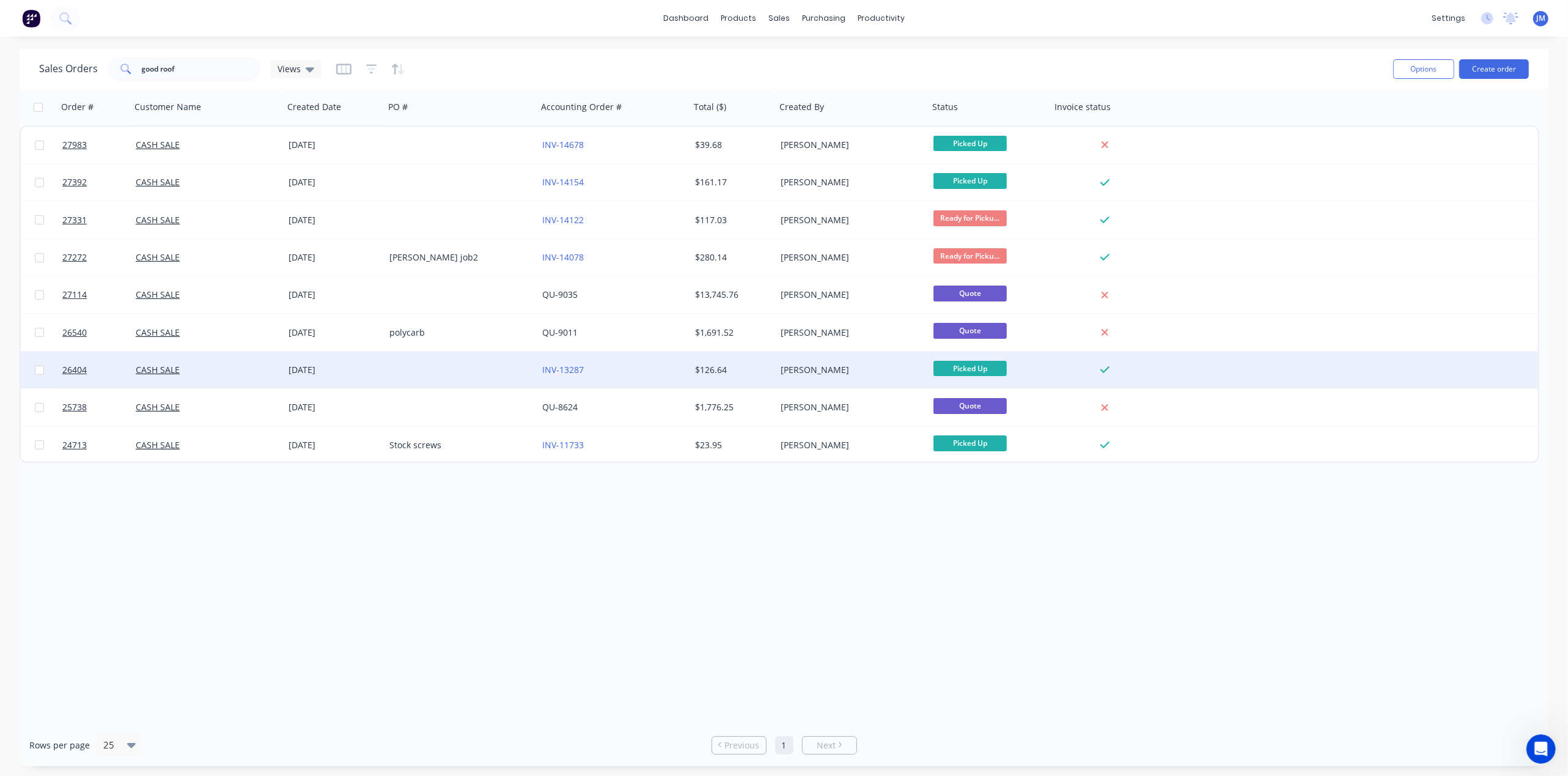
click at [903, 385] on div "[PERSON_NAME]" at bounding box center [852, 370] width 153 height 37
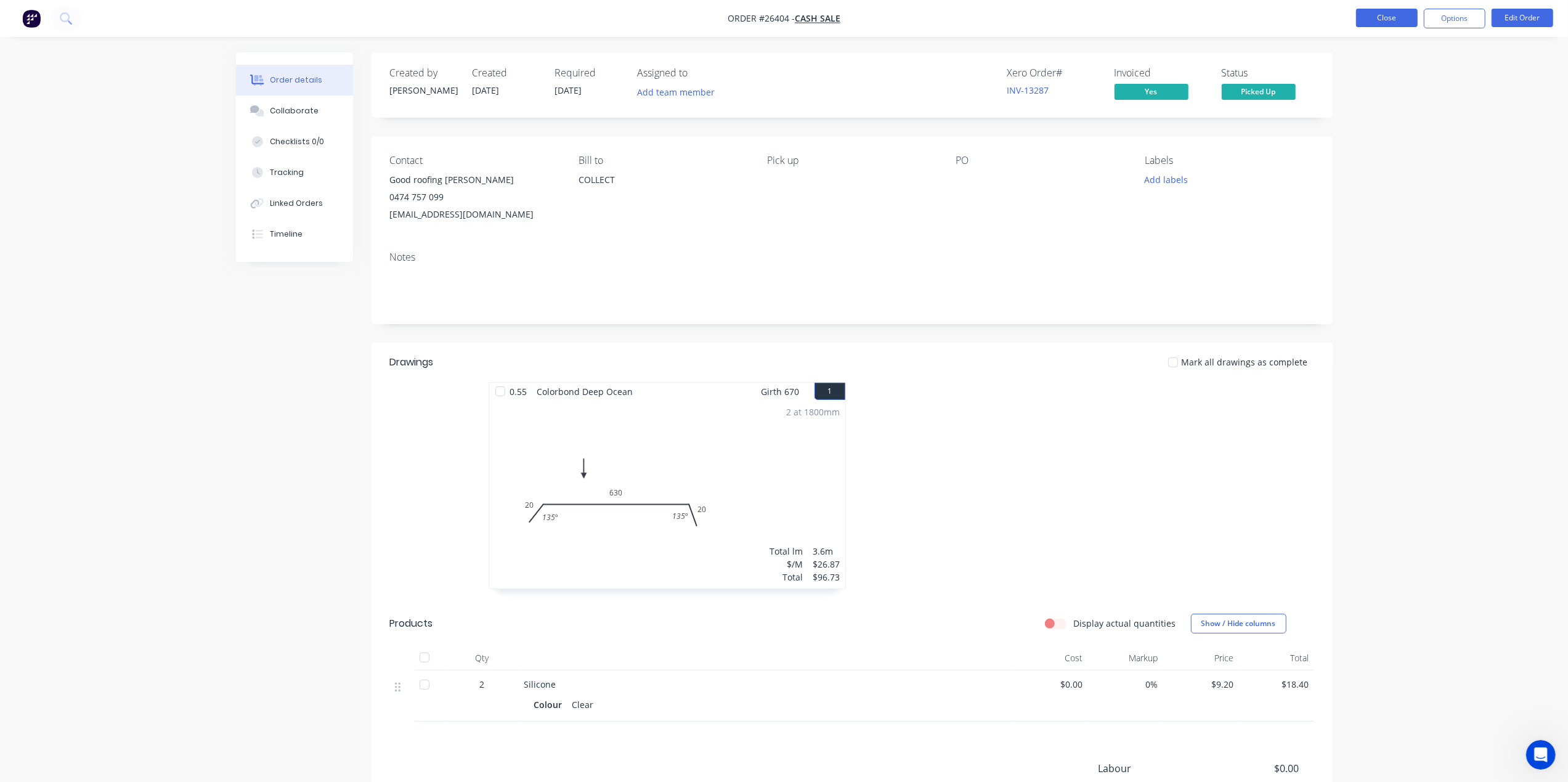
click at [1361, 20] on button "Close" at bounding box center [1386, 18] width 61 height 19
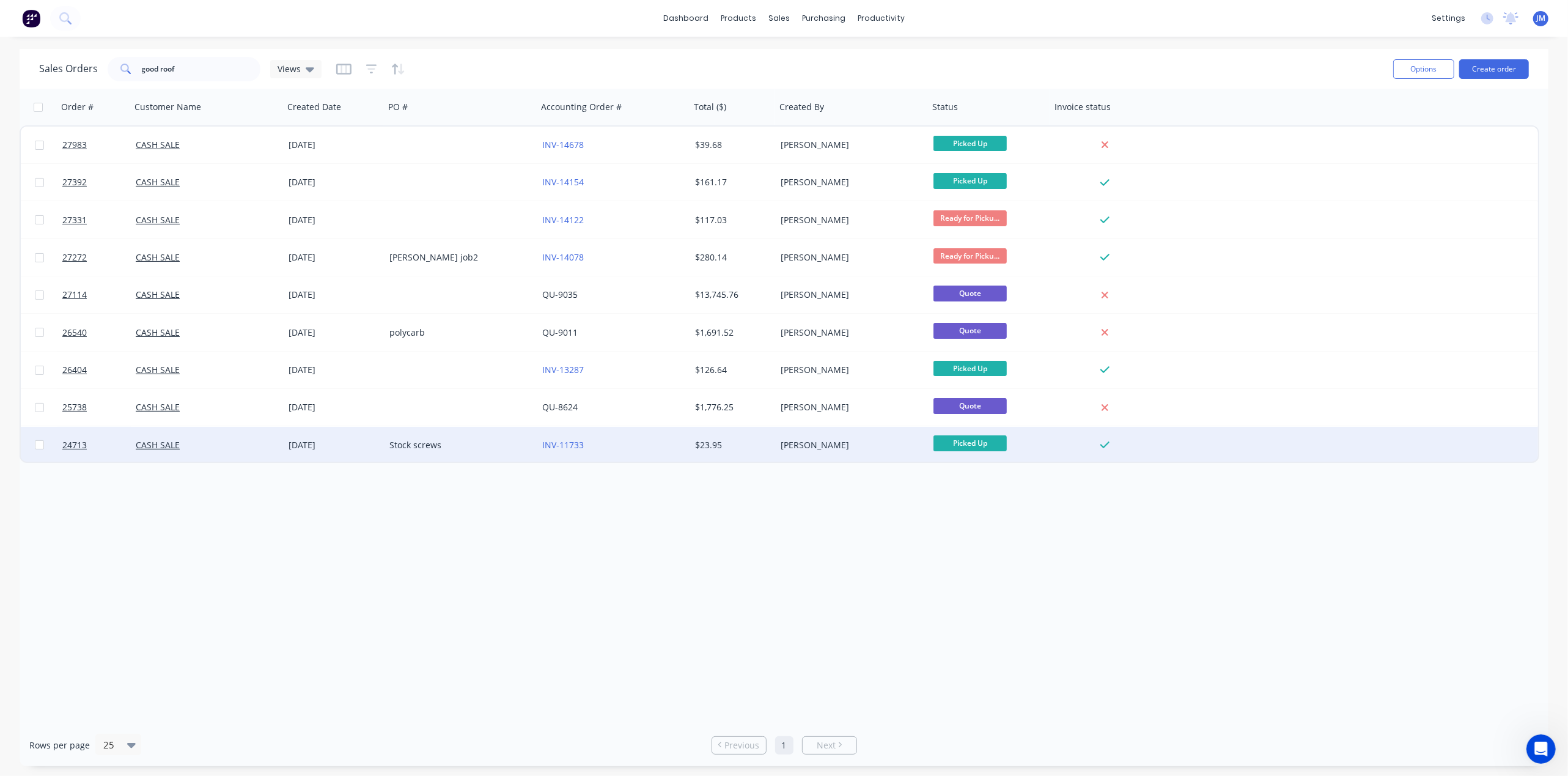
click at [850, 441] on div "[PERSON_NAME]" at bounding box center [849, 445] width 136 height 12
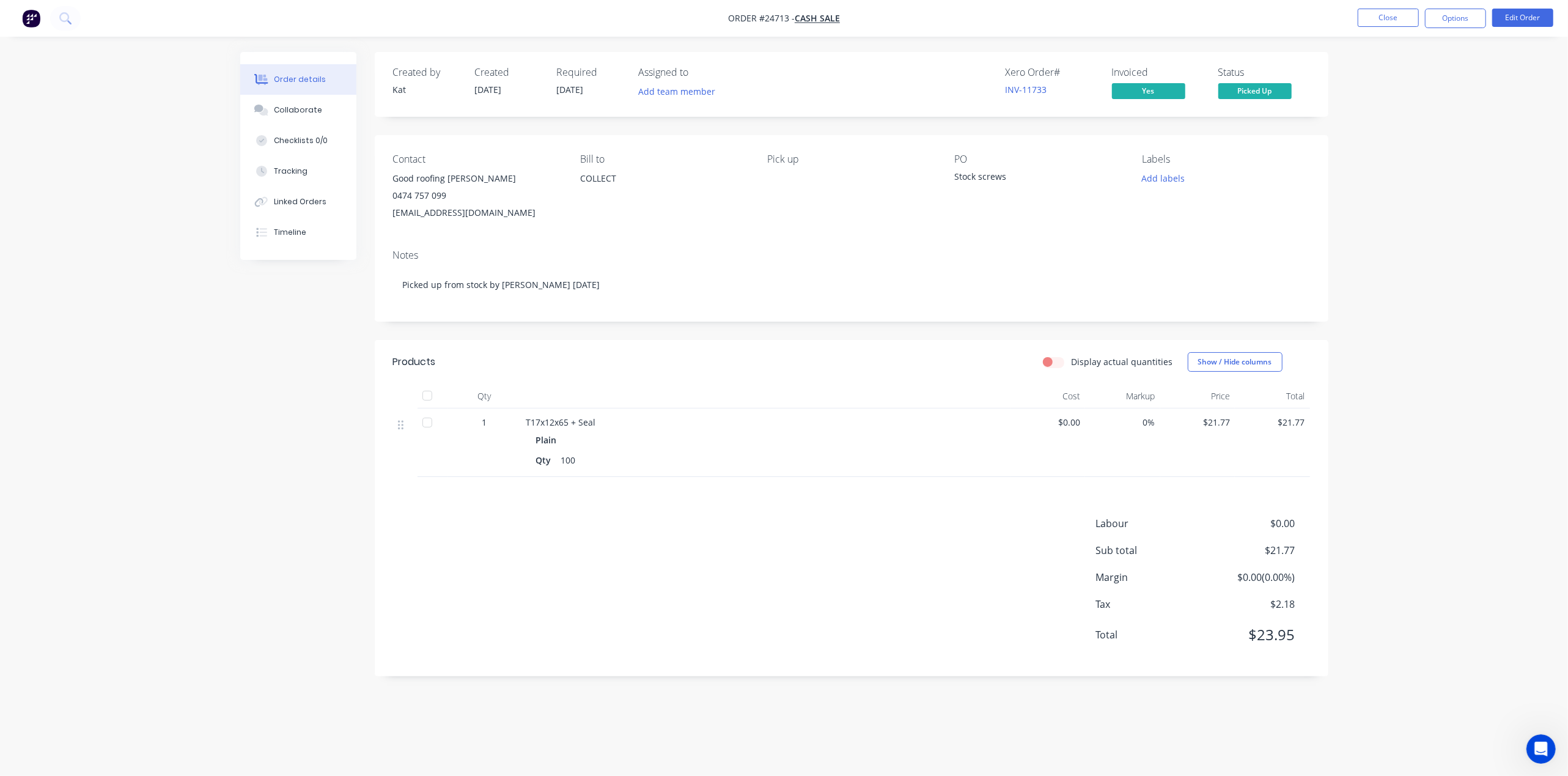
click at [1384, 6] on nav "Order #24713 - CASH SALE Close Options Edit Order" at bounding box center [784, 18] width 1568 height 37
click at [1369, 10] on button "Close" at bounding box center [1388, 18] width 61 height 18
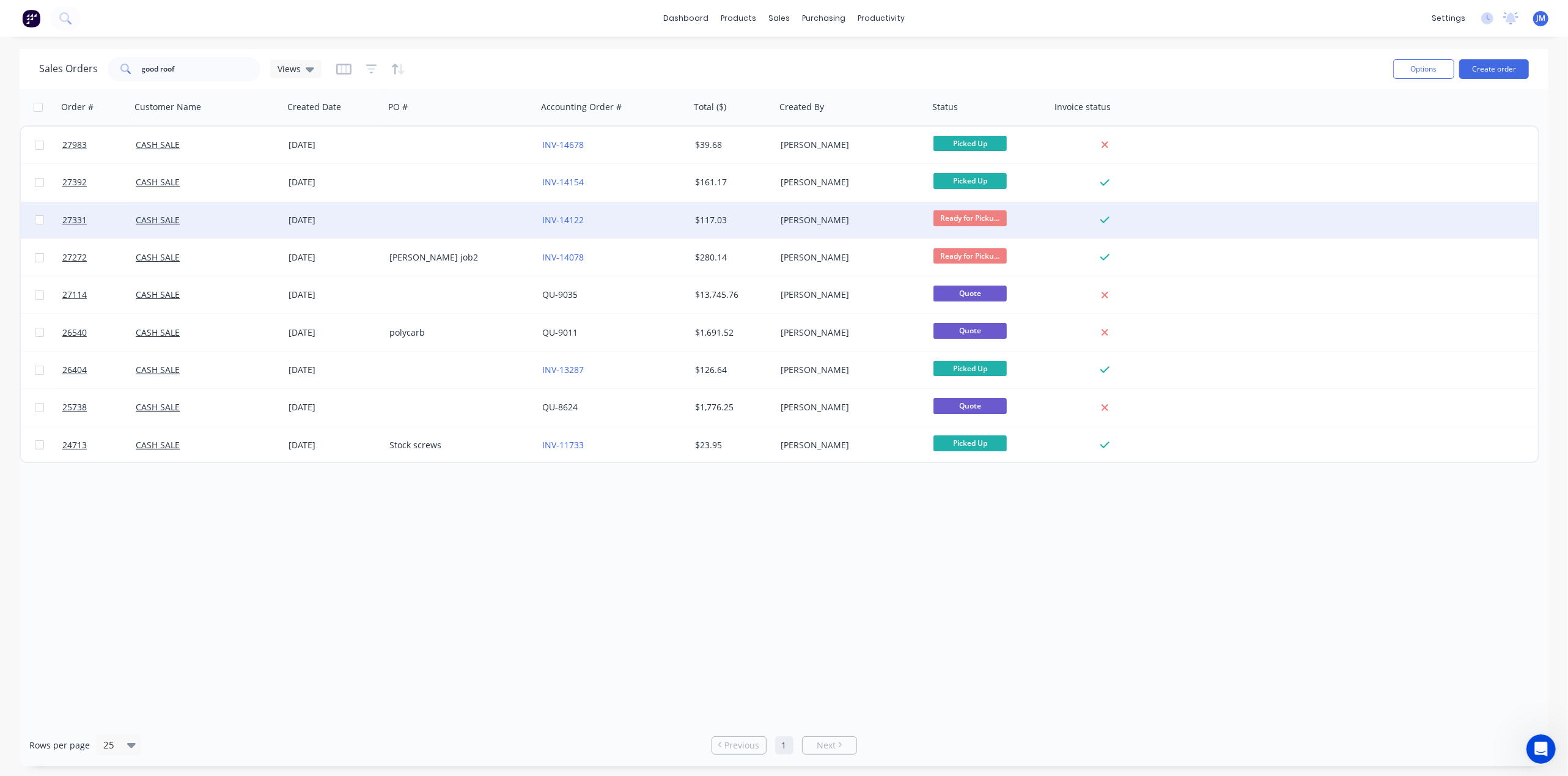
click at [806, 222] on div "[PERSON_NAME]" at bounding box center [849, 220] width 136 height 12
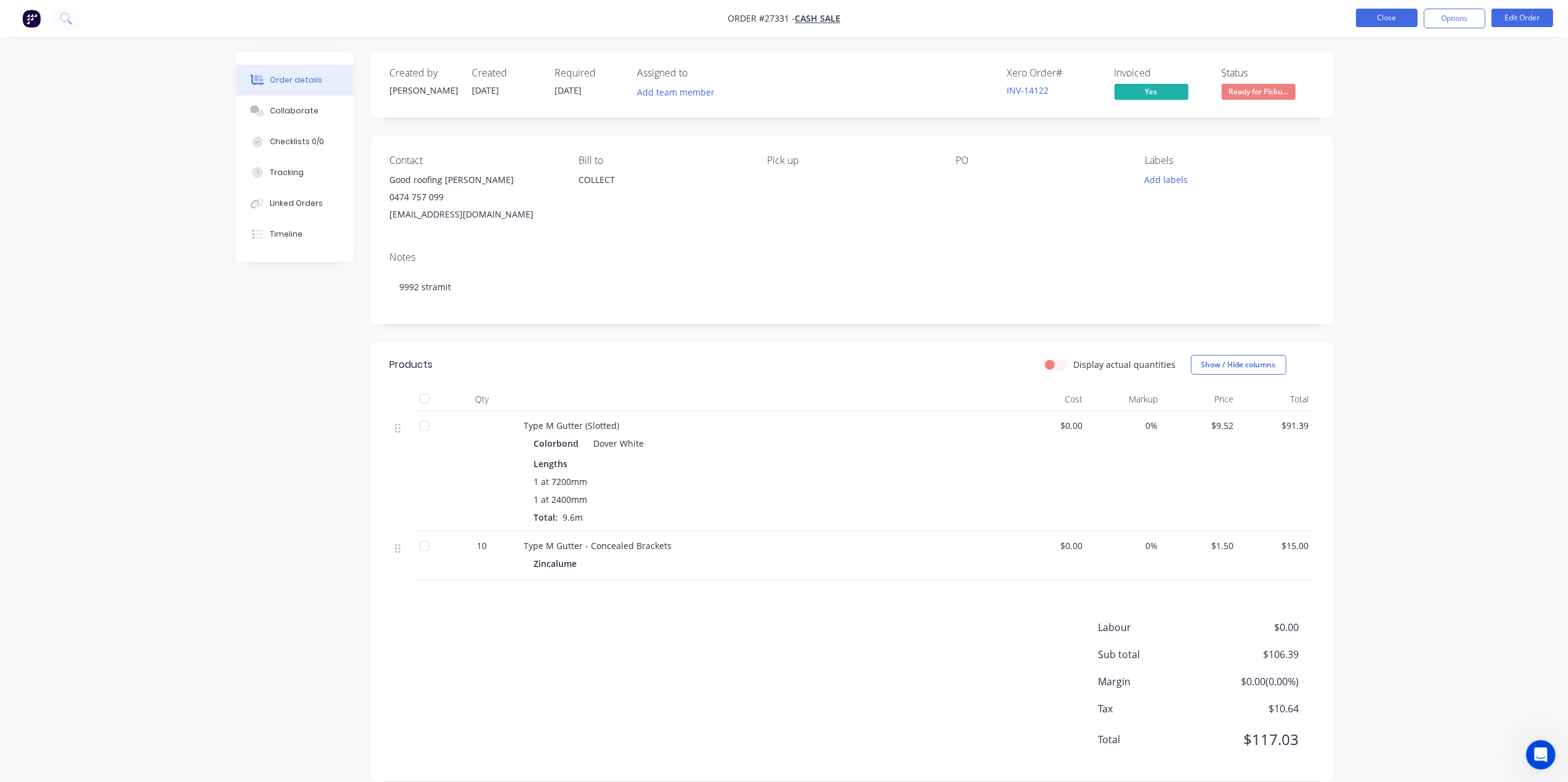
click at [1384, 9] on button "Close" at bounding box center [1386, 18] width 61 height 19
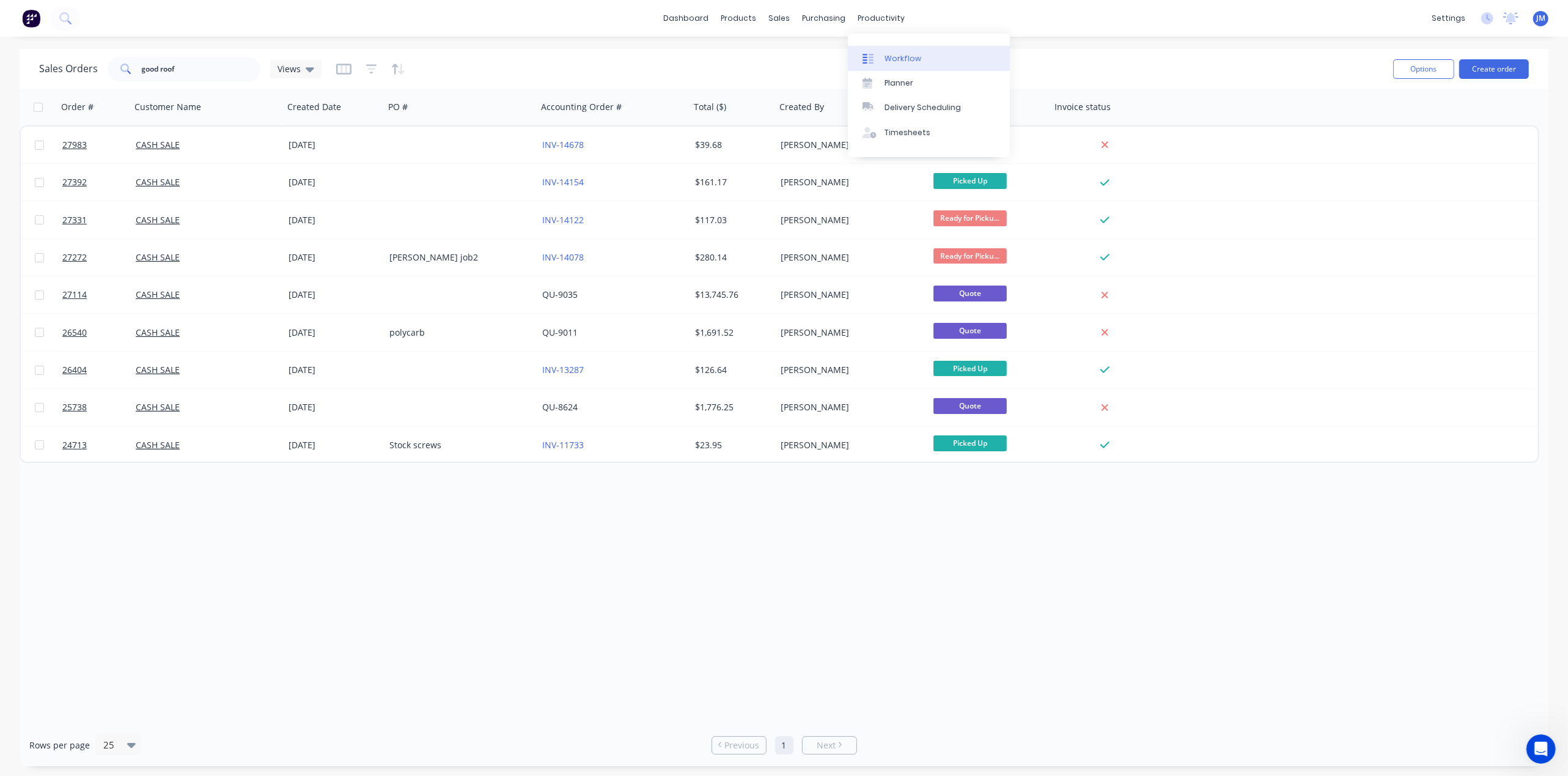
click at [895, 67] on link "Workflow" at bounding box center [929, 58] width 162 height 25
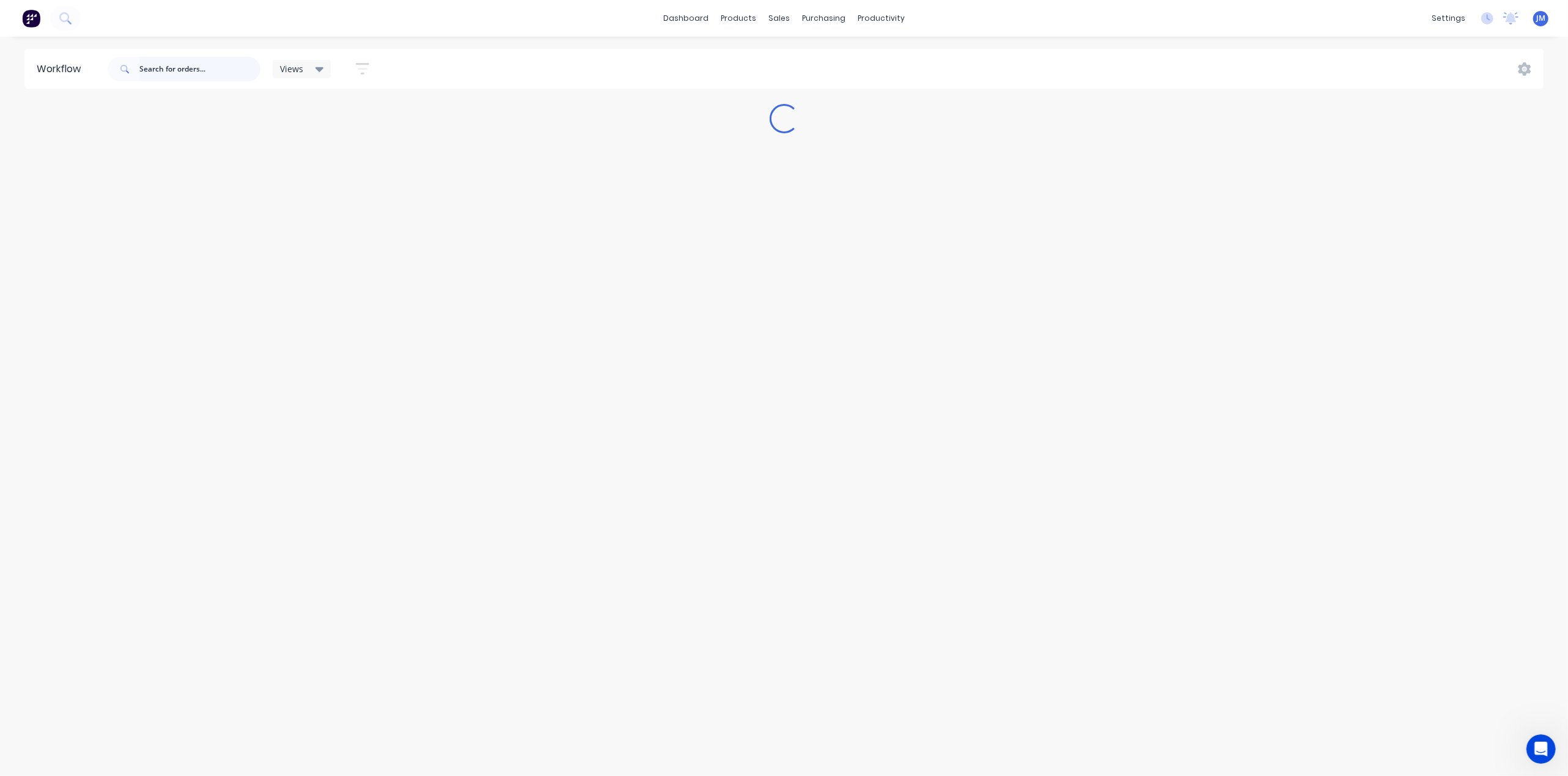
click at [154, 60] on input "text" at bounding box center [199, 69] width 121 height 25
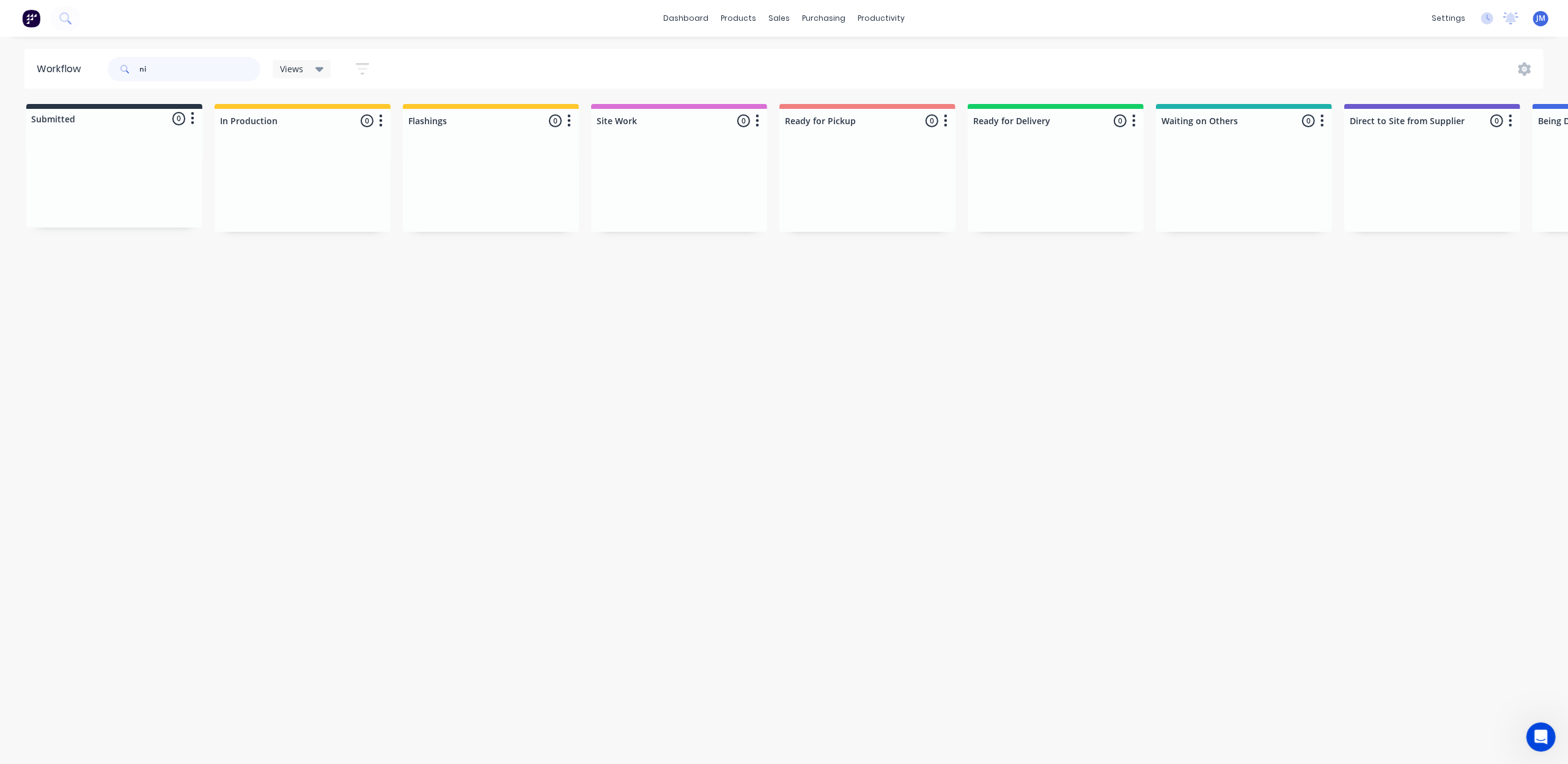
type input "n"
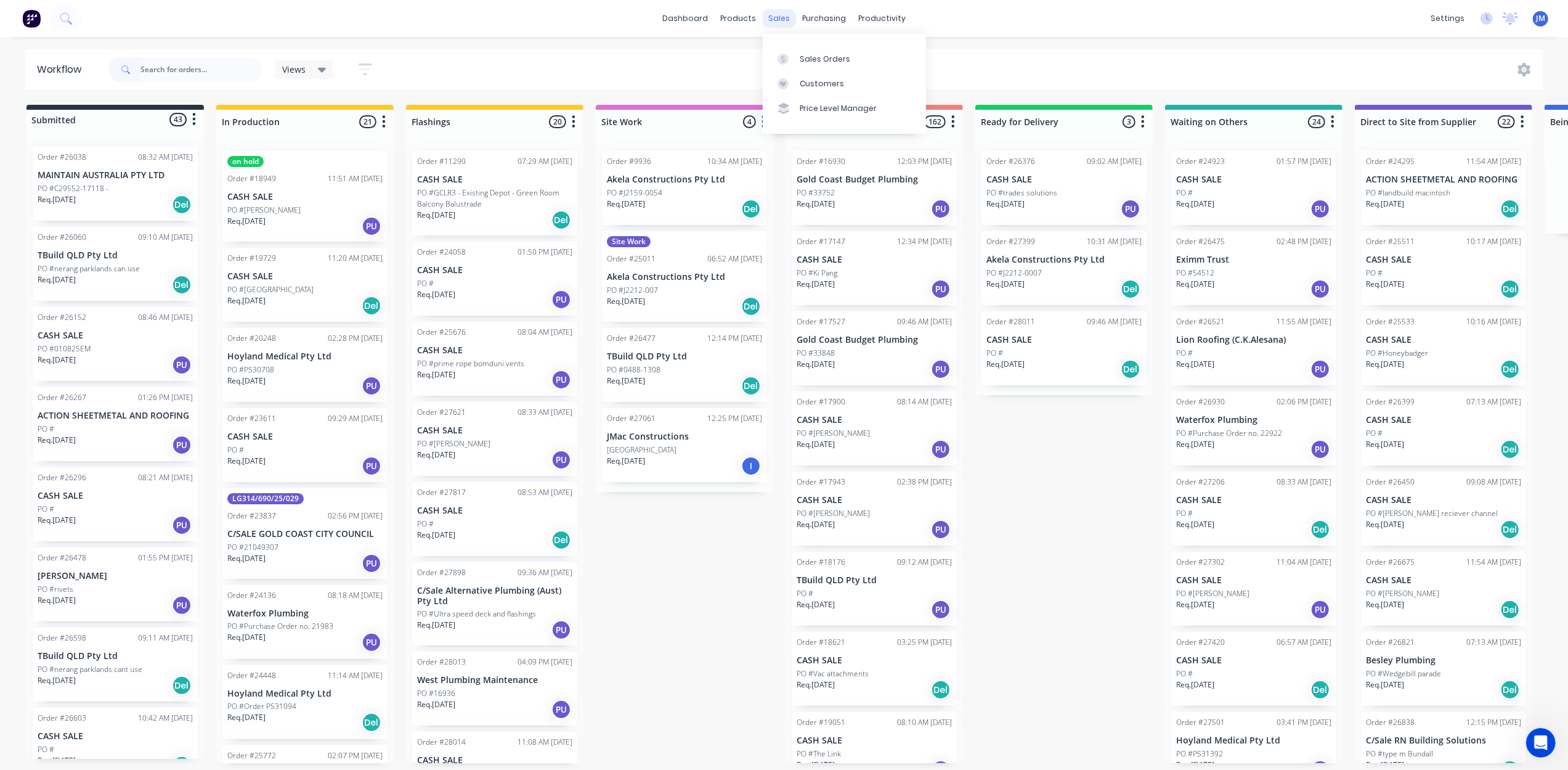
click at [785, 25] on div "sales" at bounding box center [779, 19] width 34 height 19
click at [821, 66] on link "Sales Orders" at bounding box center [844, 59] width 163 height 25
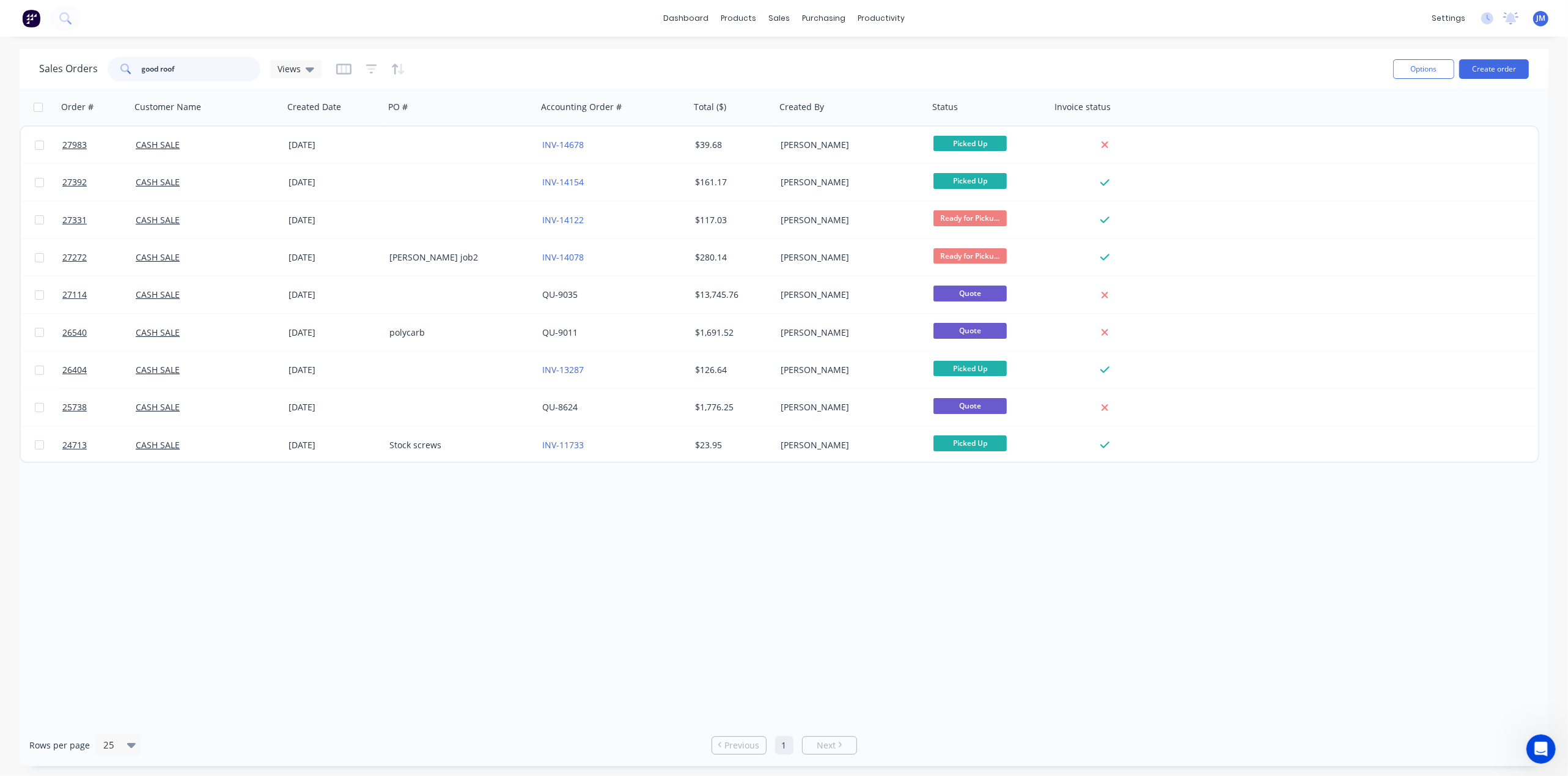
click at [209, 72] on input "good roof" at bounding box center [201, 69] width 119 height 25
drag, startPoint x: 298, startPoint y: 71, endPoint x: 310, endPoint y: 82, distance: 16.3
click at [299, 71] on div "Views" at bounding box center [296, 69] width 37 height 11
click at [337, 207] on div "Archived edit" at bounding box center [356, 197] width 164 height 25
click at [333, 192] on button "Archived" at bounding box center [343, 197] width 139 height 14
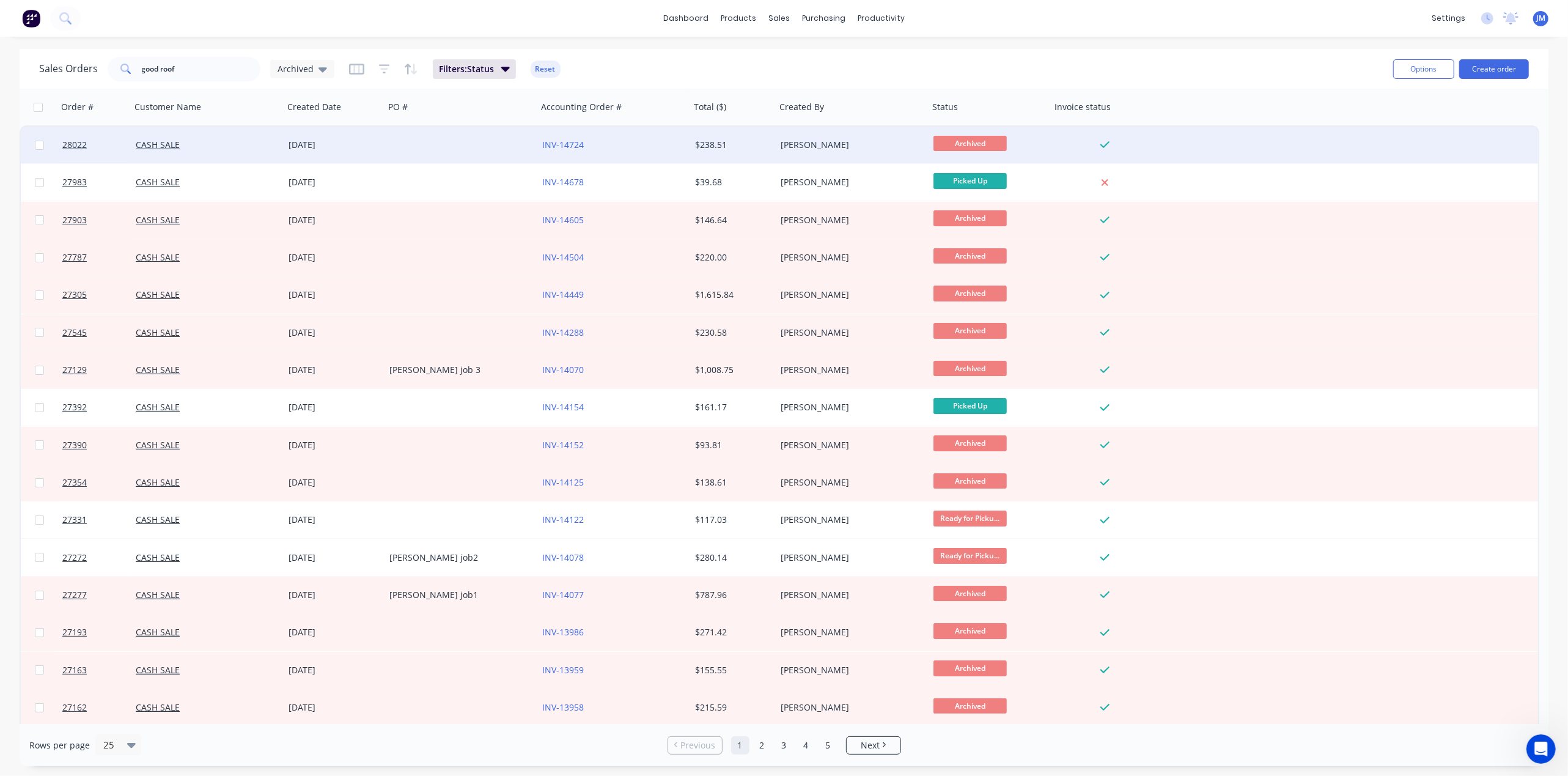
click at [611, 145] on div "INV-14724" at bounding box center [610, 145] width 136 height 12
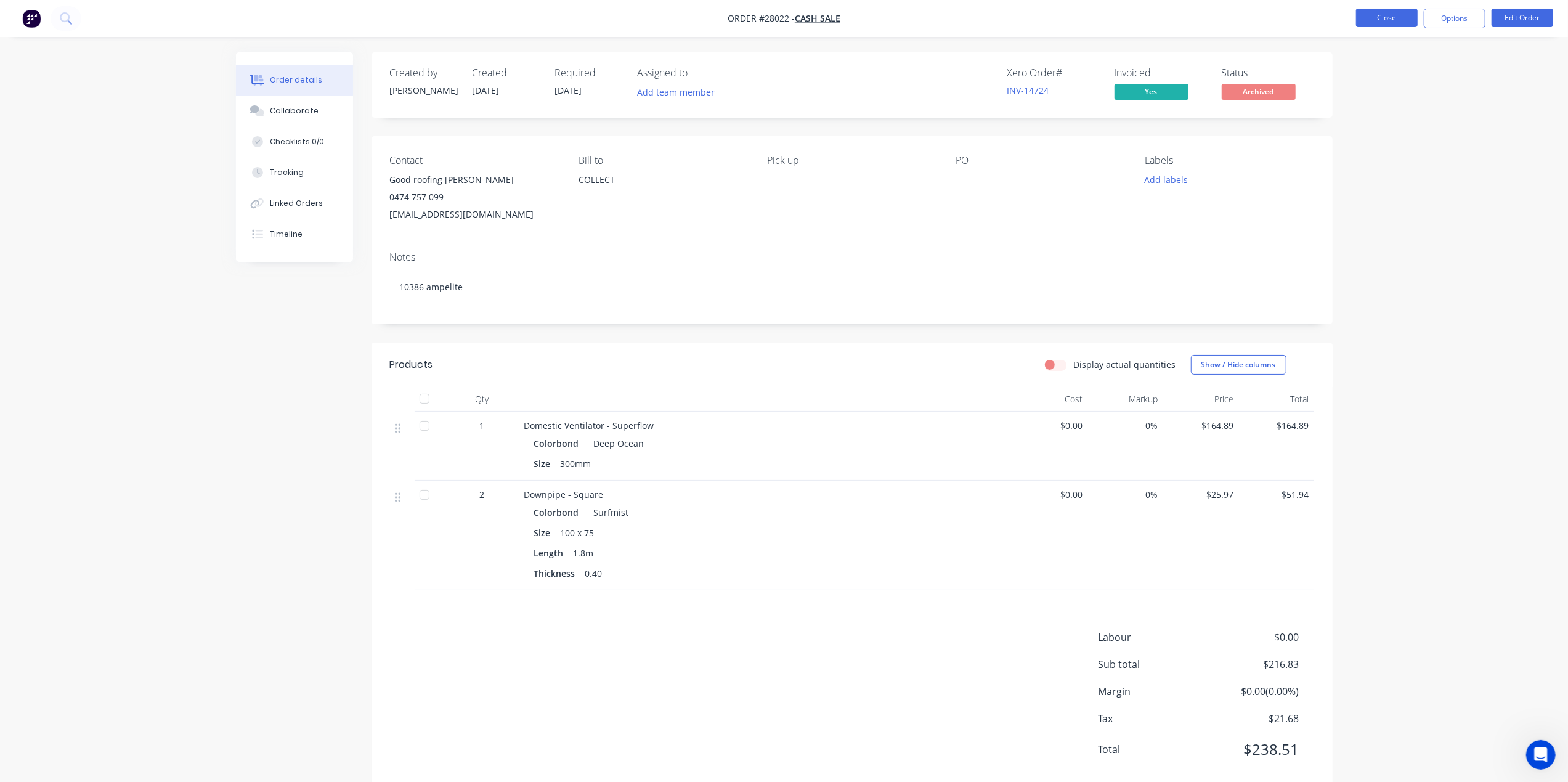
click at [1368, 19] on button "Close" at bounding box center [1386, 18] width 61 height 19
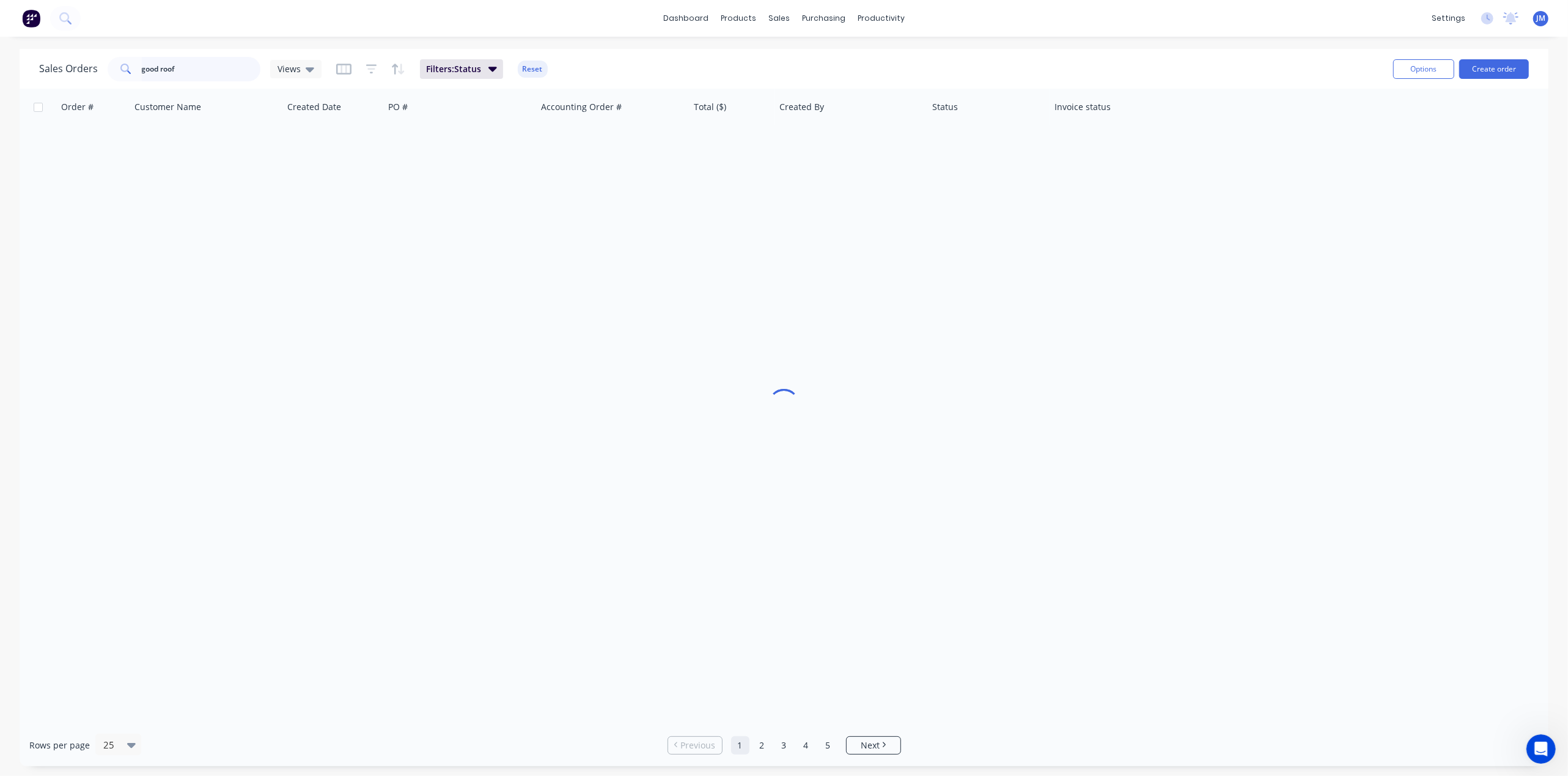
click at [196, 66] on input "good roof" at bounding box center [201, 69] width 119 height 25
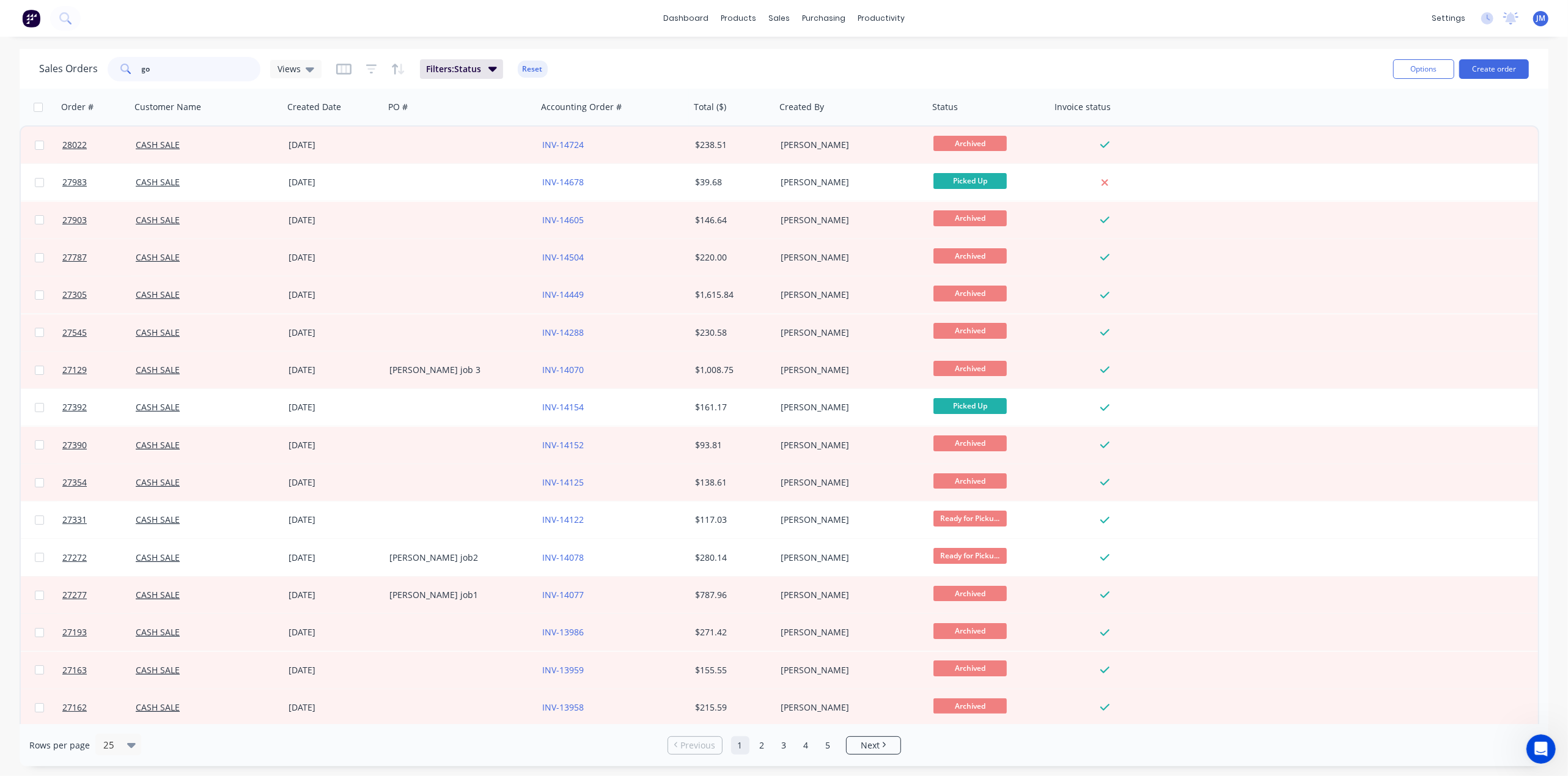
type input "g"
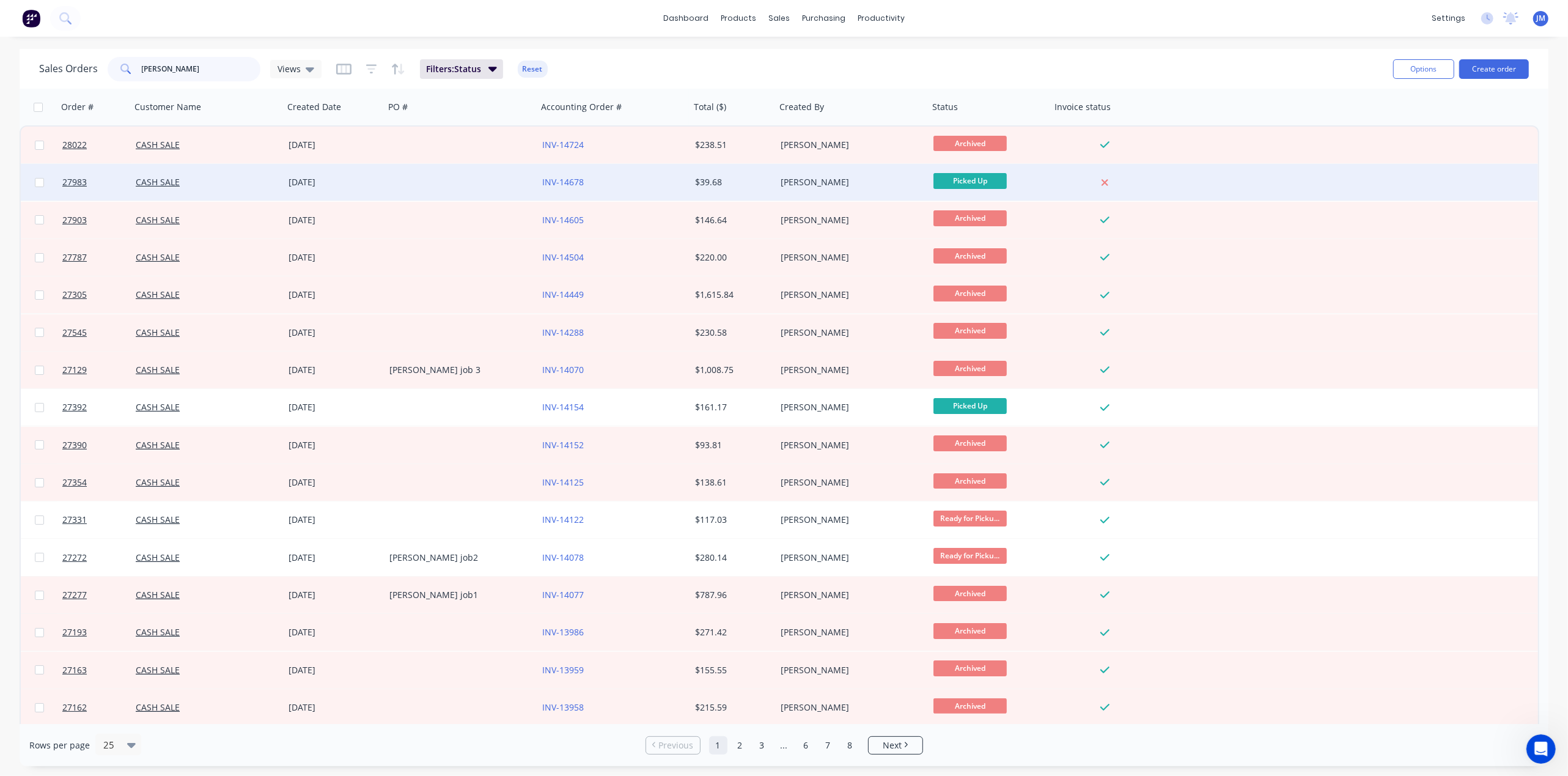
type input "[PERSON_NAME]"
click at [851, 176] on div "[PERSON_NAME]" at bounding box center [849, 182] width 136 height 12
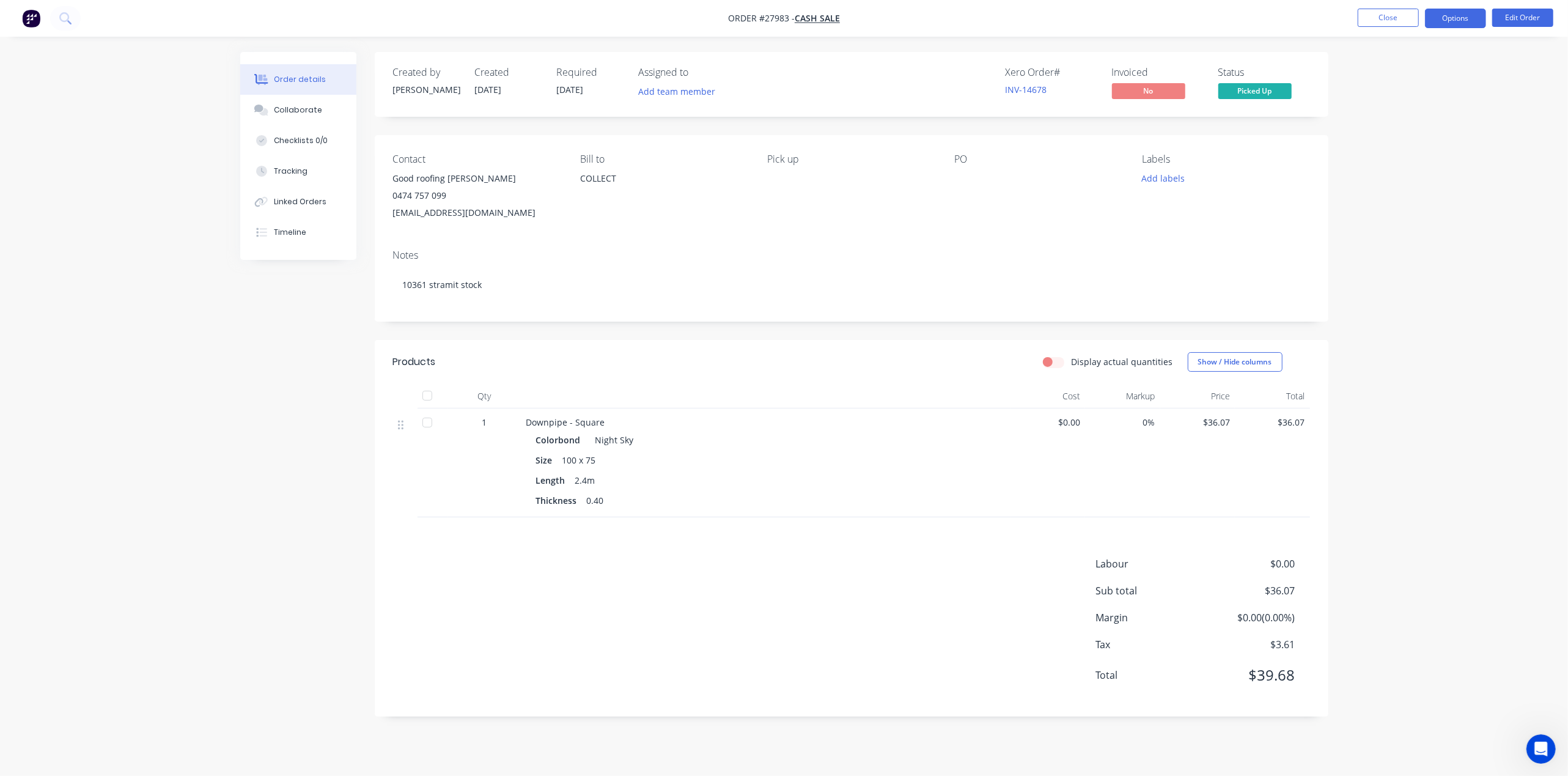
click at [1460, 16] on button "Options" at bounding box center [1455, 18] width 61 height 20
click at [1258, 93] on span "Picked Up" at bounding box center [1255, 90] width 73 height 15
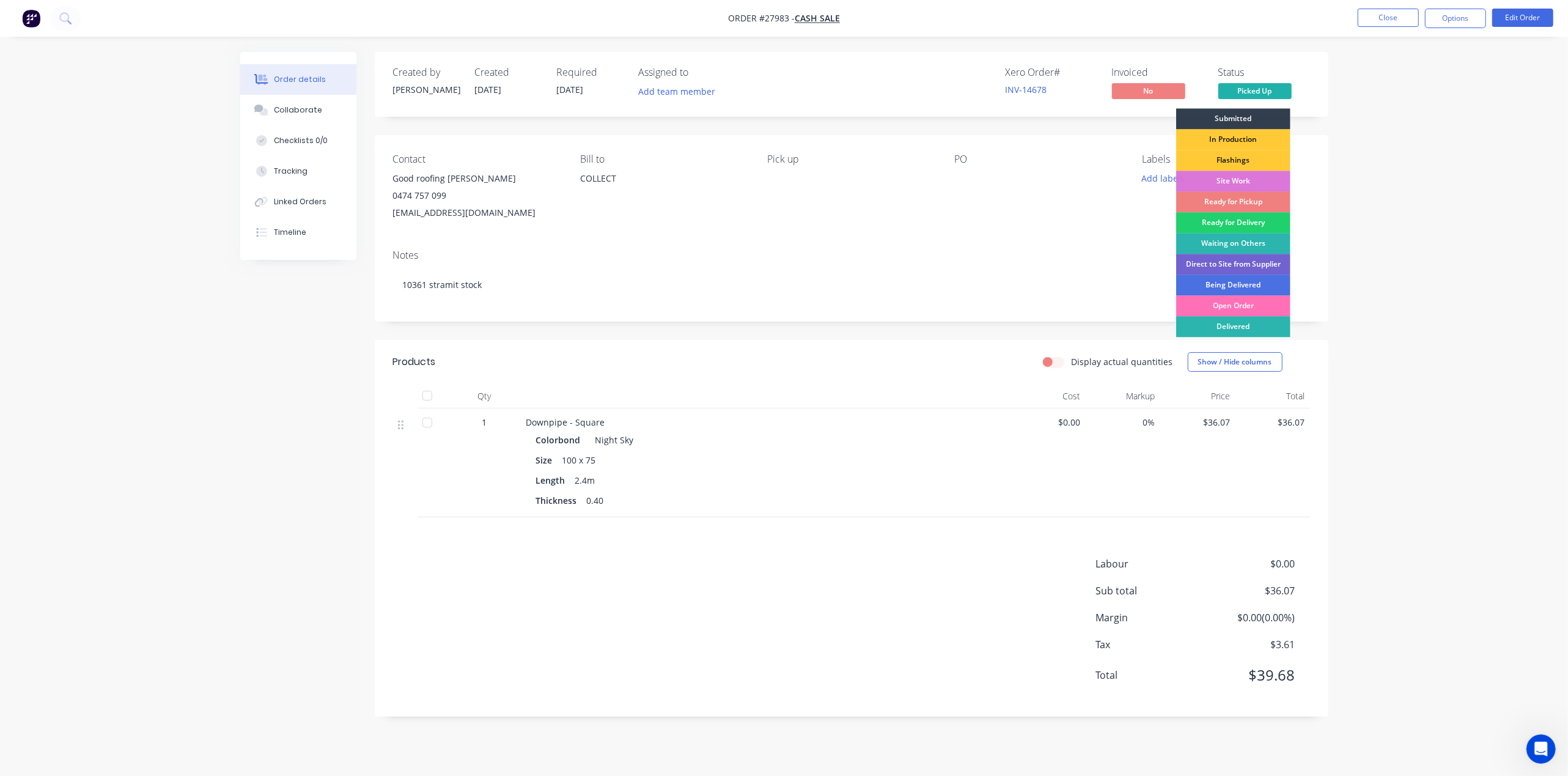
click at [1214, 196] on div "Ready for Pickup" at bounding box center [1233, 202] width 114 height 21
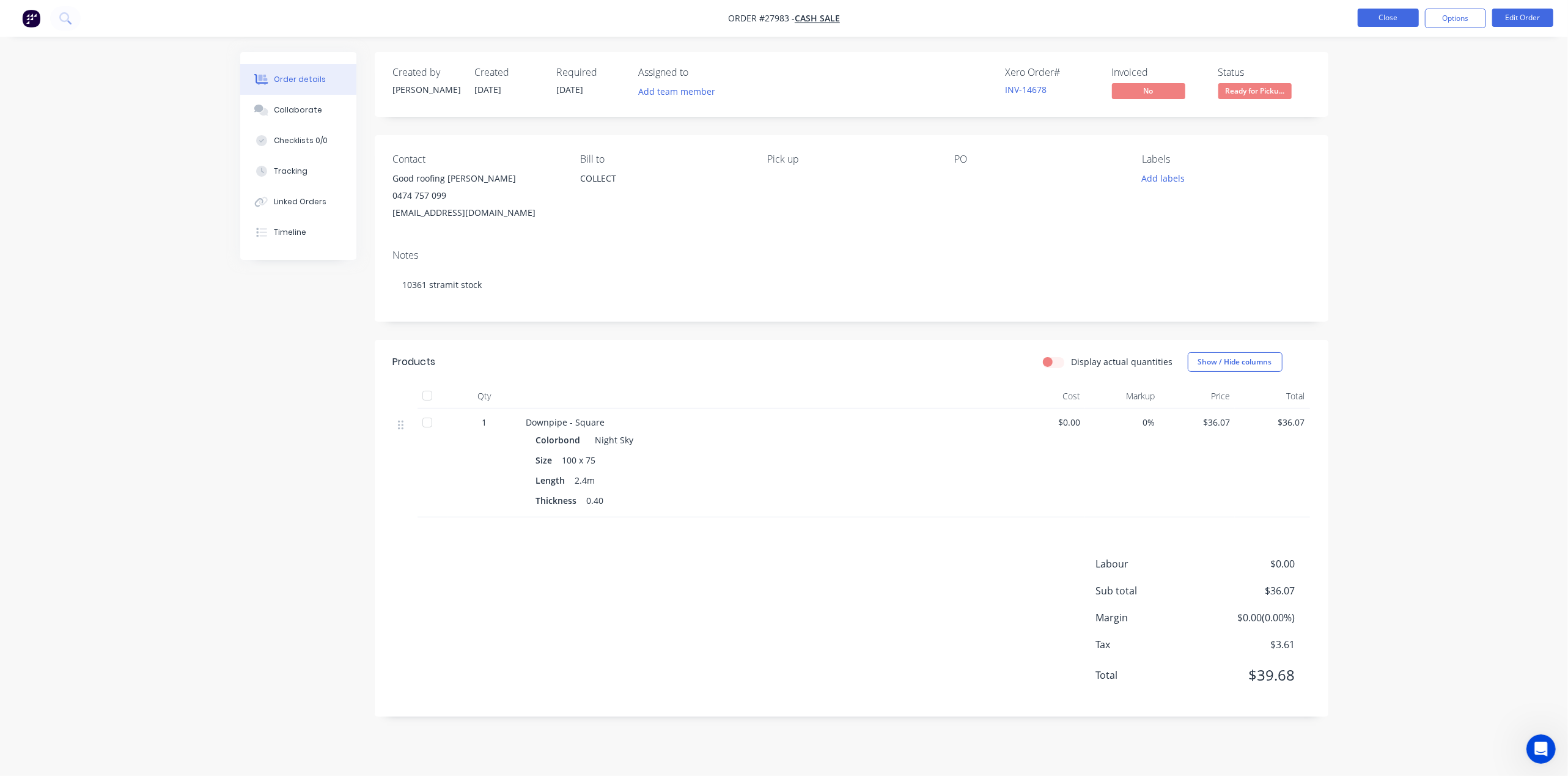
click at [1373, 15] on button "Close" at bounding box center [1388, 18] width 61 height 18
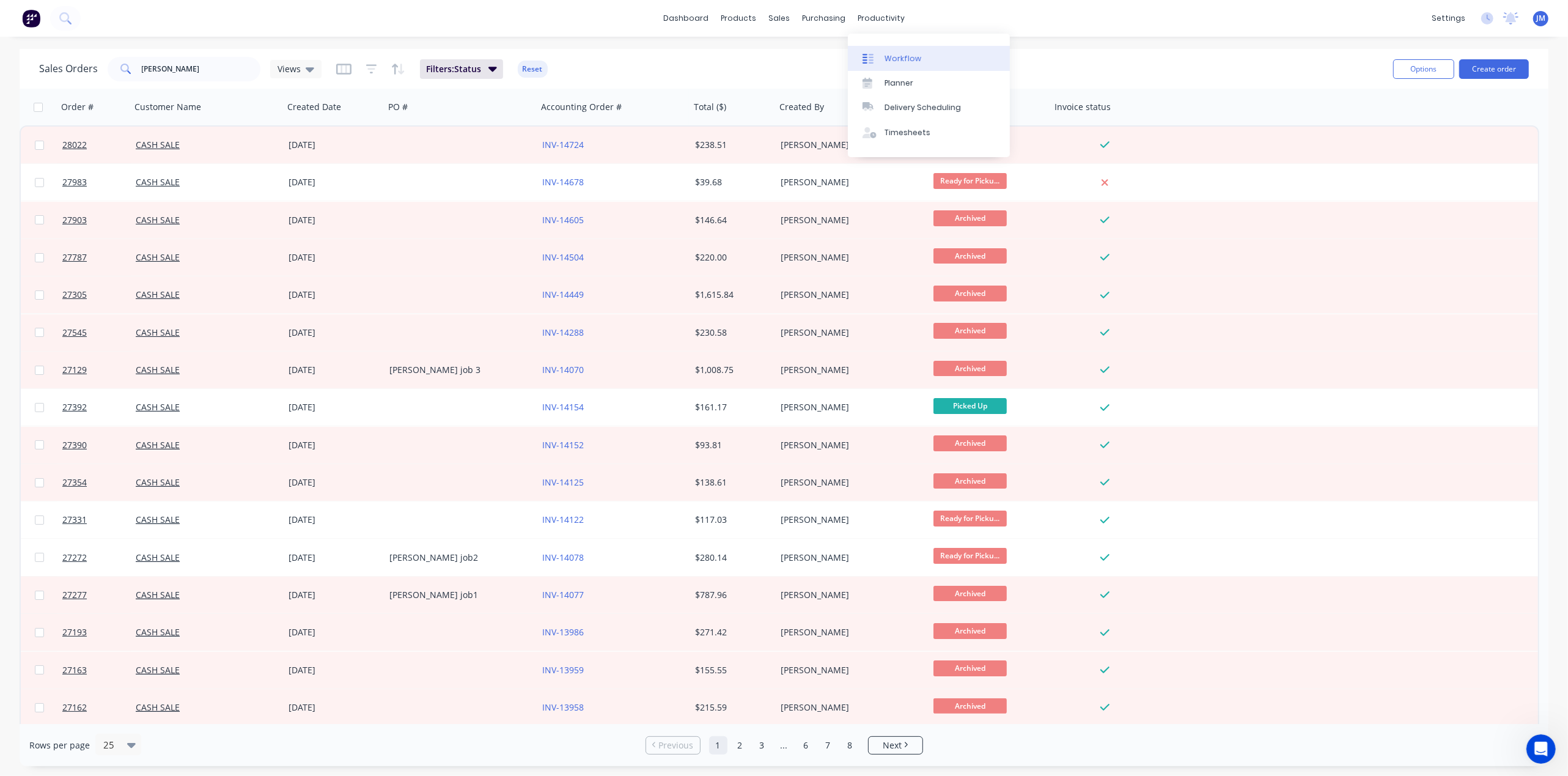
click at [876, 56] on div at bounding box center [872, 58] width 18 height 11
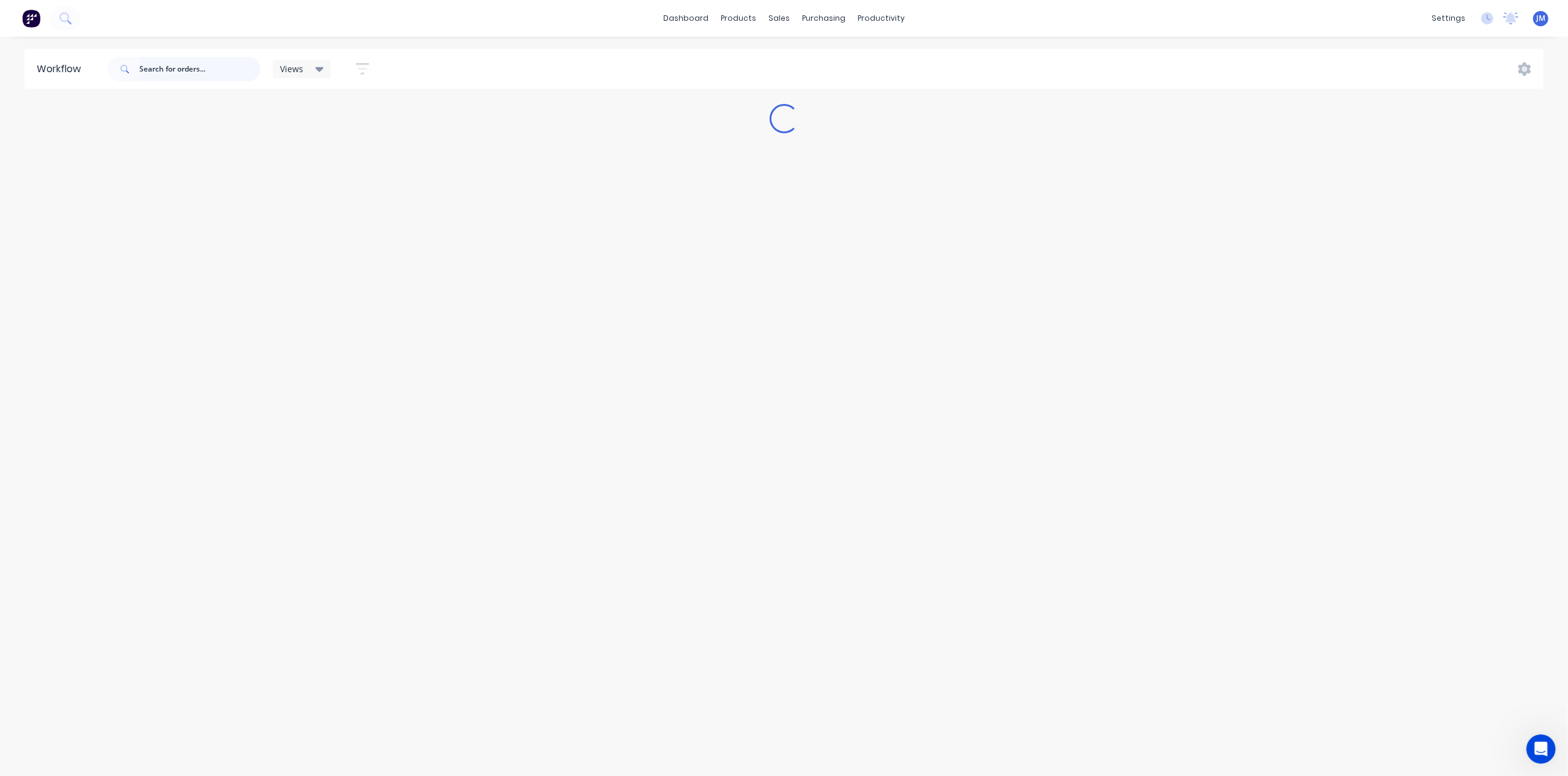
click at [183, 64] on input "text" at bounding box center [199, 69] width 121 height 25
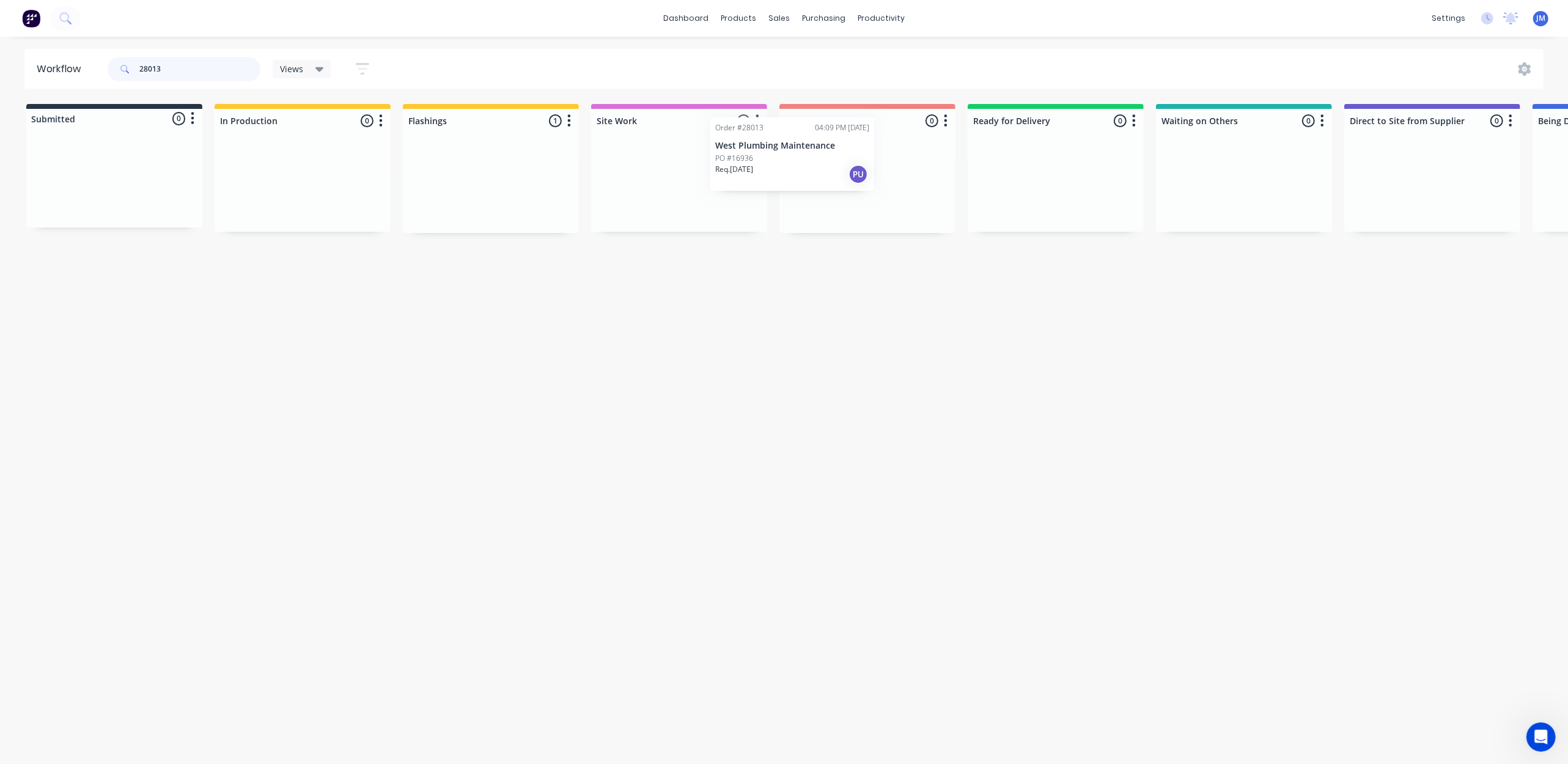
drag, startPoint x: 448, startPoint y: 204, endPoint x: 809, endPoint y: 180, distance: 361.8
click at [808, 177] on div "Submitted 0 Status colour #273444 hex #273444 Save Cancel Summaries Total order…" at bounding box center [1098, 169] width 2216 height 129
drag, startPoint x: 697, startPoint y: 181, endPoint x: 825, endPoint y: 163, distance: 129.3
click at [825, 163] on div "Submitted 0 Status colour #273444 hex #273444 Save Cancel Summaries Total order…" at bounding box center [1098, 169] width 2216 height 129
drag, startPoint x: 433, startPoint y: 174, endPoint x: 822, endPoint y: 174, distance: 389.0
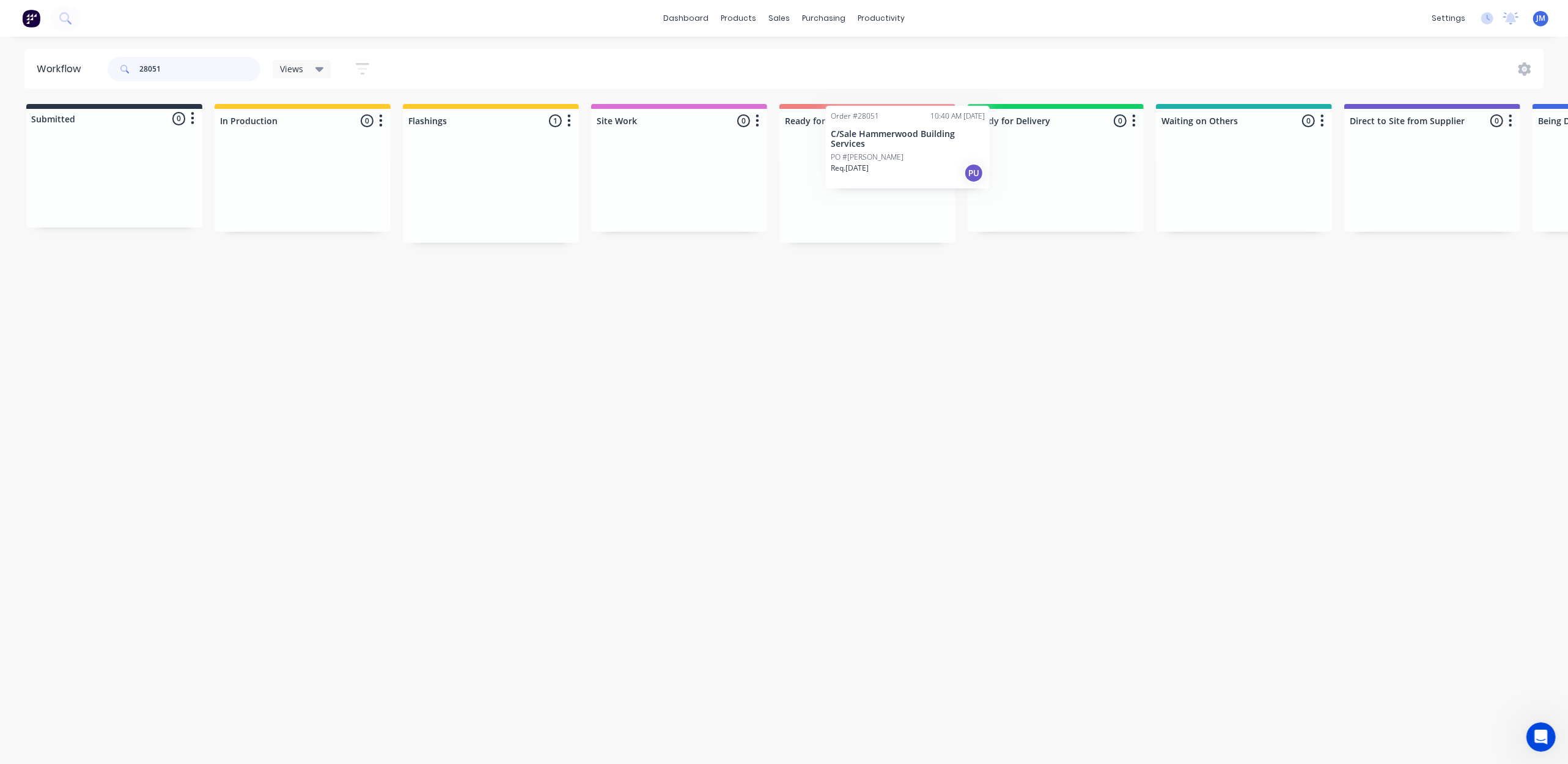
click at [817, 172] on div "Submitted 0 Status colour #273444 hex #273444 Save Cancel Summaries Total order…" at bounding box center [1098, 173] width 2216 height 139
type input "2"
drag, startPoint x: 96, startPoint y: 194, endPoint x: 473, endPoint y: 185, distance: 377.1
click at [478, 176] on div "Submitted 1 Status colour #273444 hex #273444 Save Cancel Summaries Total order…" at bounding box center [1098, 169] width 2216 height 129
type input "2"
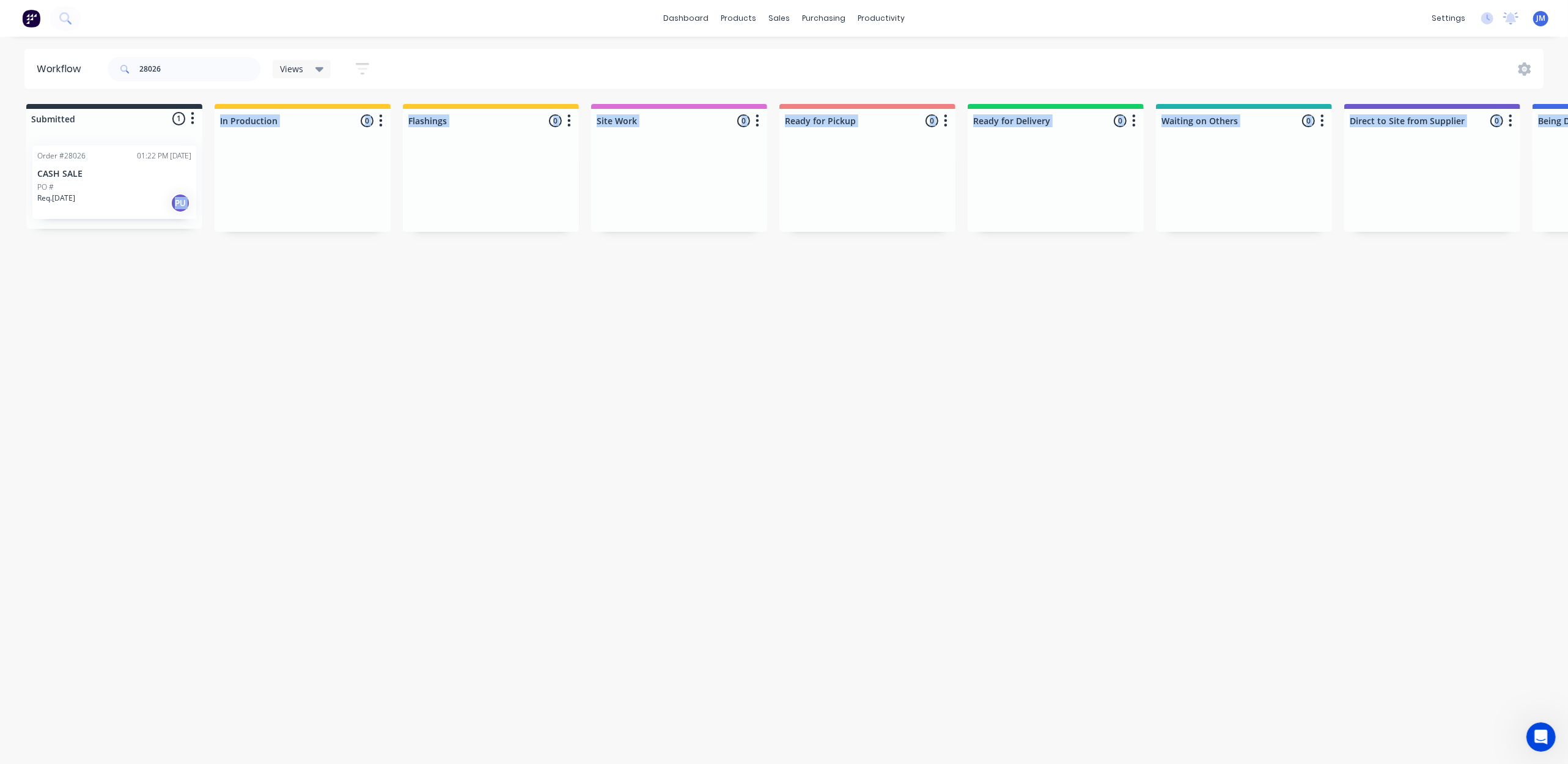
drag, startPoint x: 143, startPoint y: 229, endPoint x: 289, endPoint y: 330, distance: 177.5
click at [289, 257] on div "Workflow 28026 Views Save new view None (Default) edit Show/Hide statuses Show …" at bounding box center [784, 394] width 1568 height 691
drag, startPoint x: 287, startPoint y: 348, endPoint x: 174, endPoint y: 232, distance: 161.9
click at [277, 337] on div "Workflow 28026 Views Save new view None (Default) edit Show/Hide statuses Show …" at bounding box center [784, 394] width 1568 height 691
drag, startPoint x: 140, startPoint y: 195, endPoint x: 512, endPoint y: 189, distance: 372.0
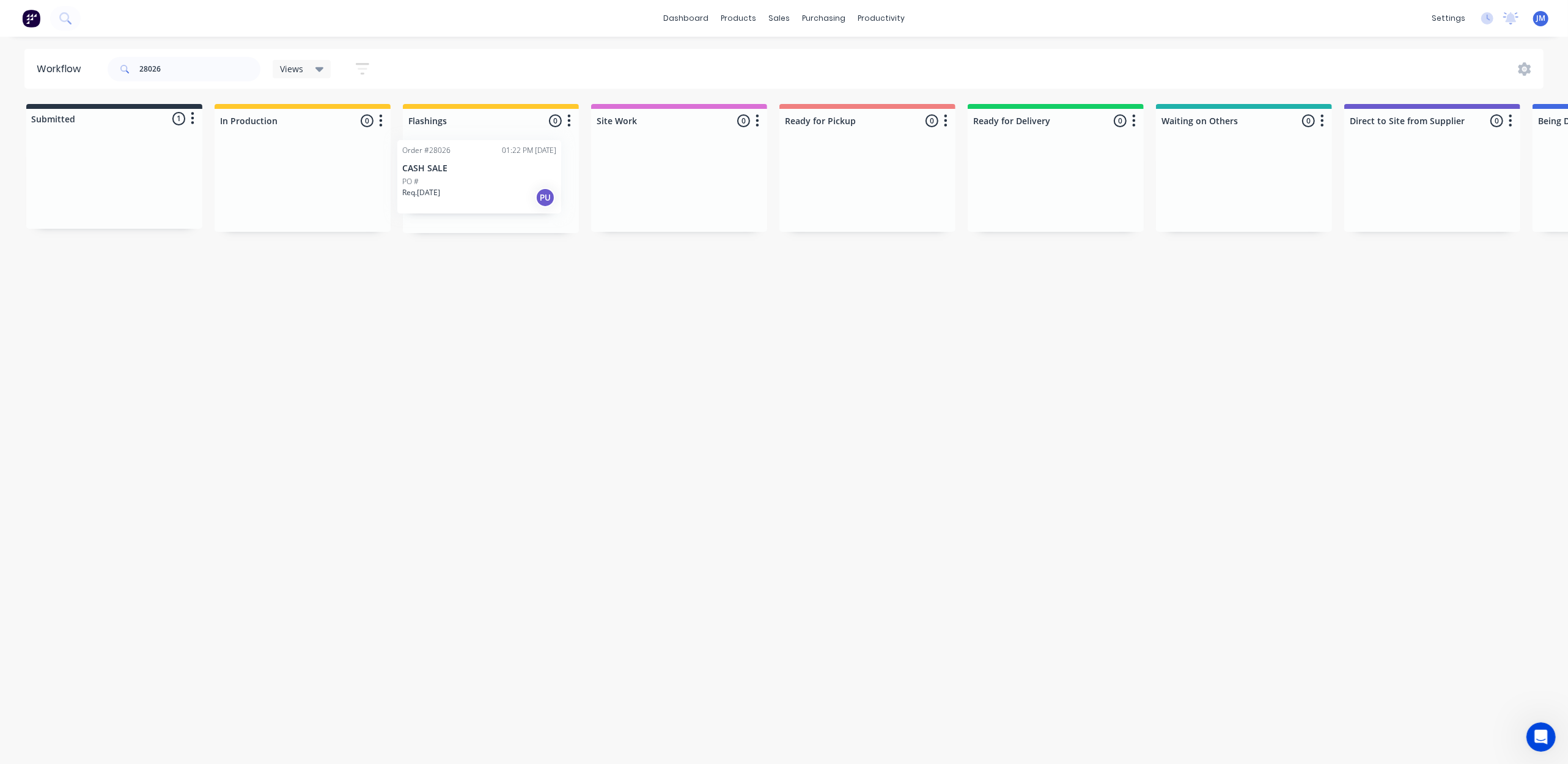
click at [512, 189] on div "Submitted 1 Status colour #273444 hex #273444 Save Cancel Summaries Total order…" at bounding box center [1098, 169] width 2216 height 129
click at [188, 62] on input "28026" at bounding box center [199, 69] width 121 height 25
type input "2"
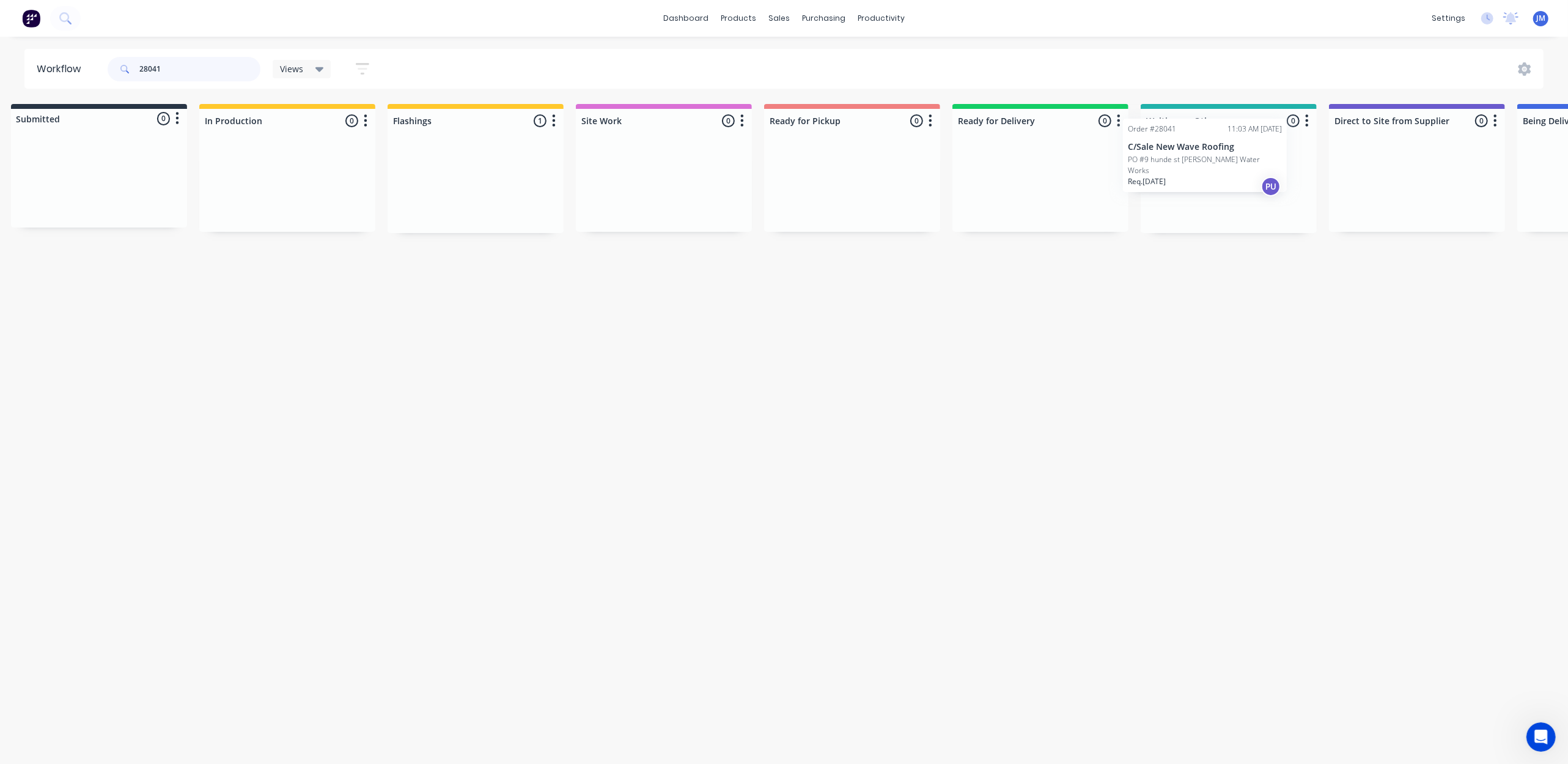
drag, startPoint x: 447, startPoint y: 187, endPoint x: 1157, endPoint y: 150, distance: 711.0
click at [1157, 150] on div "Submitted 0 Status colour #273444 hex #273444 Save Cancel Summaries Total order…" at bounding box center [1083, 169] width 2216 height 129
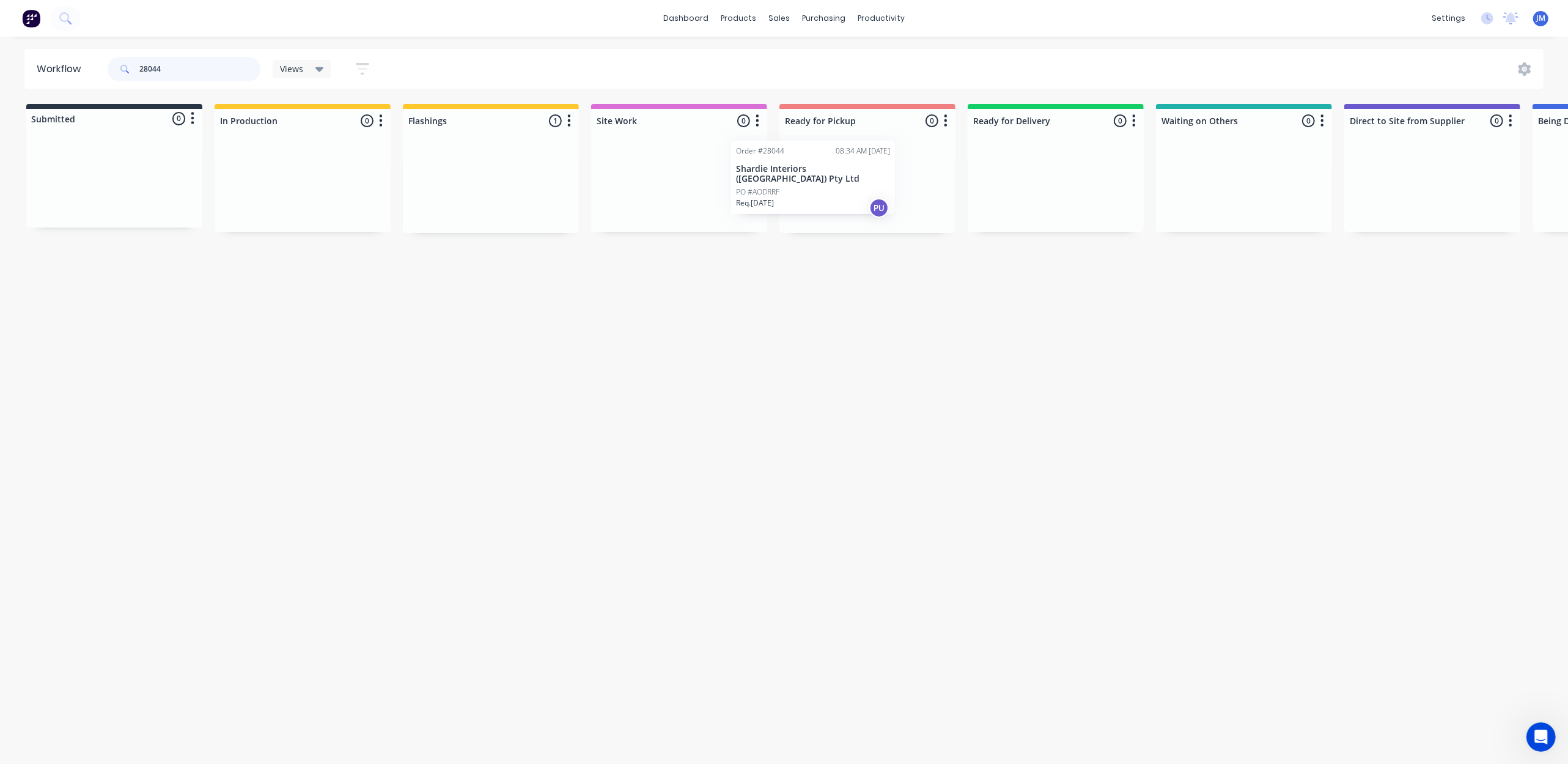
drag, startPoint x: 460, startPoint y: 187, endPoint x: 783, endPoint y: 177, distance: 323.2
click at [783, 177] on div "Submitted 0 Status colour #273444 hex #273444 Save Cancel Summaries Total order…" at bounding box center [1098, 169] width 2216 height 129
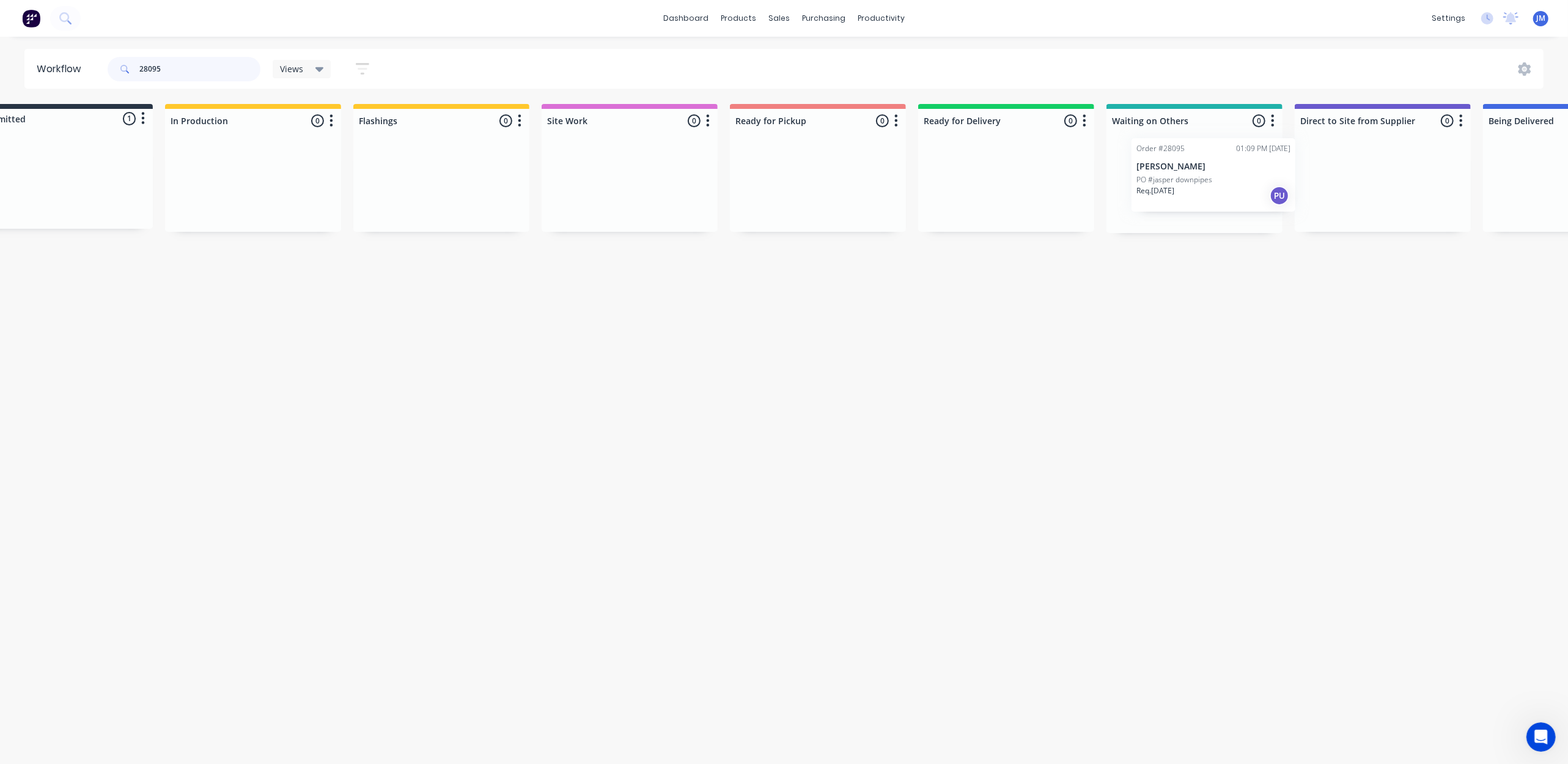
scroll to position [0, 52]
drag, startPoint x: 119, startPoint y: 185, endPoint x: 1158, endPoint y: 216, distance: 1039.5
click at [1219, 179] on div "Submitted 1 Status colour #273444 hex #273444 Save Cancel Summaries Total order…" at bounding box center [1046, 169] width 2216 height 129
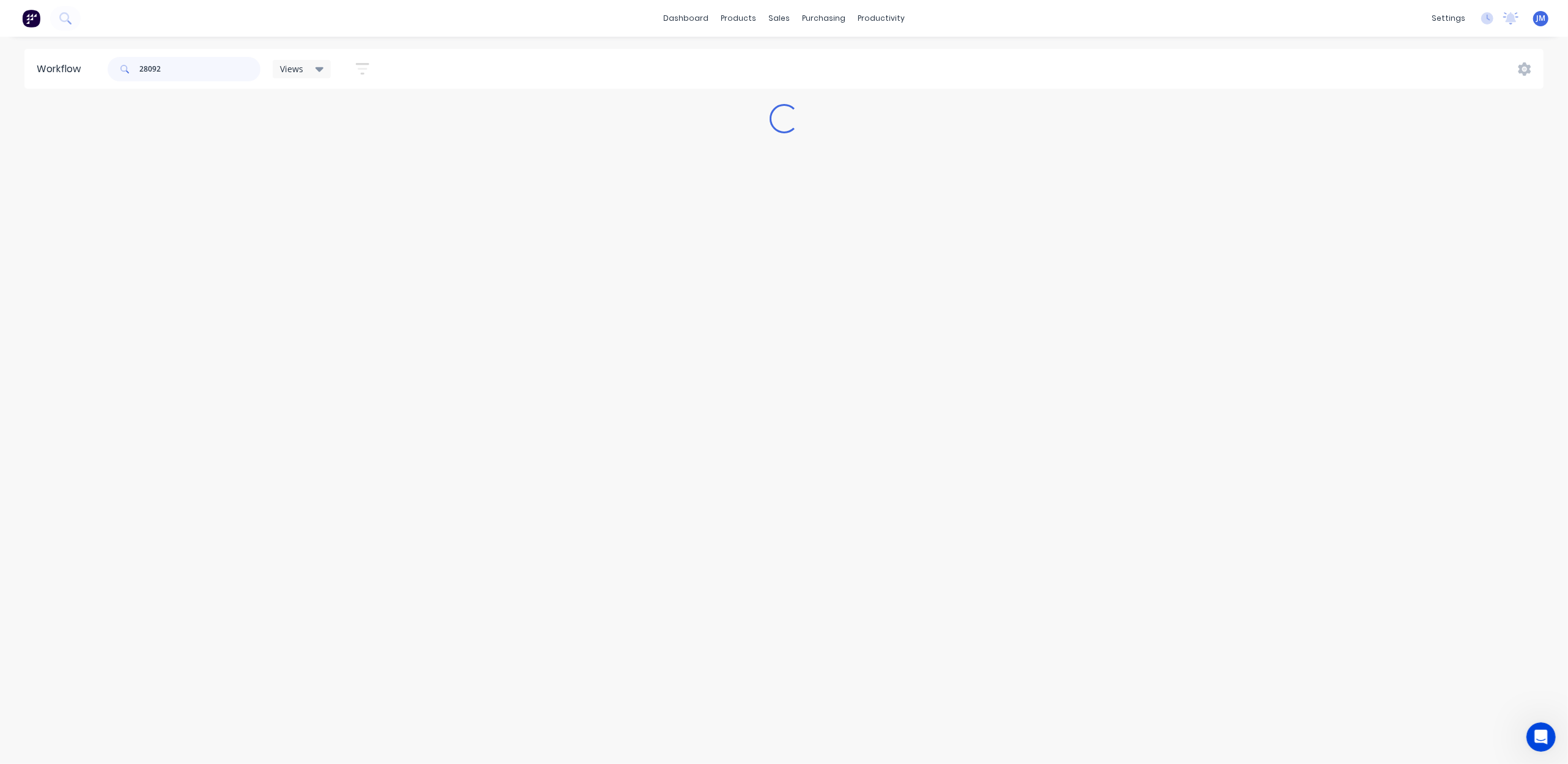
scroll to position [0, 0]
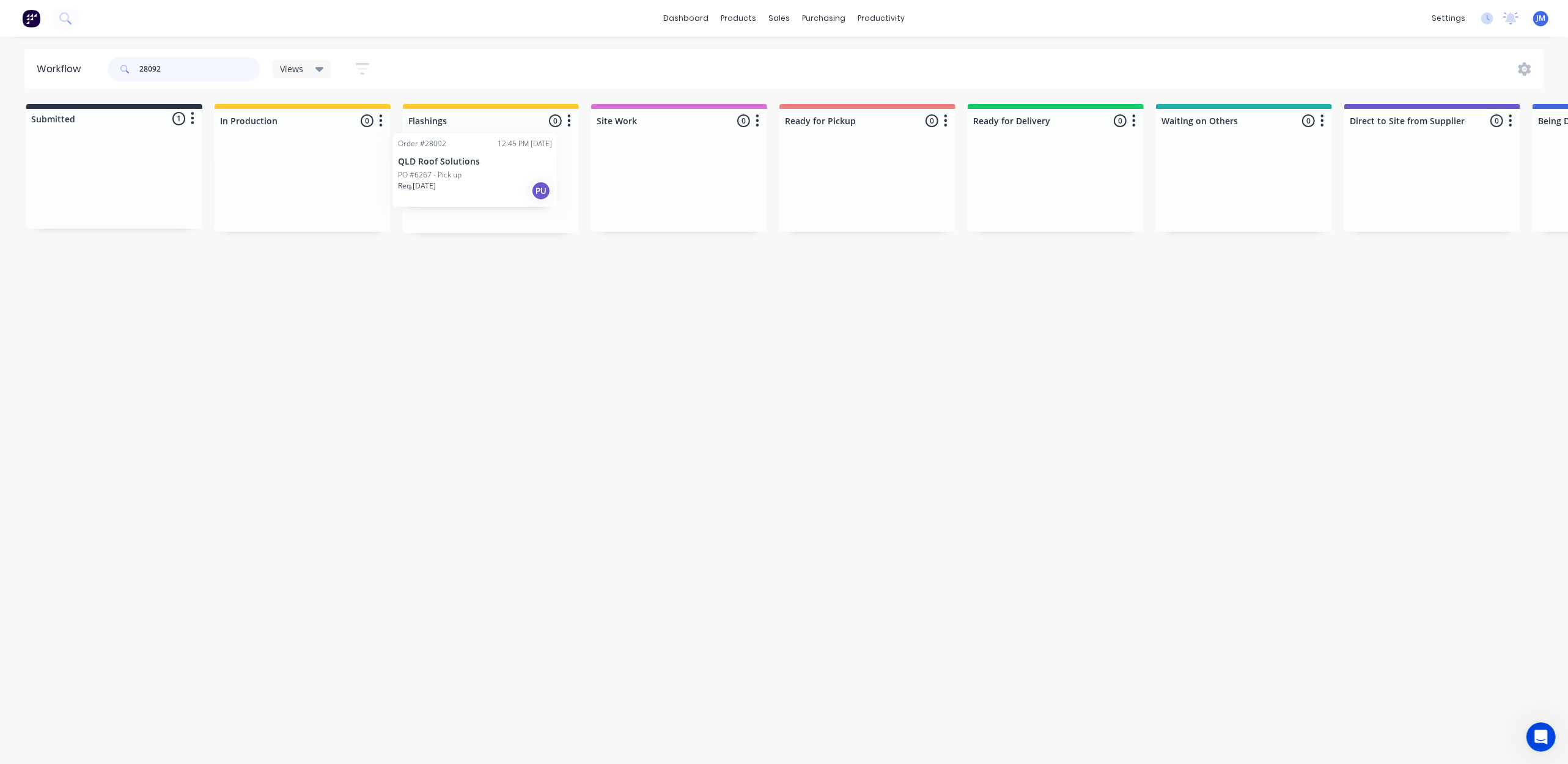
drag, startPoint x: 167, startPoint y: 199, endPoint x: 526, endPoint y: 185, distance: 359.3
click at [526, 185] on div "Submitted 1 Status colour #273444 hex #273444 Save Cancel Summaries Total order…" at bounding box center [1098, 169] width 2216 height 129
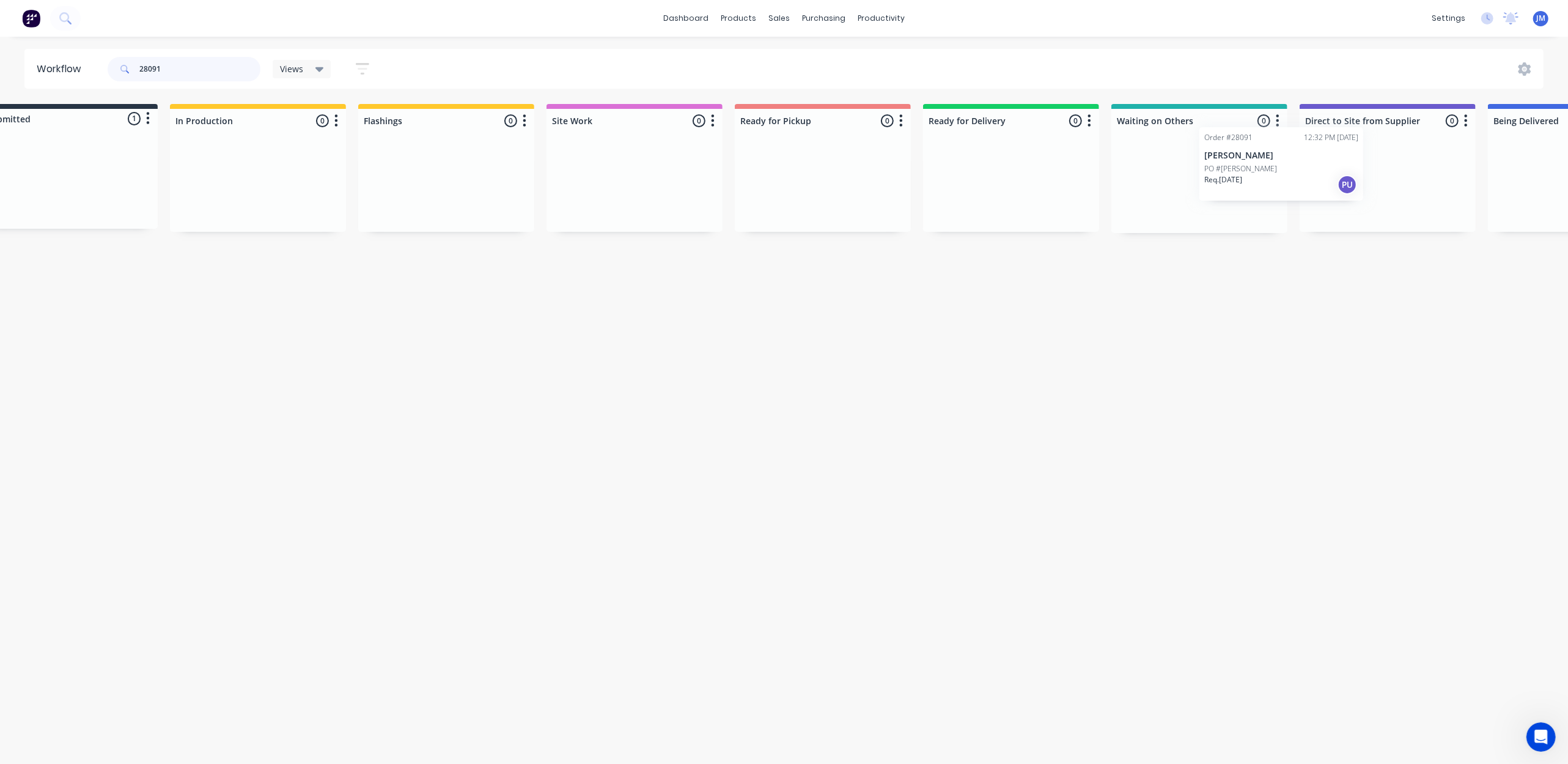
scroll to position [0, 55]
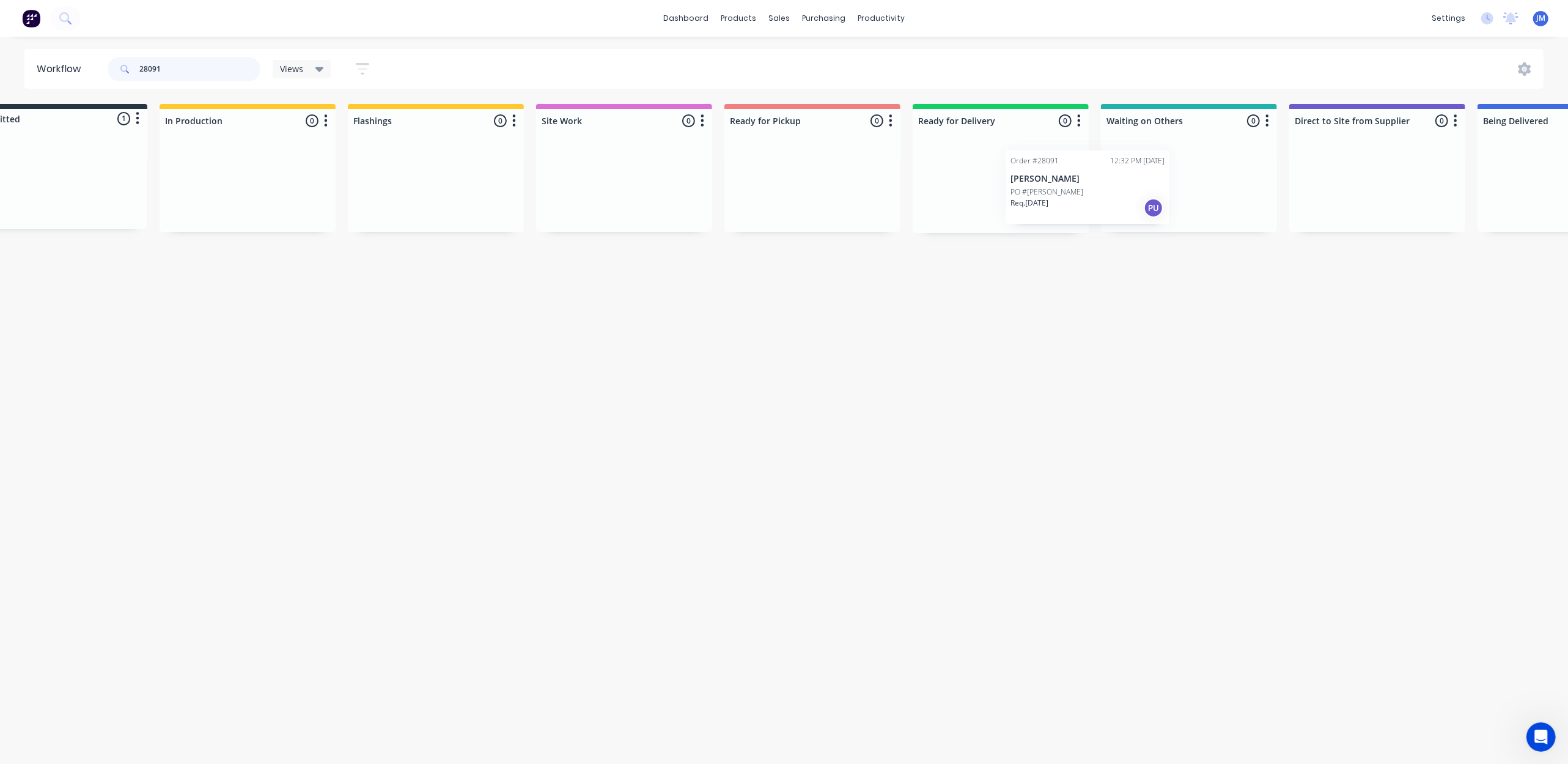
drag, startPoint x: 151, startPoint y: 201, endPoint x: 1148, endPoint y: 186, distance: 997.1
click at [1127, 201] on div "Submitted 1 Status colour #273444 hex #273444 Save Cancel Summaries Total order…" at bounding box center [1044, 169] width 2216 height 129
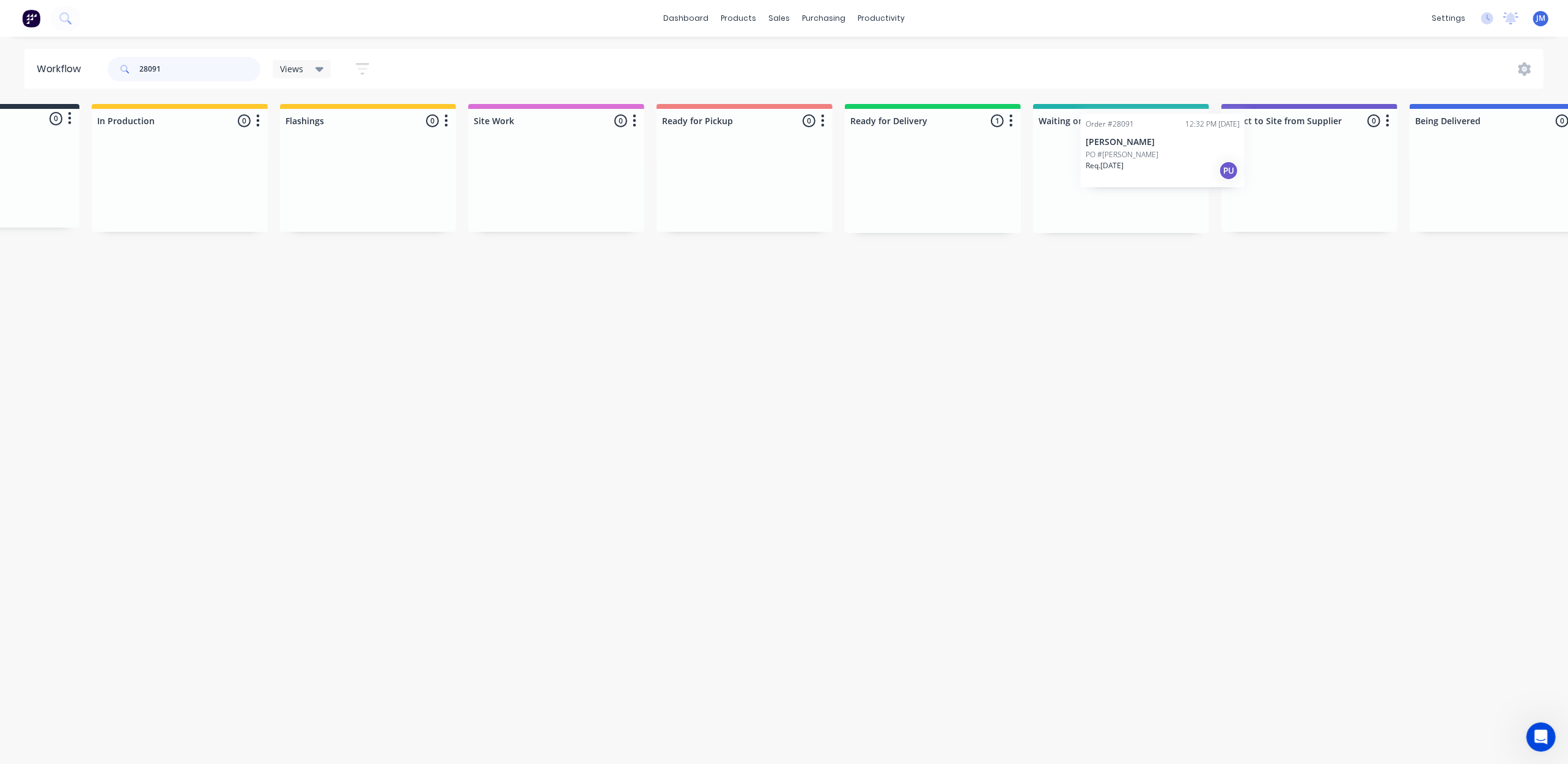
scroll to position [0, 130]
drag, startPoint x: 991, startPoint y: 211, endPoint x: 1106, endPoint y: 190, distance: 116.9
click at [1106, 190] on div "Submitted 0 Status colour #273444 hex #273444 Save Cancel Summaries Total order…" at bounding box center [969, 169] width 2216 height 129
drag, startPoint x: 1098, startPoint y: 204, endPoint x: 1095, endPoint y: 187, distance: 17.3
click at [1095, 187] on div "Order #28091 12:32 PM [DATE] Max Mariconte PO #[PERSON_NAME] Req. [DATE] PU" at bounding box center [1114, 186] width 176 height 93
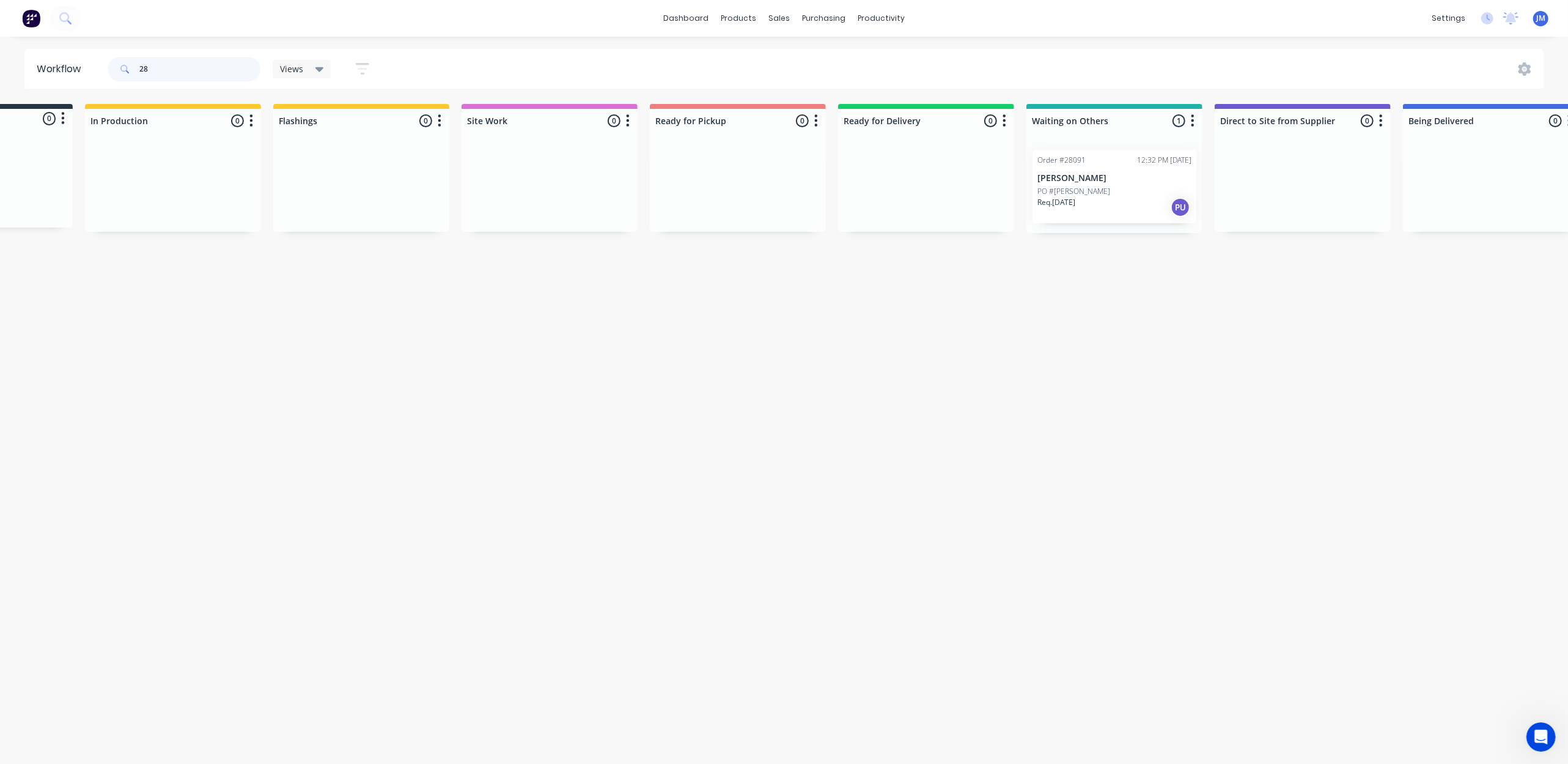
type input "2"
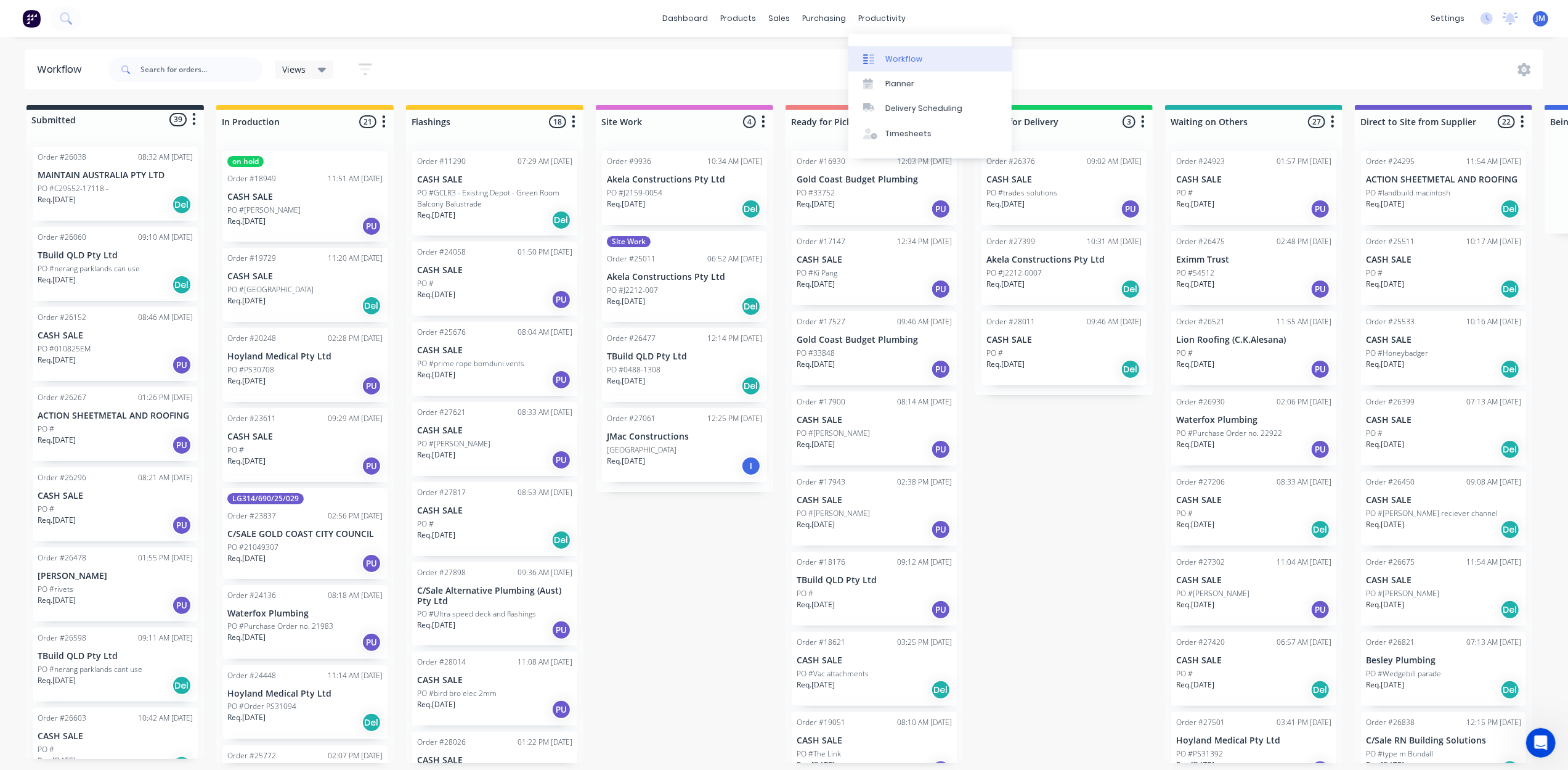
click at [898, 59] on div "Workflow" at bounding box center [904, 59] width 37 height 11
